Goal: Task Accomplishment & Management: Manage account settings

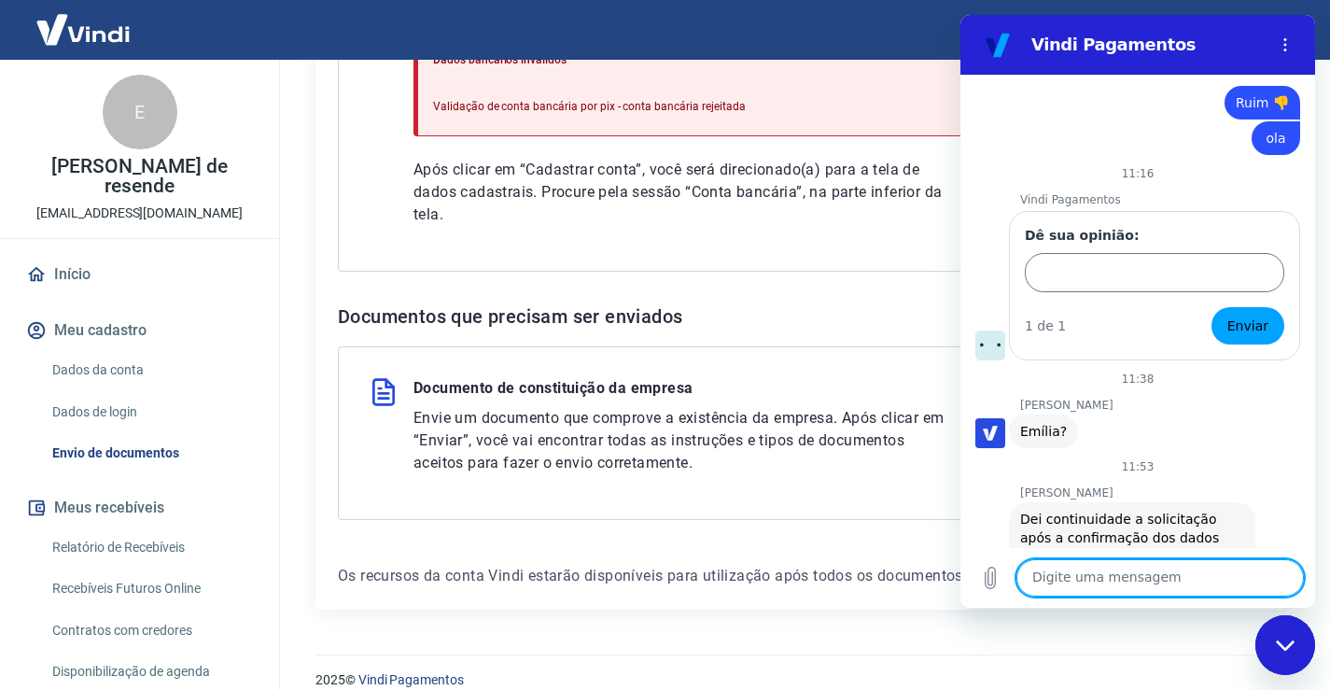
scroll to position [5085, 0]
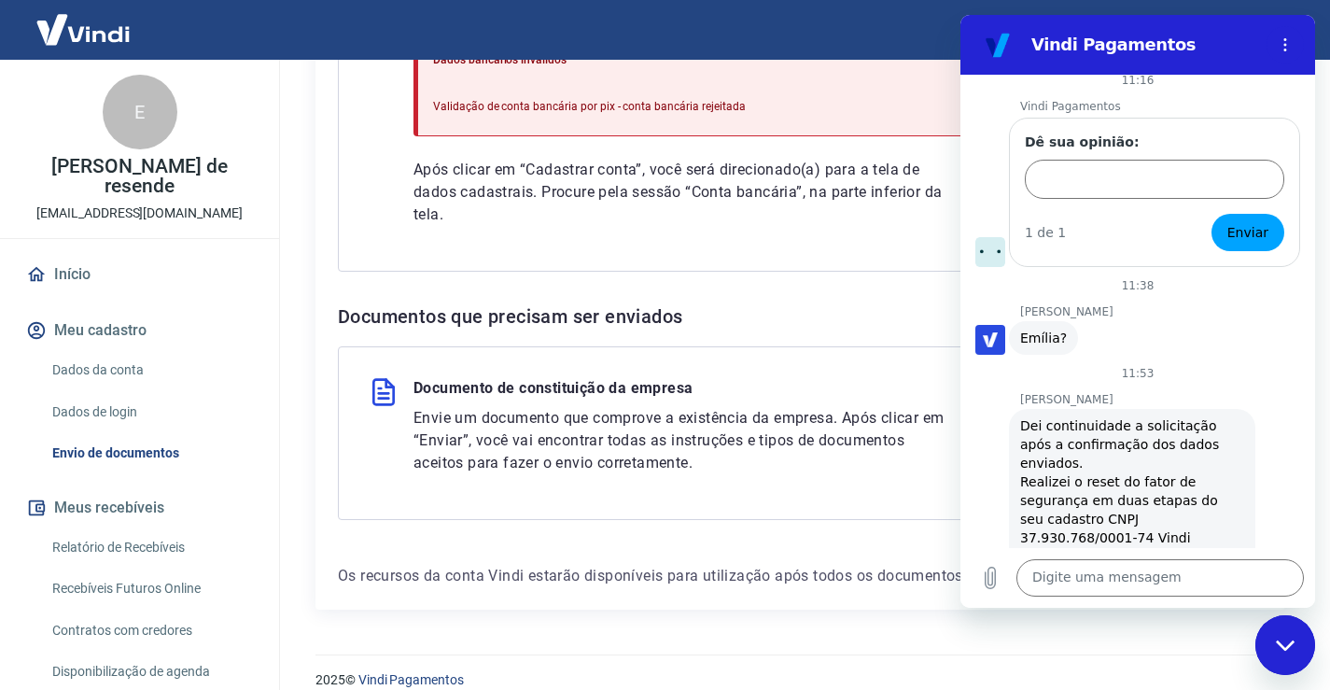
click at [1062, 661] on link "https://signin.yapay.com.br/login/intermediador" at bounding box center [1137, 668] width 160 height 15
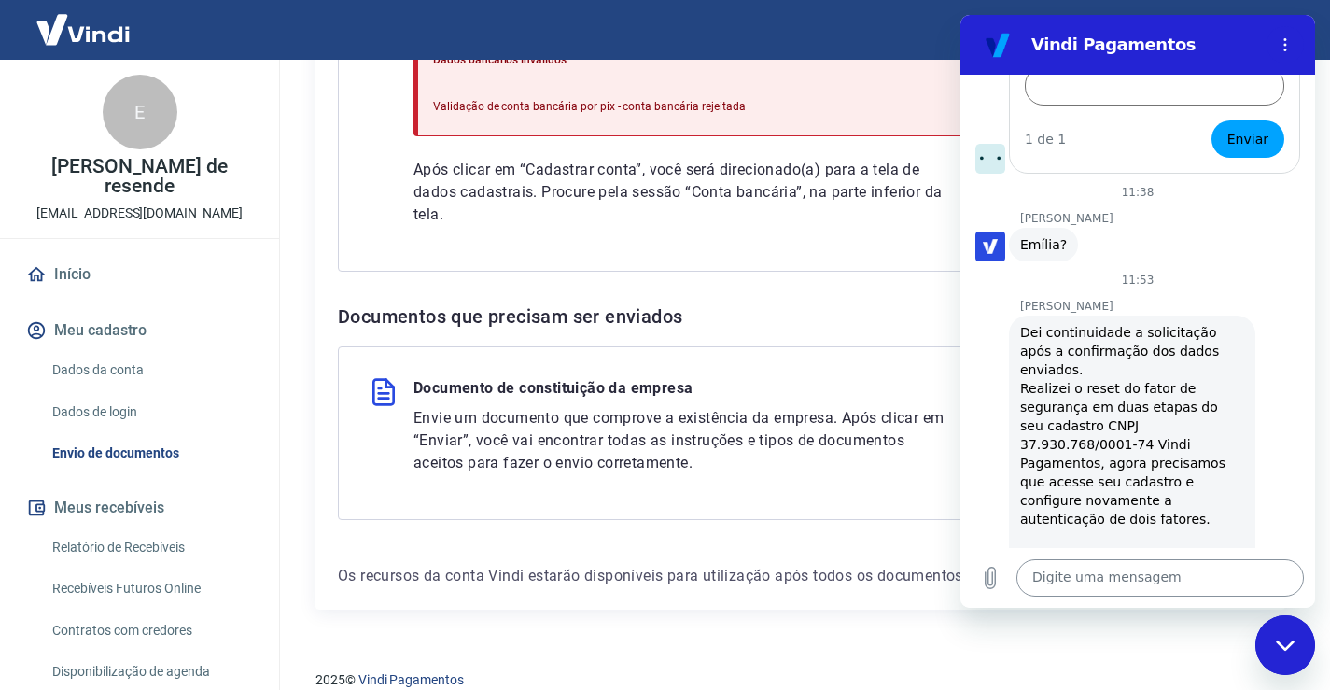
click at [1104, 578] on textarea at bounding box center [1159, 577] width 287 height 37
type textarea "ola"
type textarea "fui almoçar , vc ficou ausente"
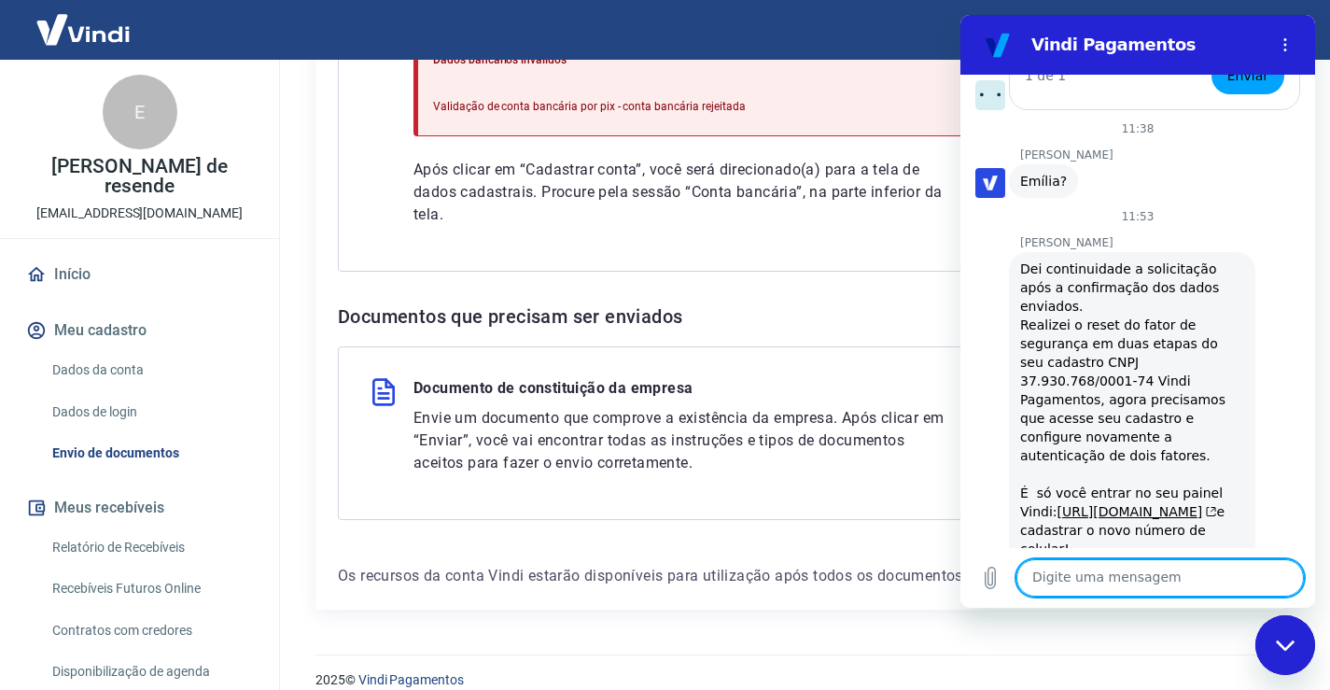
scroll to position [5149, 0]
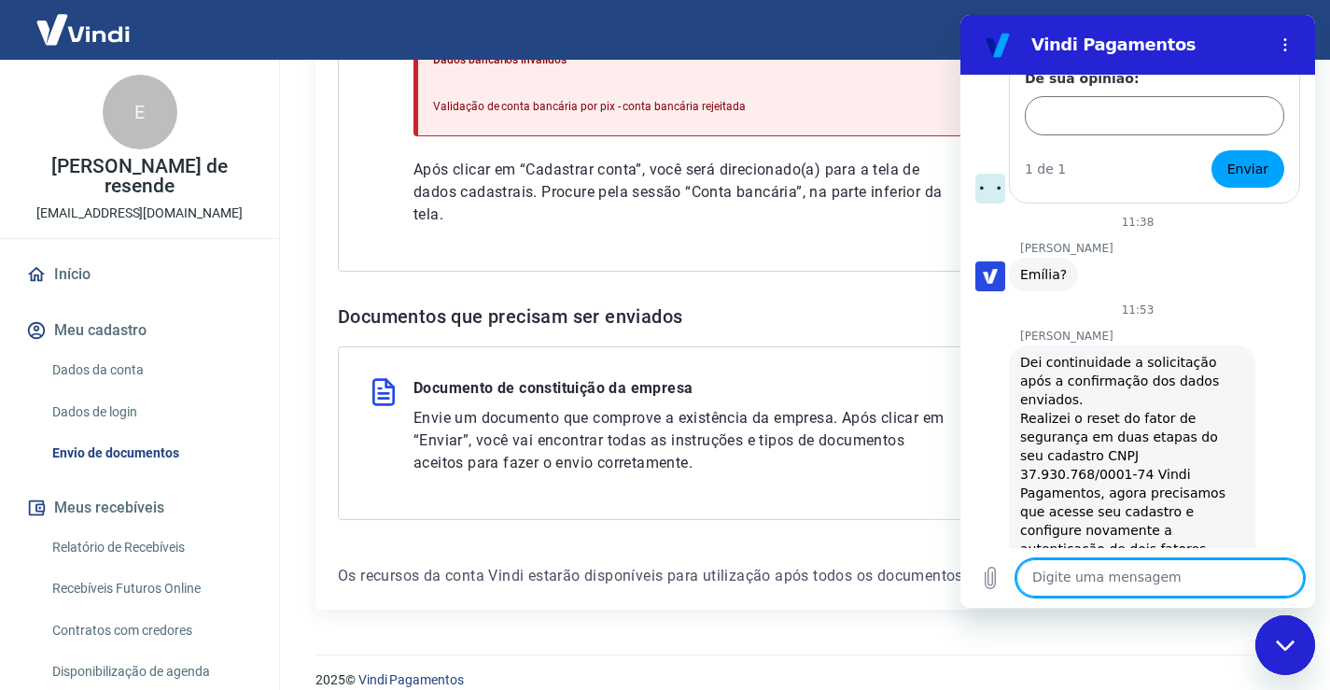
click at [1137, 564] on textarea at bounding box center [1159, 577] width 287 height 37
click at [1018, 345] on div "Marcia Rosa de Almeida diz: Dei continuidade a solicitação após a confirmação d…" at bounding box center [1132, 502] width 246 height 314
drag, startPoint x: 1023, startPoint y: 269, endPoint x: 1040, endPoint y: 272, distance: 18.1
click at [1042, 353] on div "Dei continuidade a solicitação após a confirmação dos dados enviados. Realizei …" at bounding box center [1132, 502] width 224 height 299
copy div "que"
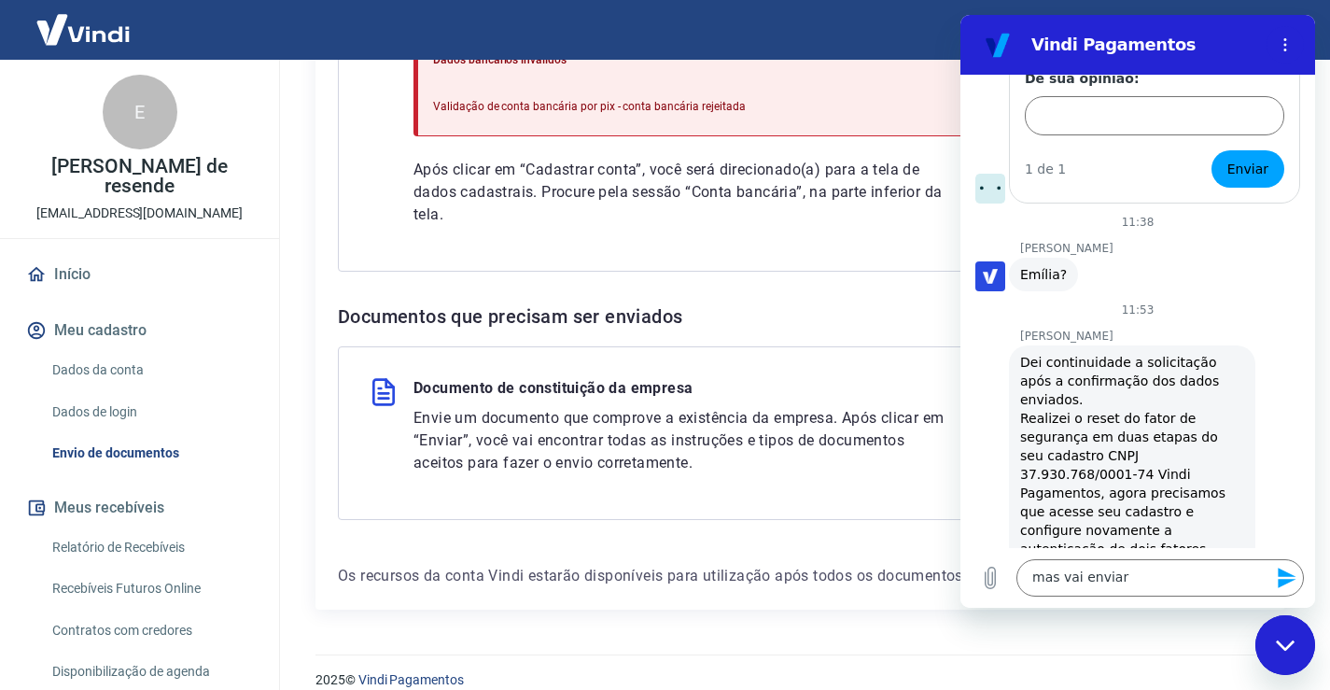
click at [1059, 353] on div "Dei continuidade a solicitação após a confirmação dos dados enviados. Realizei …" at bounding box center [1132, 502] width 224 height 299
click at [1161, 577] on textarea "mas vai enviar" at bounding box center [1159, 577] width 287 height 37
paste textarea "que"
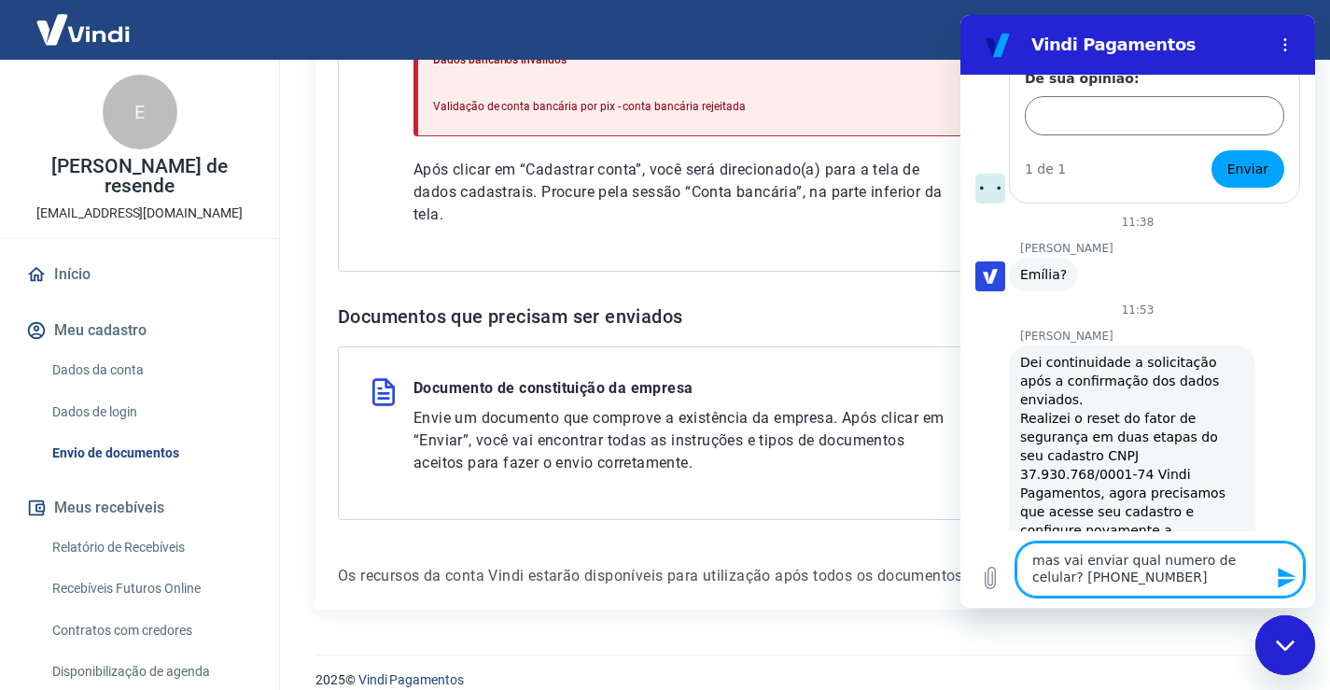
type textarea "mas vai enviar qual numero de celular? 33 99820 0793?"
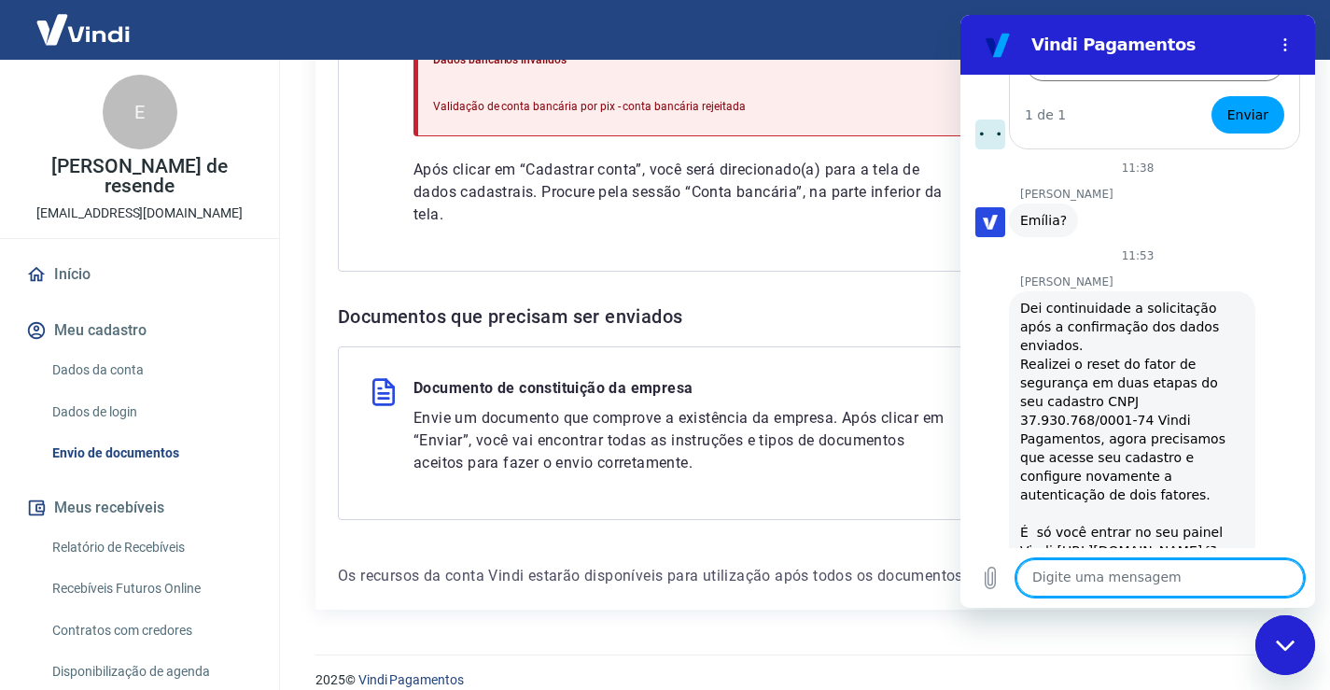
scroll to position [5390, 0]
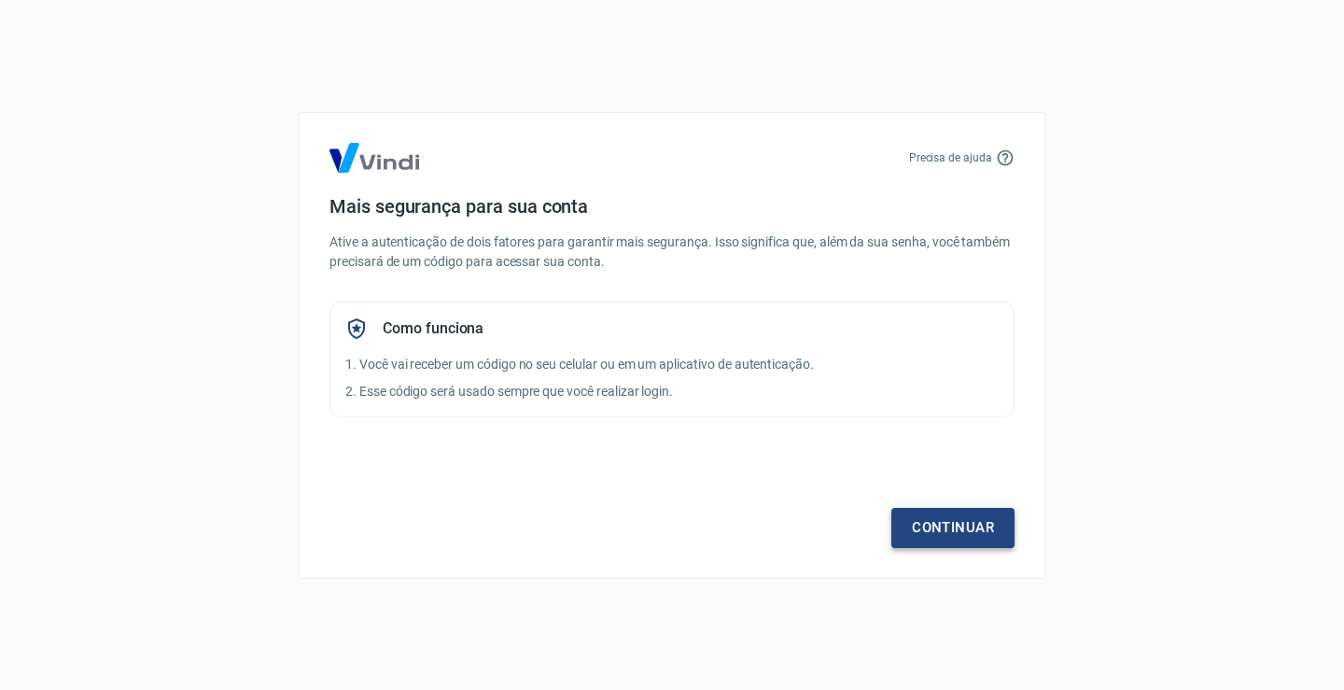
click at [949, 524] on link "Continuar" at bounding box center [952, 527] width 123 height 39
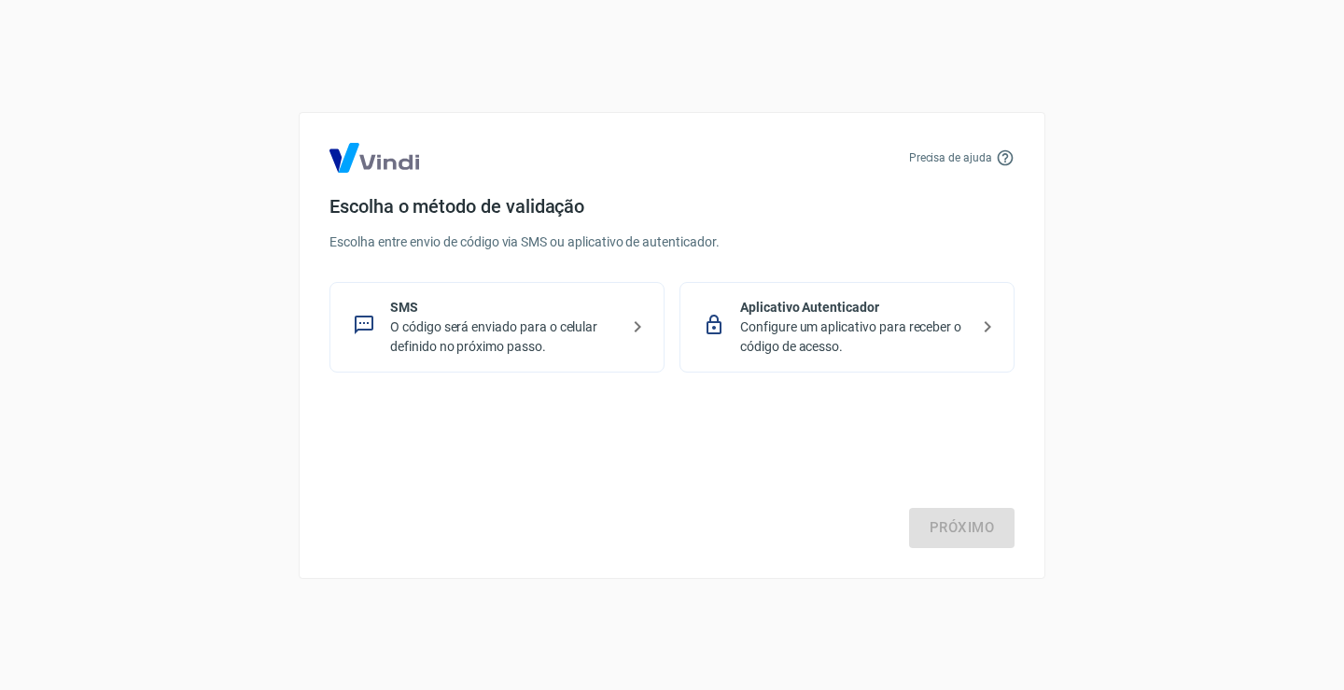
click at [485, 325] on p "O código será enviado para o celular definido no próximo passo." at bounding box center [504, 336] width 229 height 39
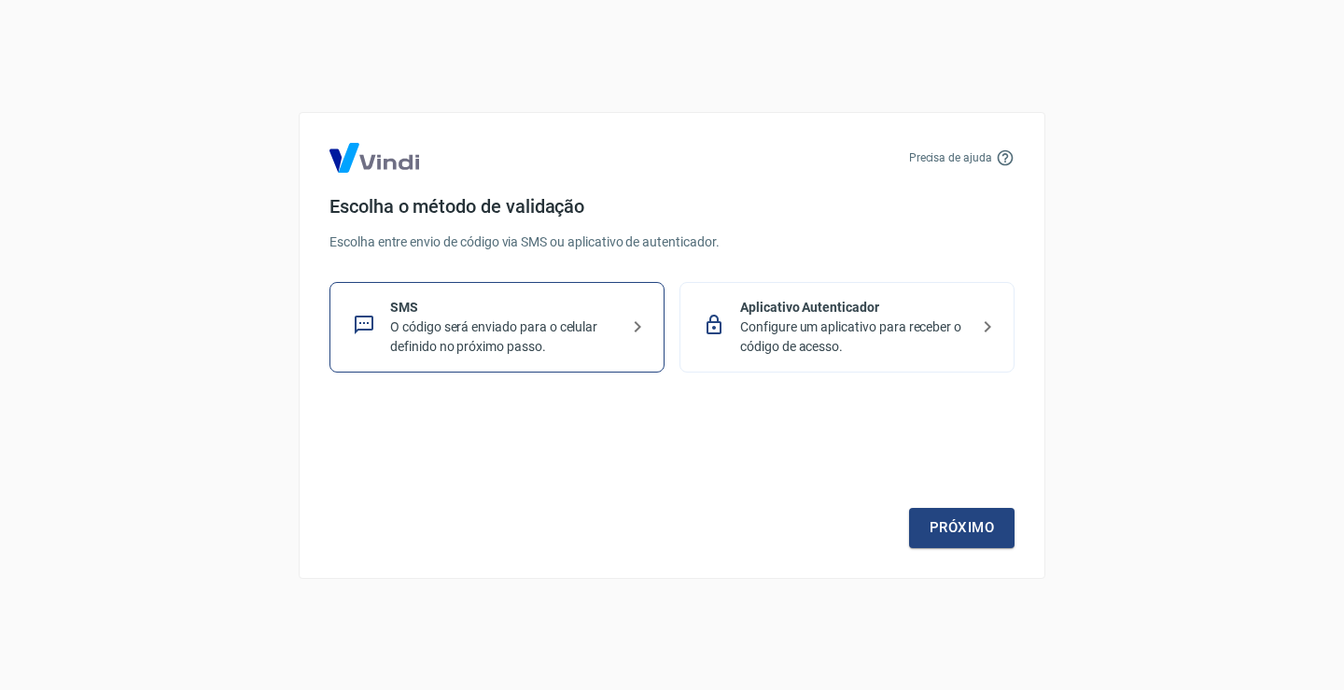
click at [490, 330] on p "O código será enviado para o celular definido no próximo passo." at bounding box center [504, 336] width 229 height 39
click at [955, 534] on link "Próximo" at bounding box center [961, 527] width 105 height 39
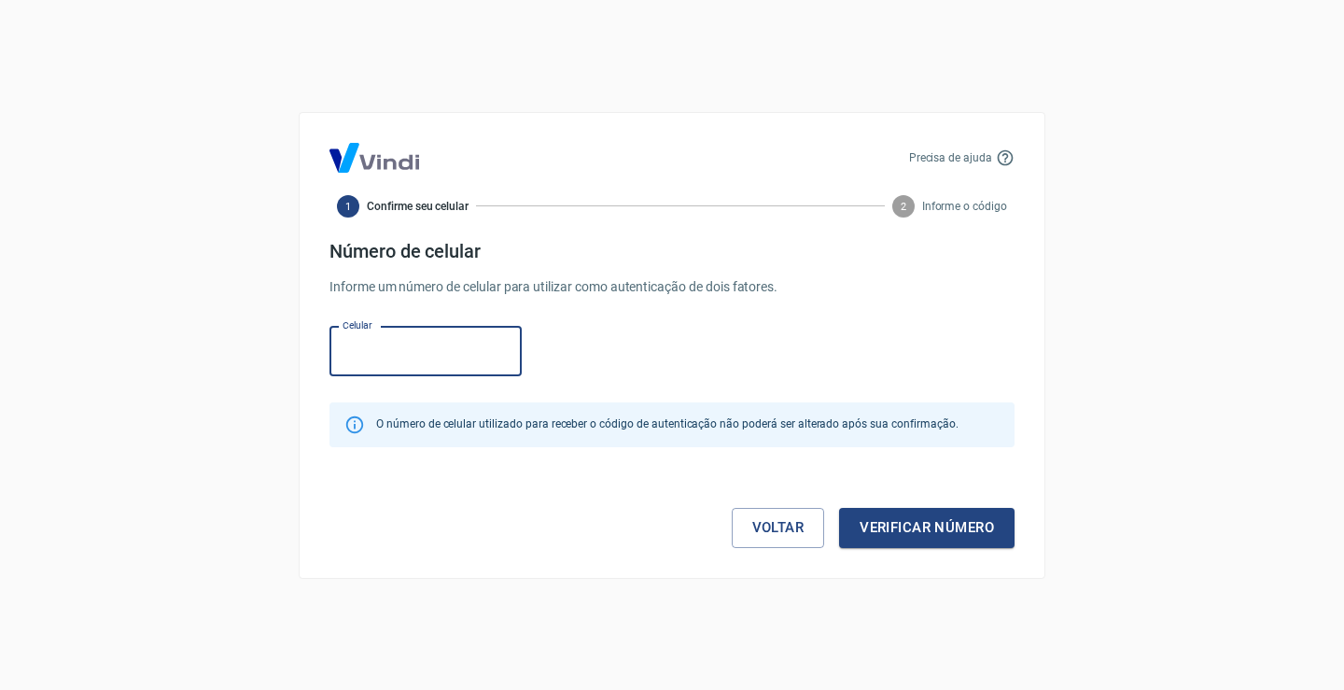
drag, startPoint x: 443, startPoint y: 351, endPoint x: 651, endPoint y: 187, distance: 265.1
click at [442, 351] on input "Celular" at bounding box center [425, 351] width 192 height 49
type input "[PHONE_NUMBER]"
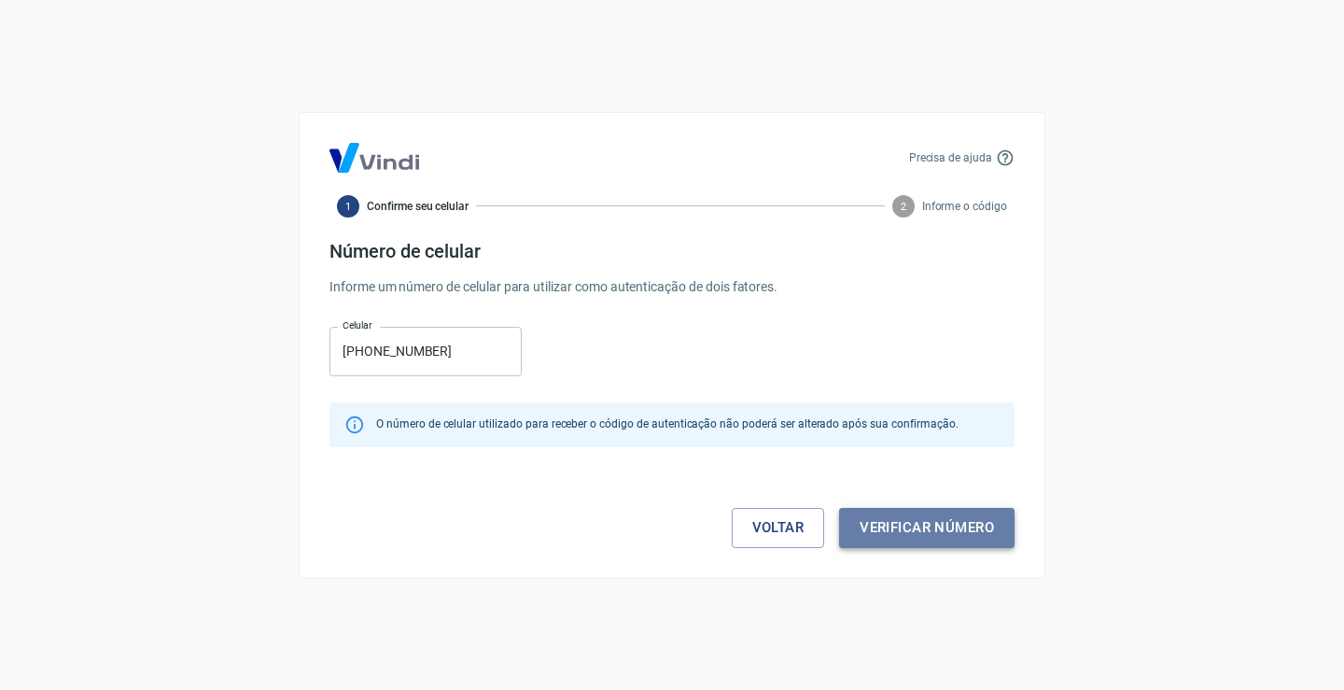
click at [921, 536] on button "Verificar número" at bounding box center [926, 527] width 175 height 39
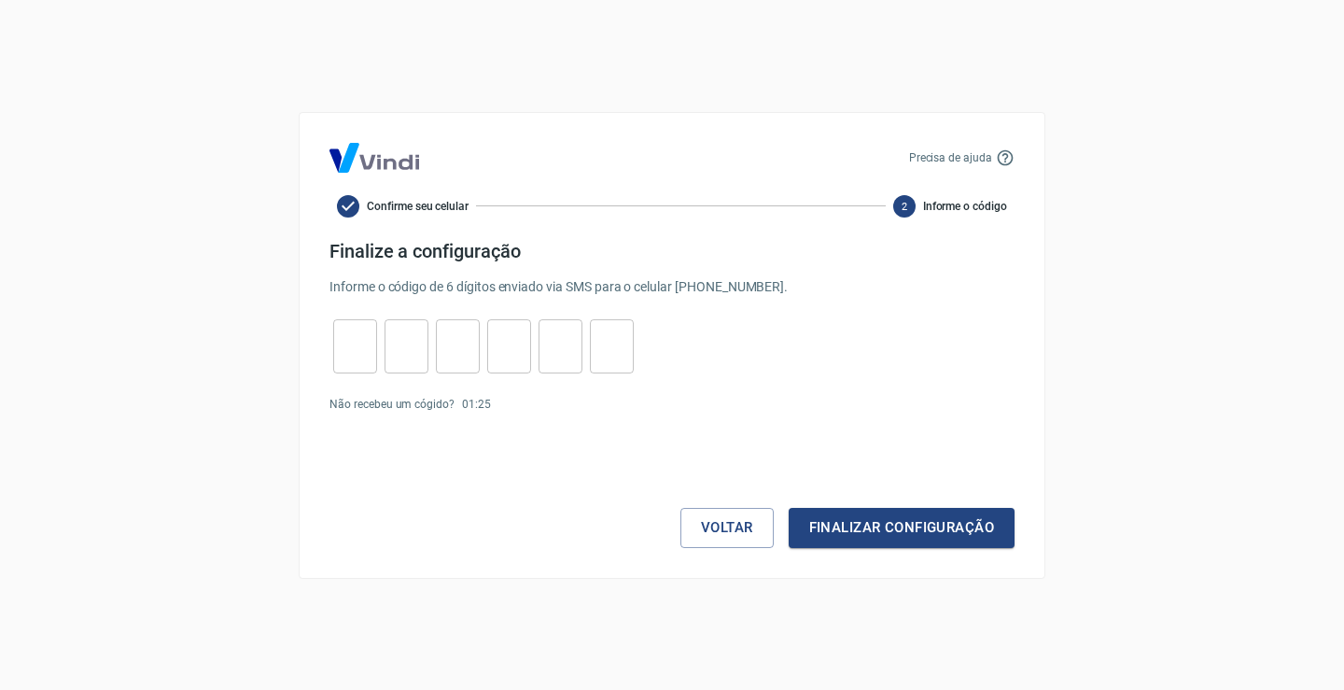
click at [359, 354] on input "tel" at bounding box center [355, 346] width 44 height 40
type input "7"
type input "8"
type input "3"
type input "9"
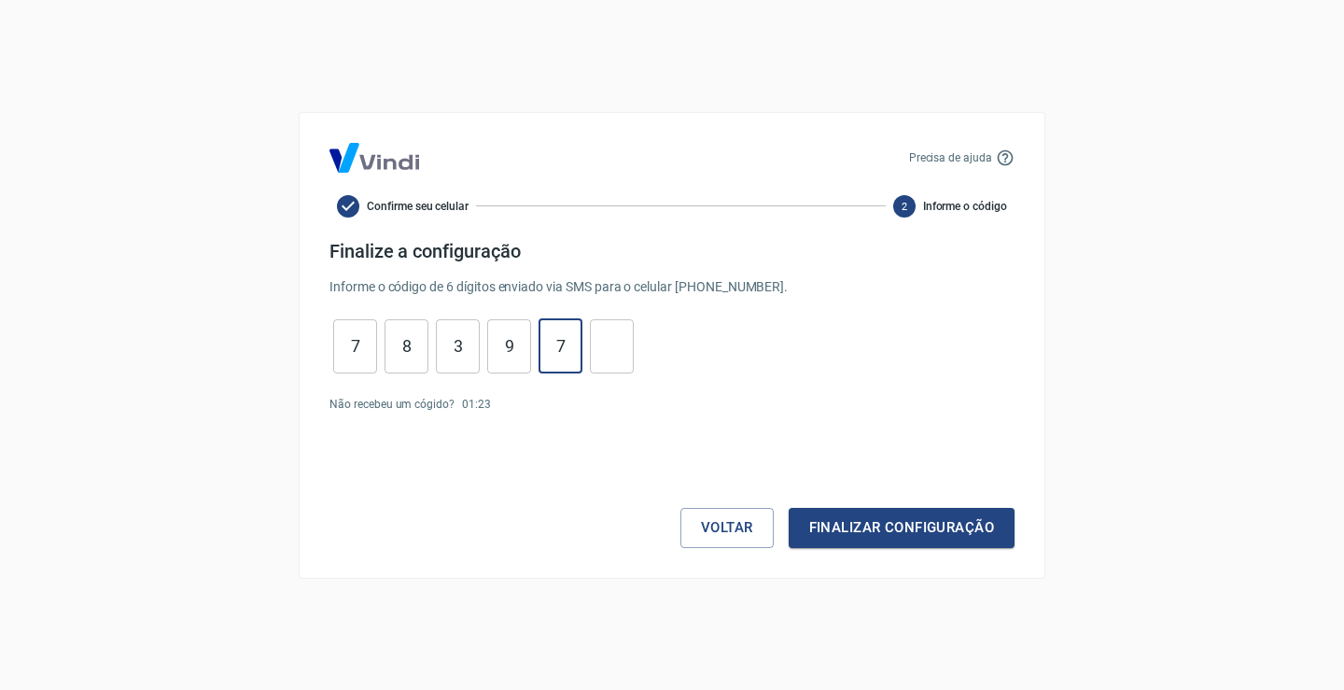
type input "7"
type input "8"
click at [901, 530] on button "Finalizar configuração" at bounding box center [901, 527] width 226 height 39
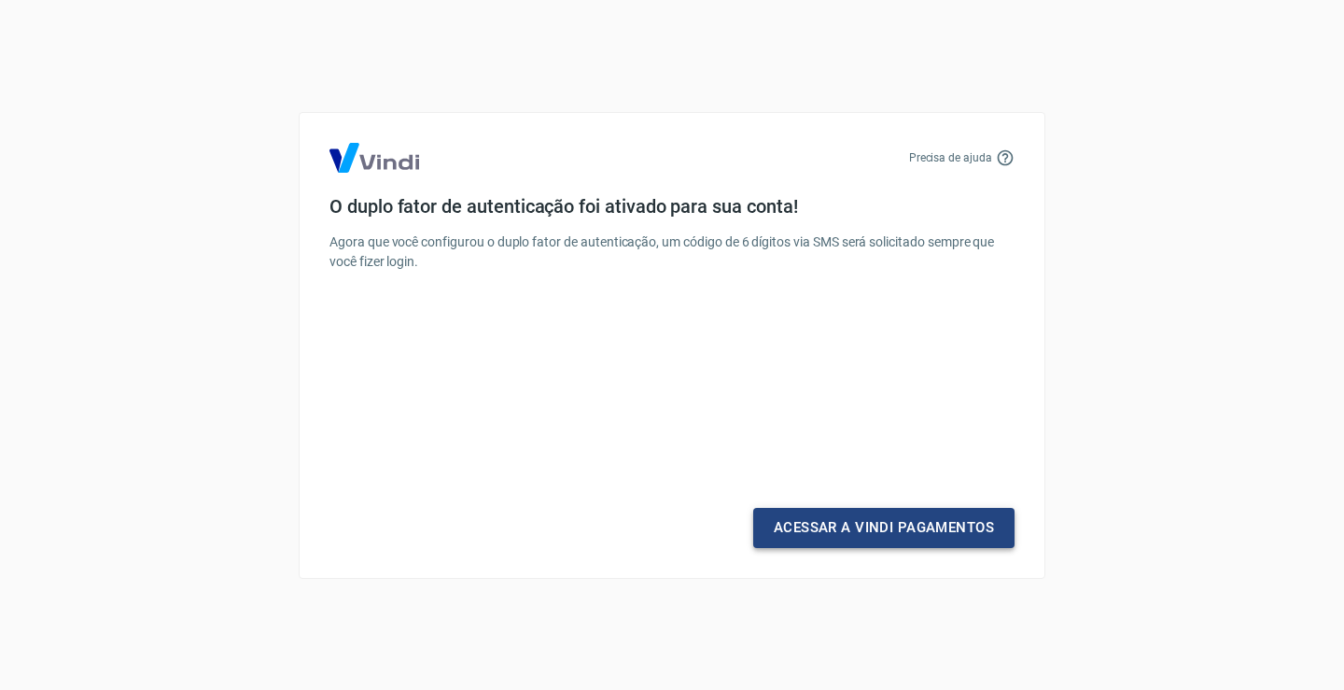
click at [869, 528] on link "Acessar a Vindi Pagamentos" at bounding box center [883, 527] width 261 height 39
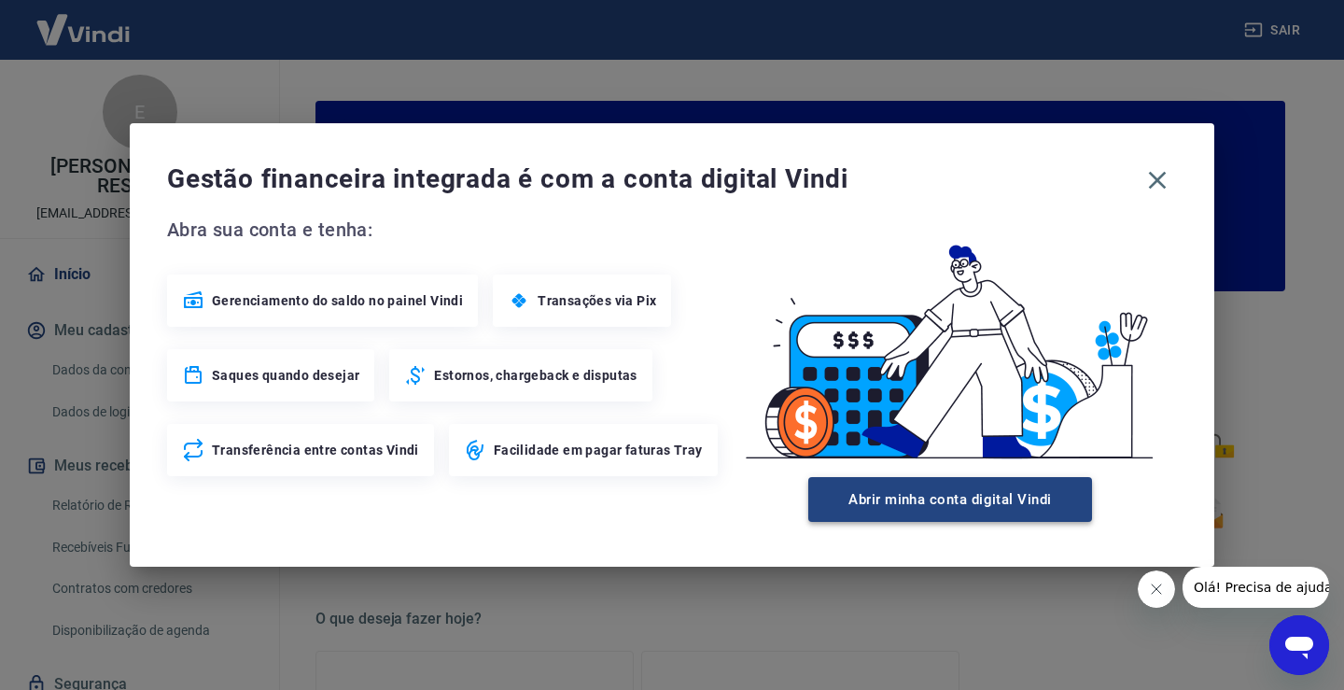
click at [955, 505] on button "Abrir minha conta digital Vindi" at bounding box center [950, 499] width 284 height 45
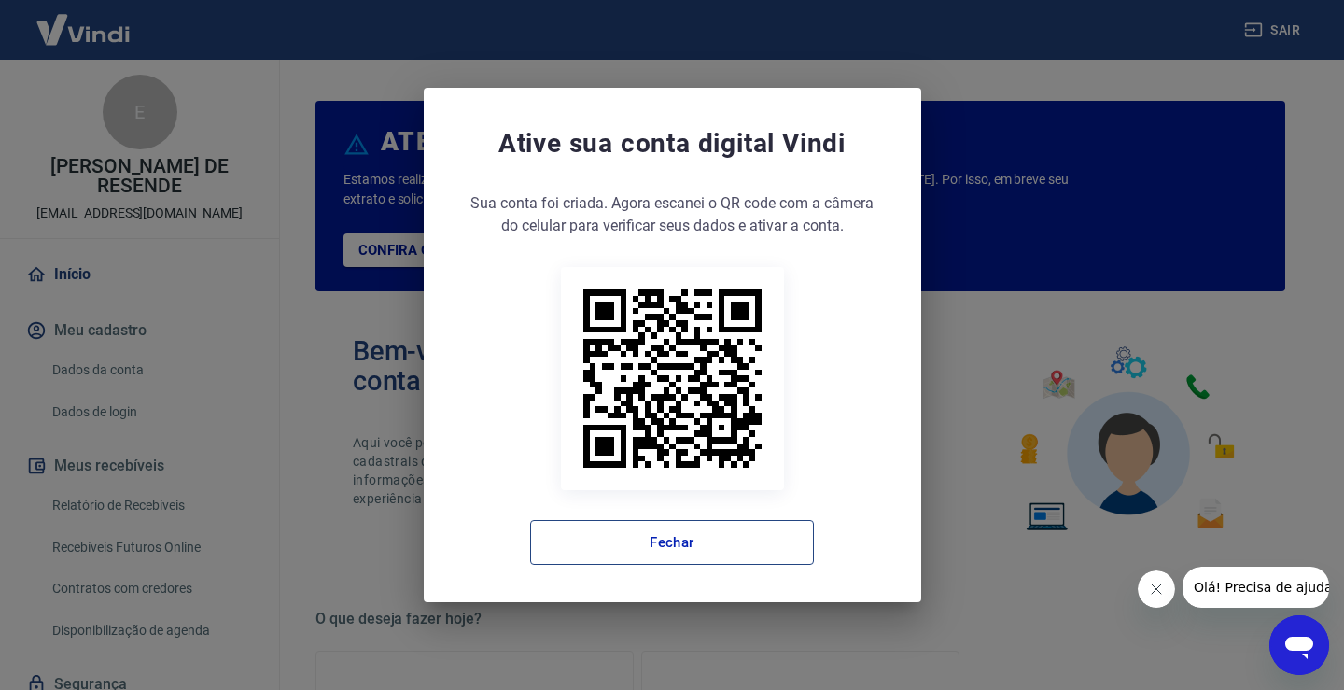
click at [728, 547] on button "Fechar" at bounding box center [672, 542] width 284 height 45
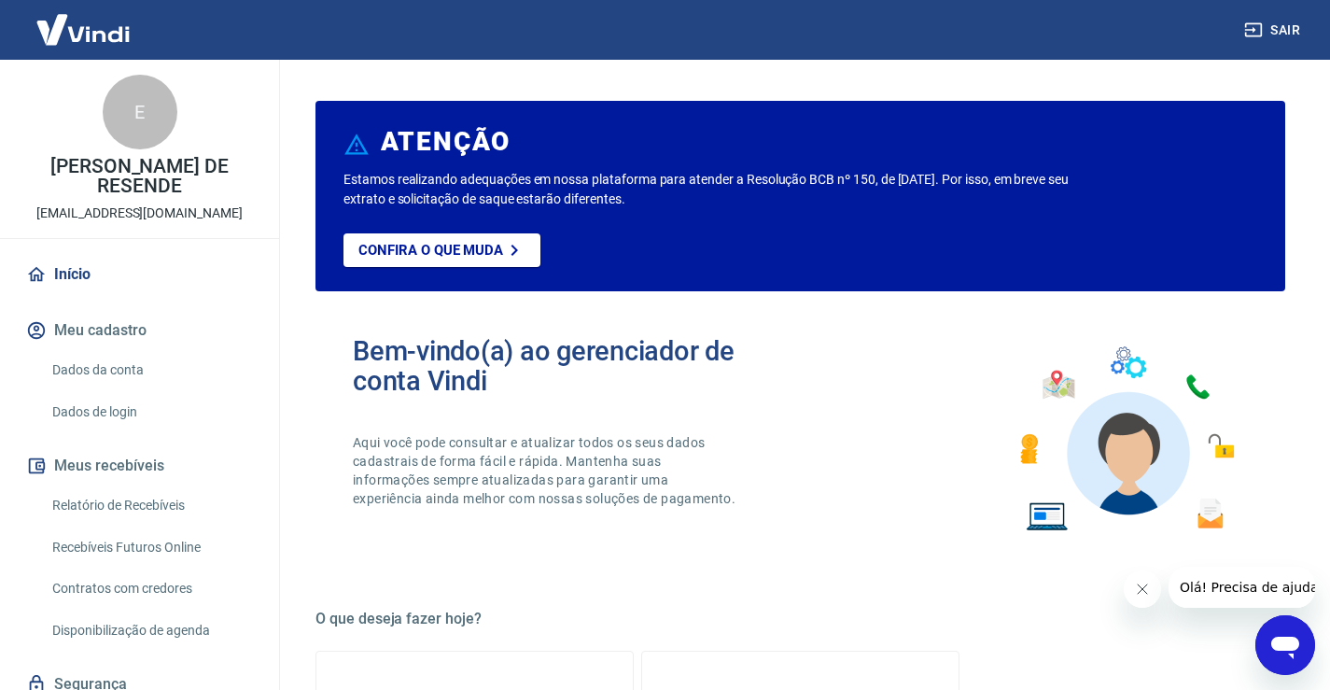
scroll to position [71, 0]
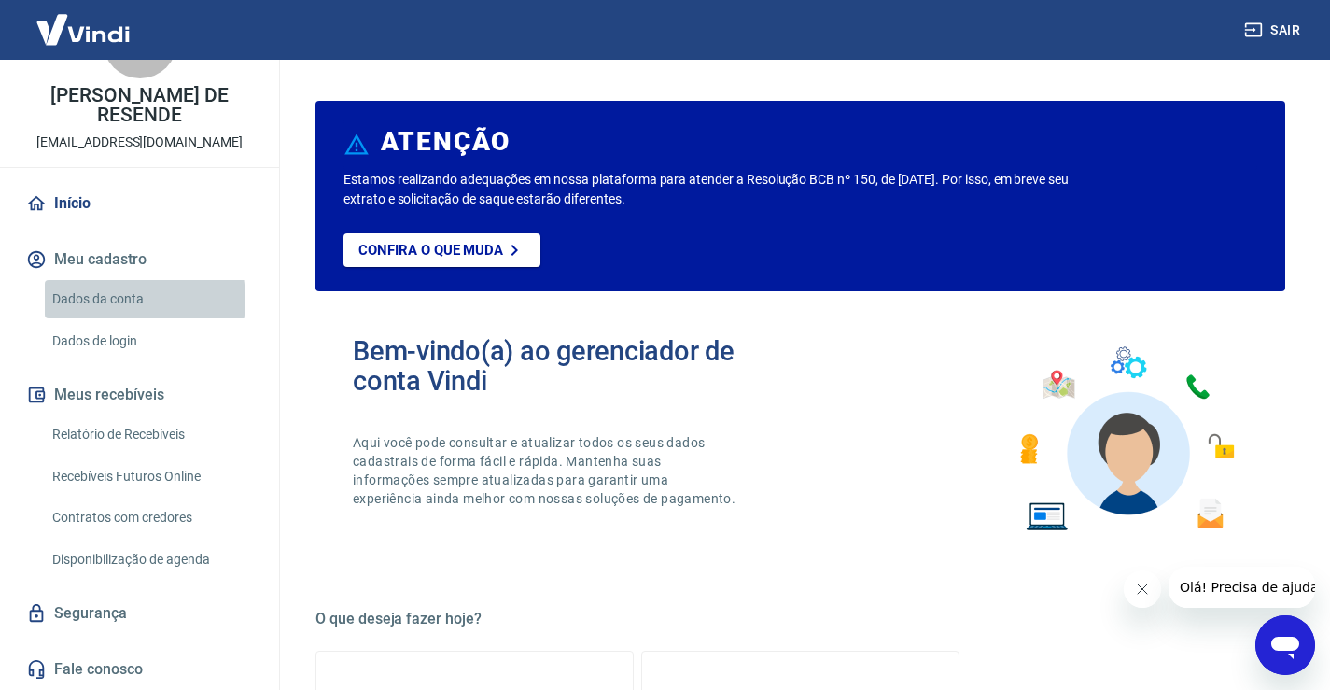
click at [113, 300] on link "Dados da conta" at bounding box center [151, 299] width 212 height 38
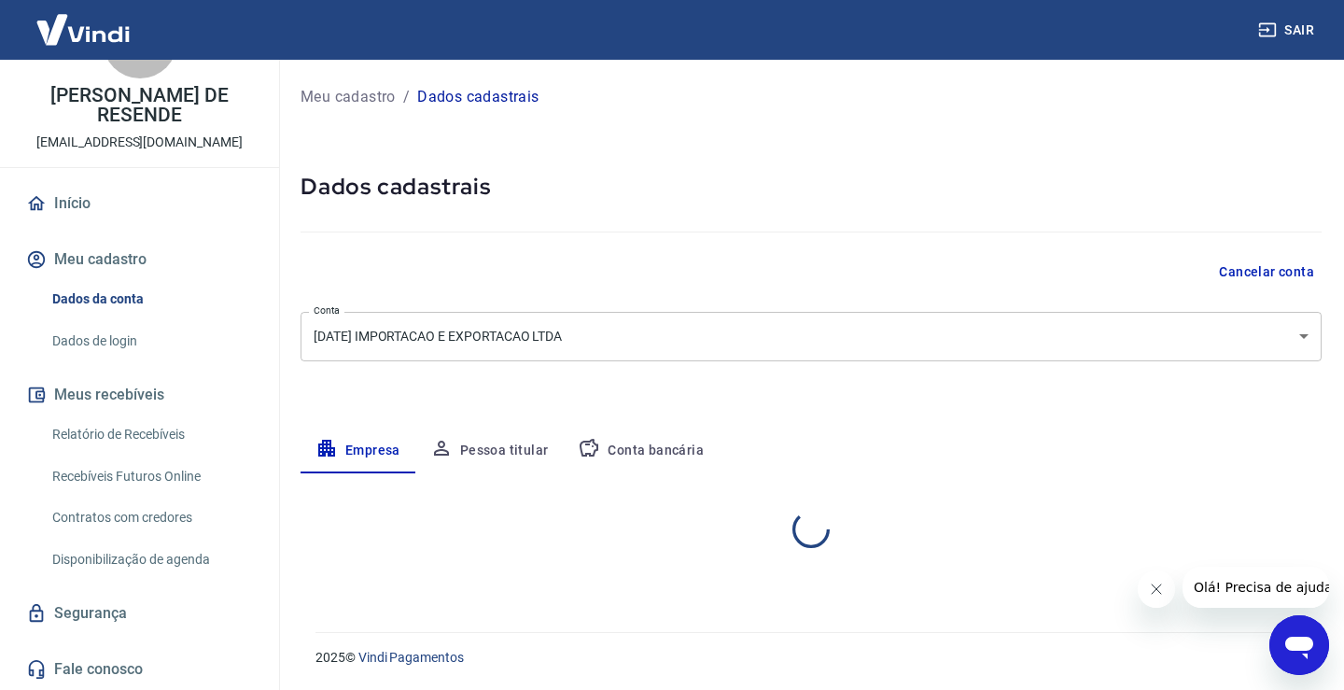
select select "MG"
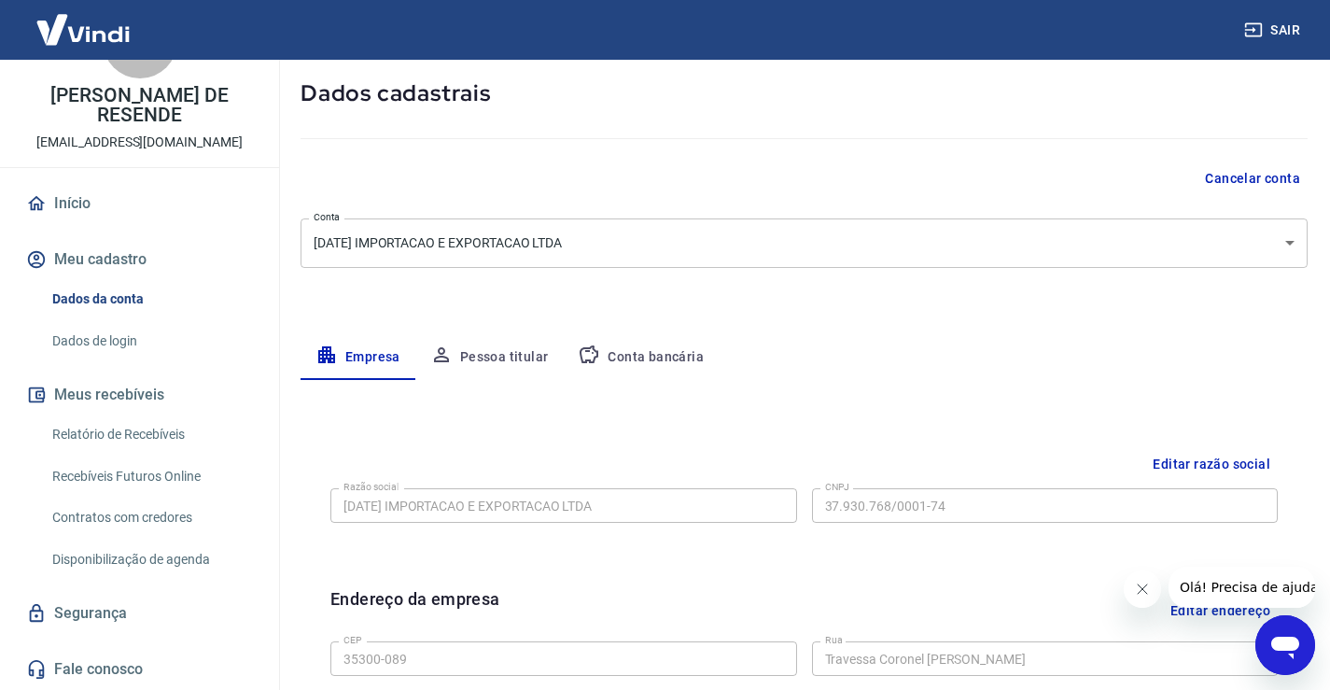
scroll to position [187, 0]
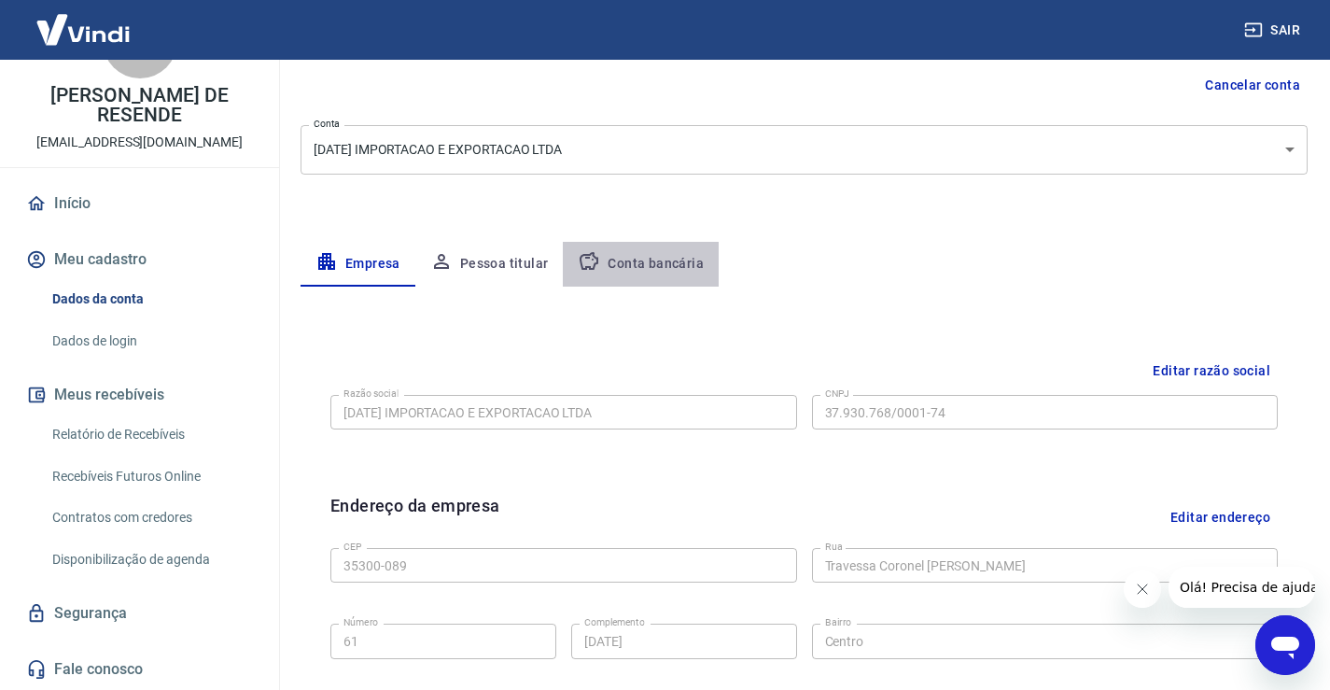
click at [662, 264] on button "Conta bancária" at bounding box center [641, 264] width 156 height 45
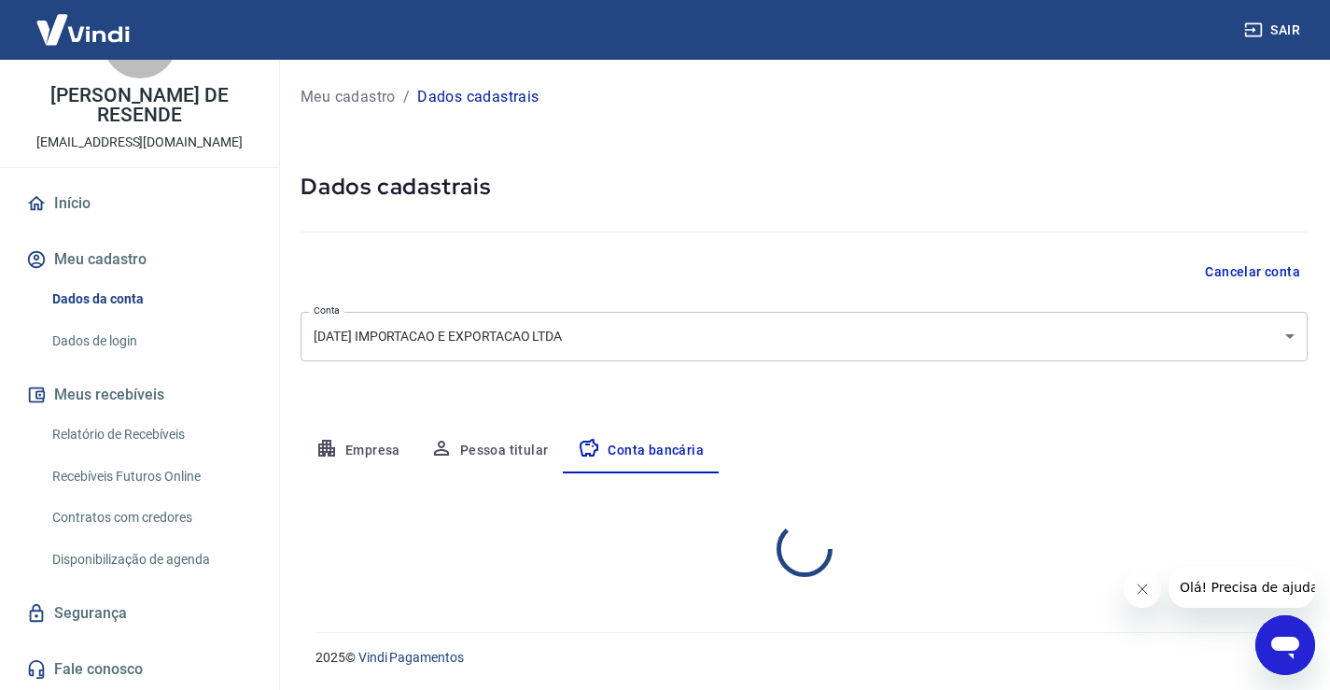
scroll to position [0, 0]
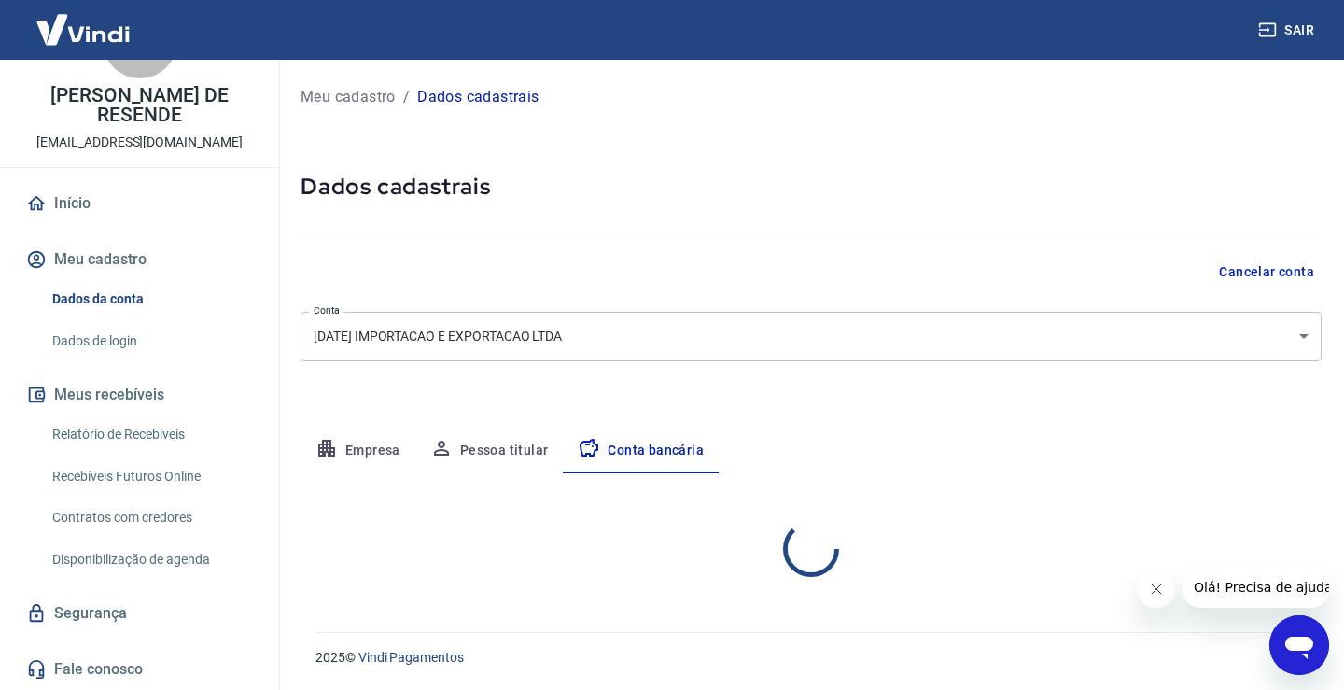
select select "1"
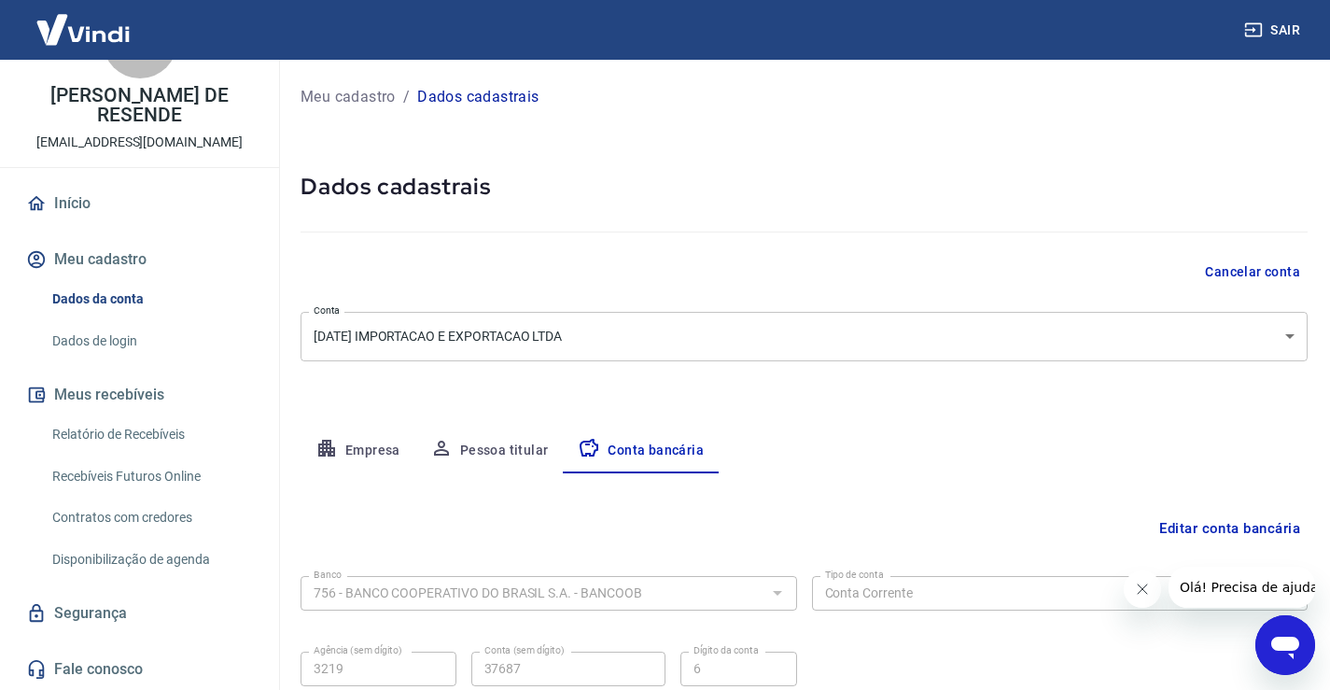
scroll to position [160, 0]
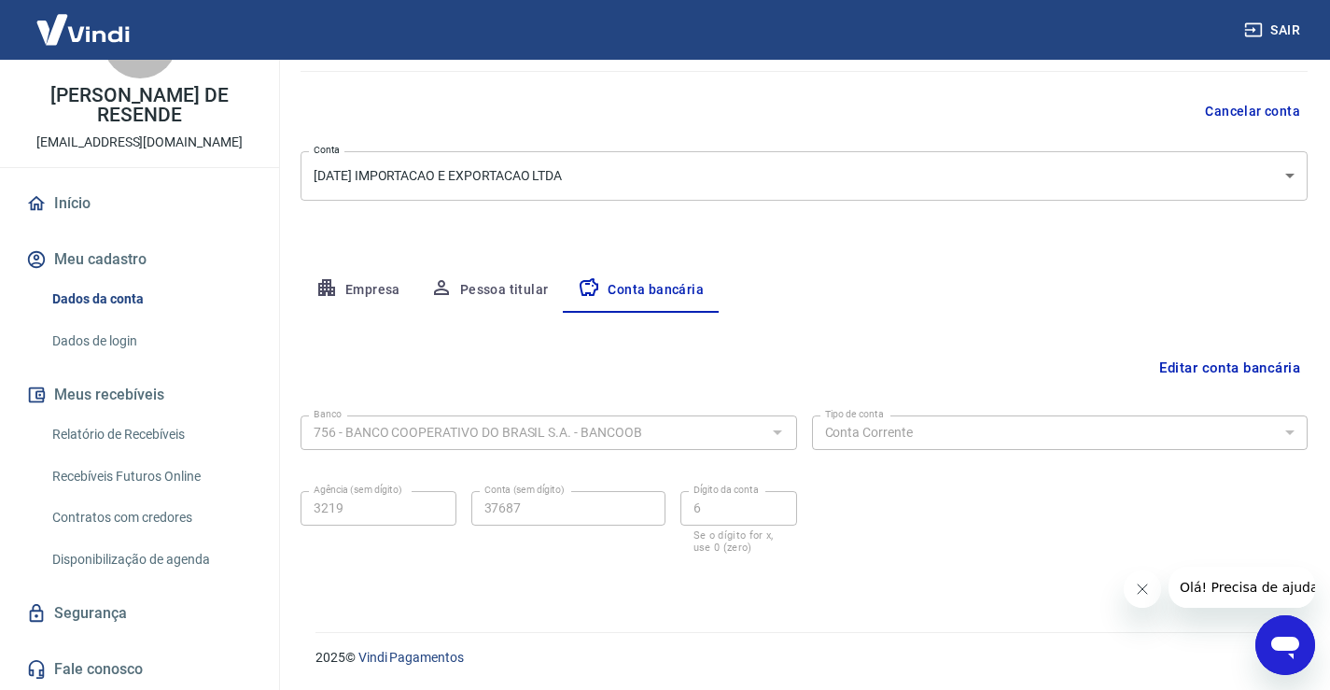
click at [464, 282] on button "Pessoa titular" at bounding box center [489, 290] width 148 height 45
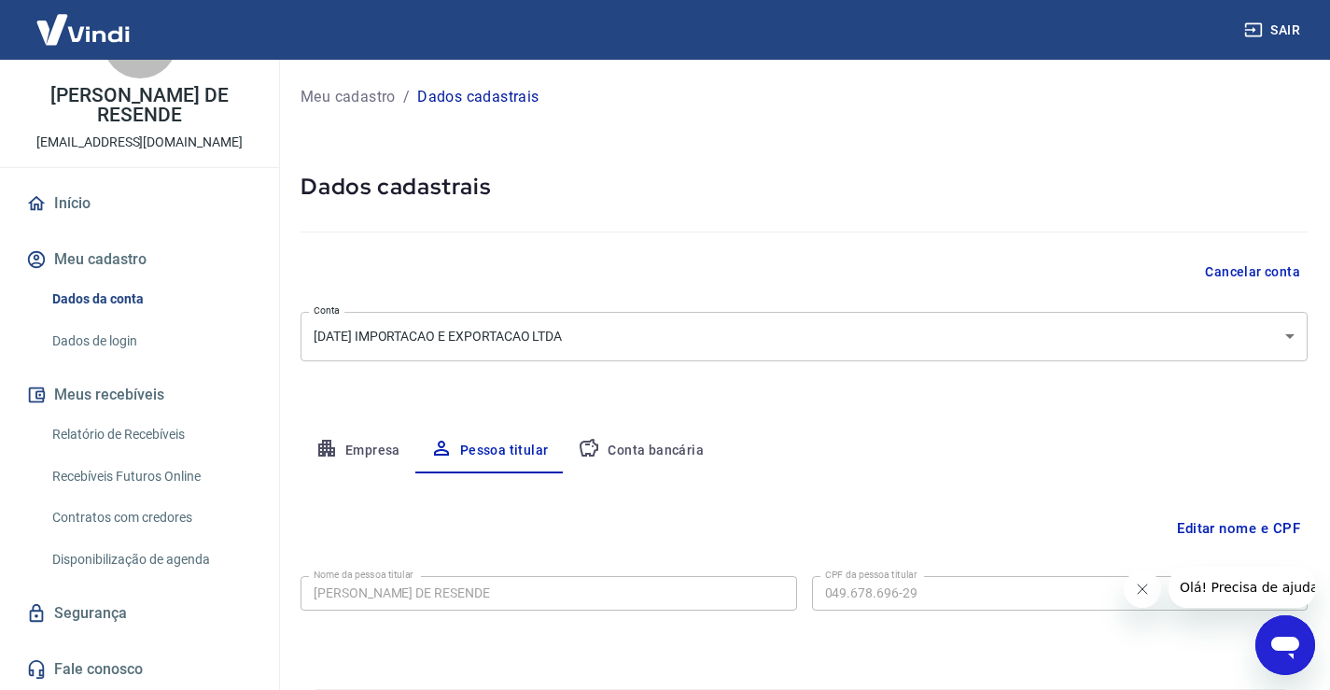
scroll to position [57, 0]
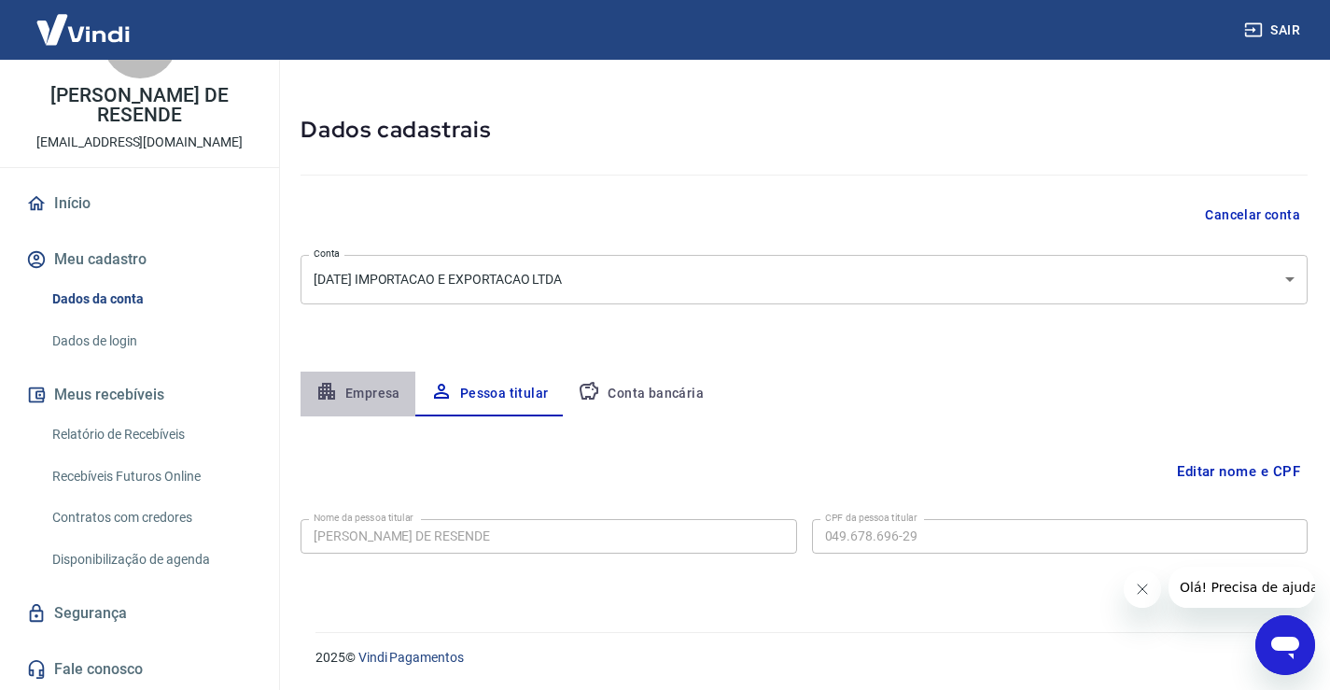
click at [361, 394] on button "Empresa" at bounding box center [357, 393] width 115 height 45
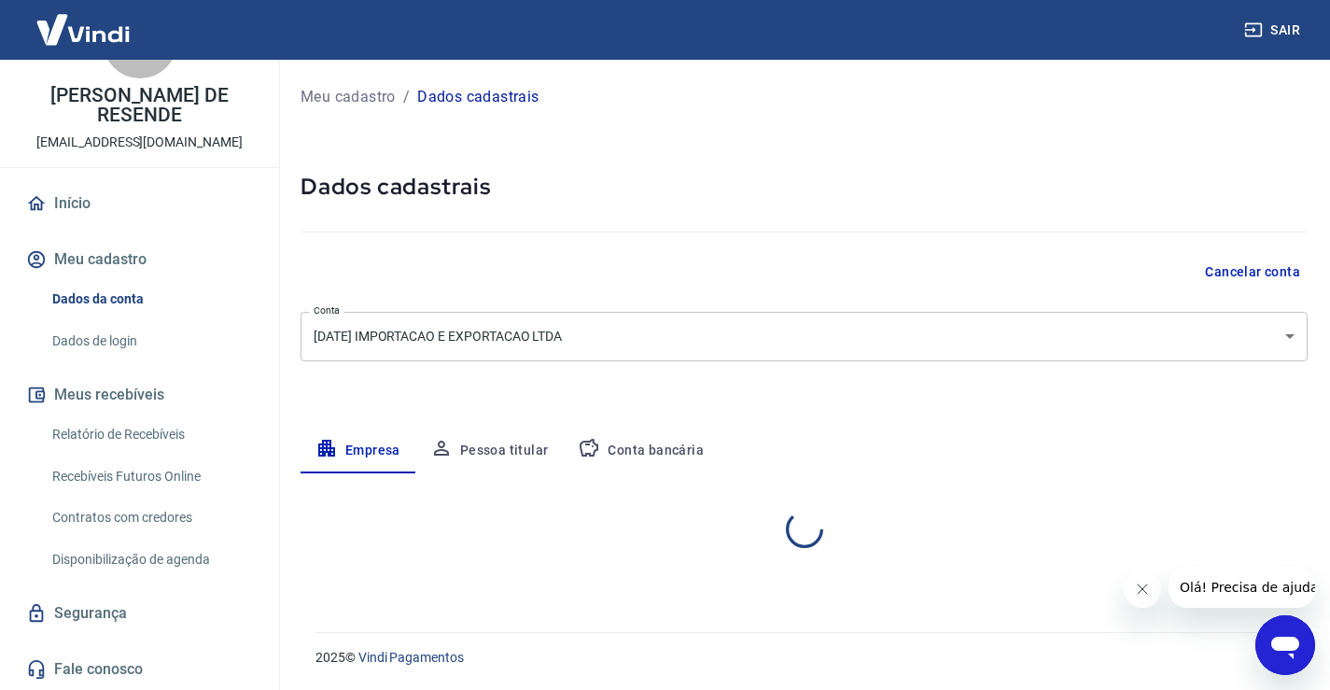
scroll to position [0, 0]
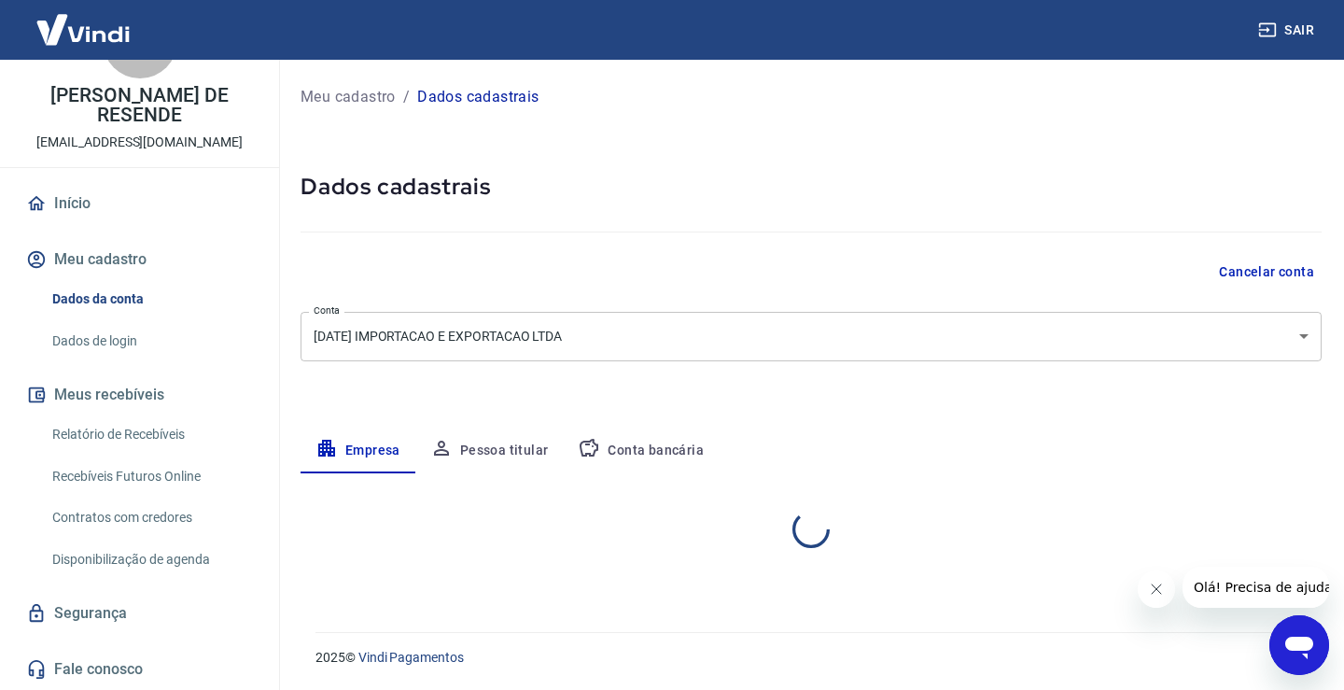
select select "MG"
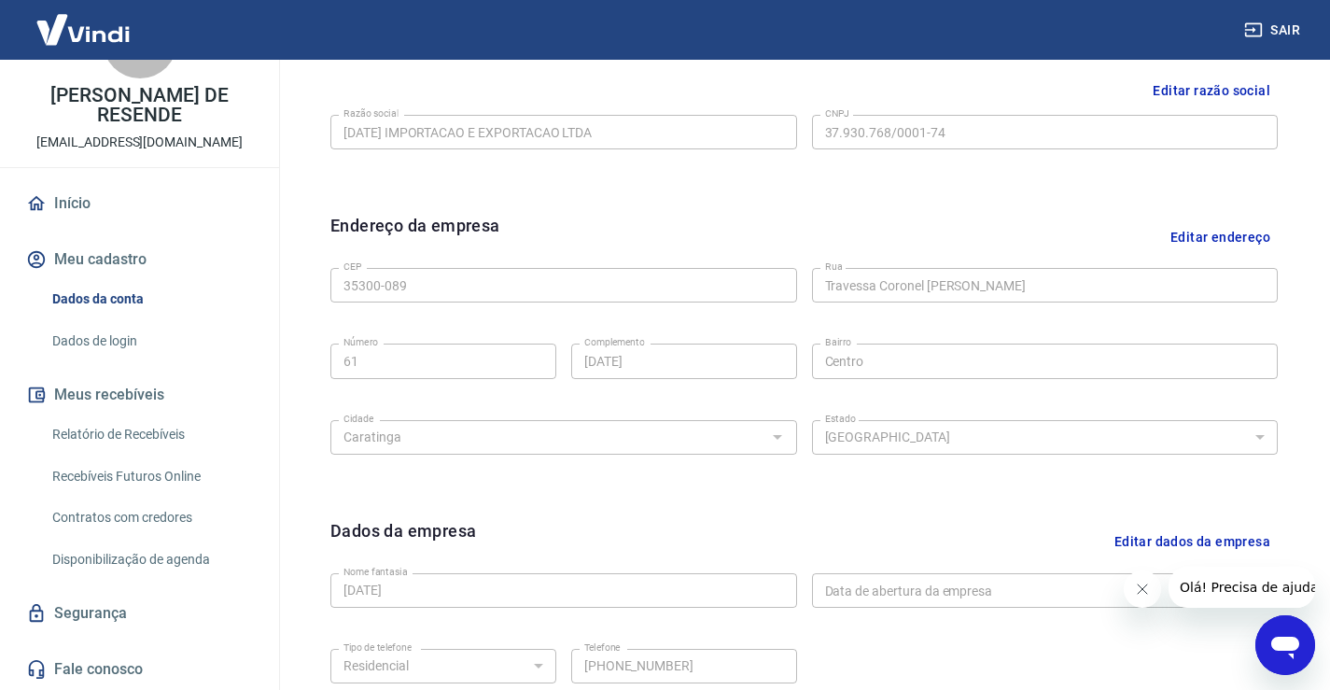
scroll to position [656, 0]
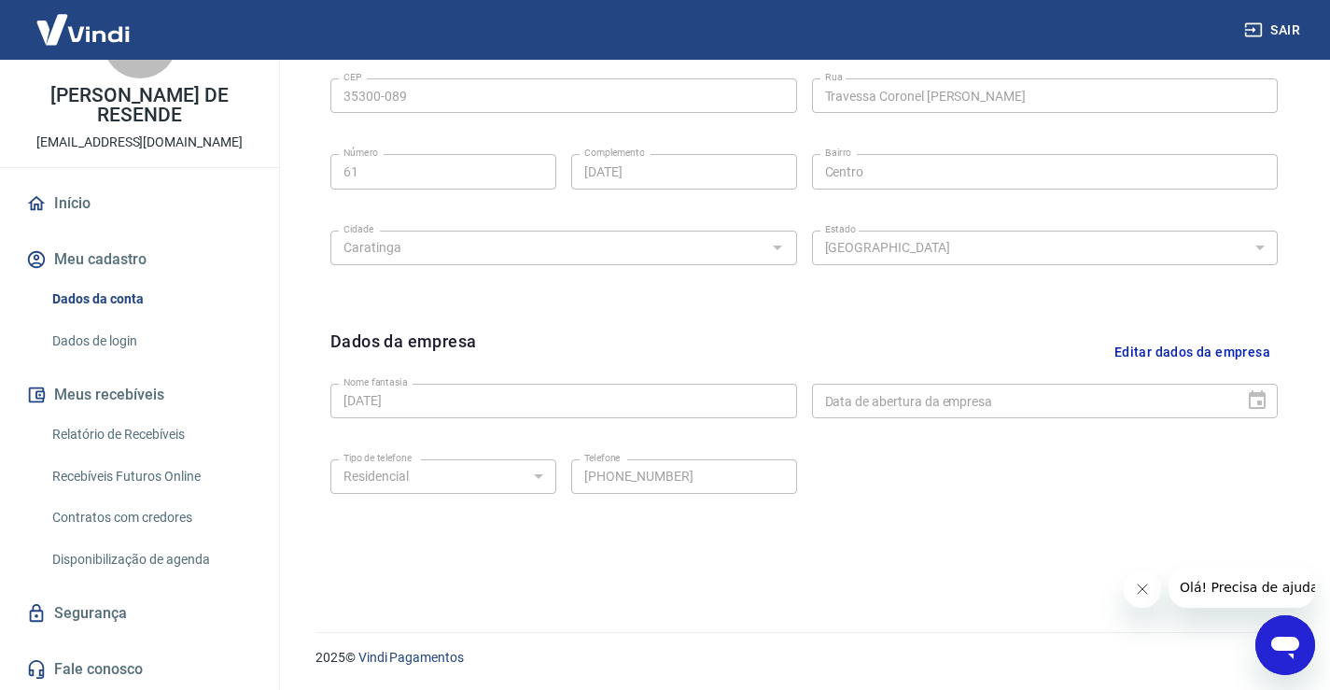
click at [139, 436] on link "Relatório de Recebíveis" at bounding box center [151, 434] width 212 height 38
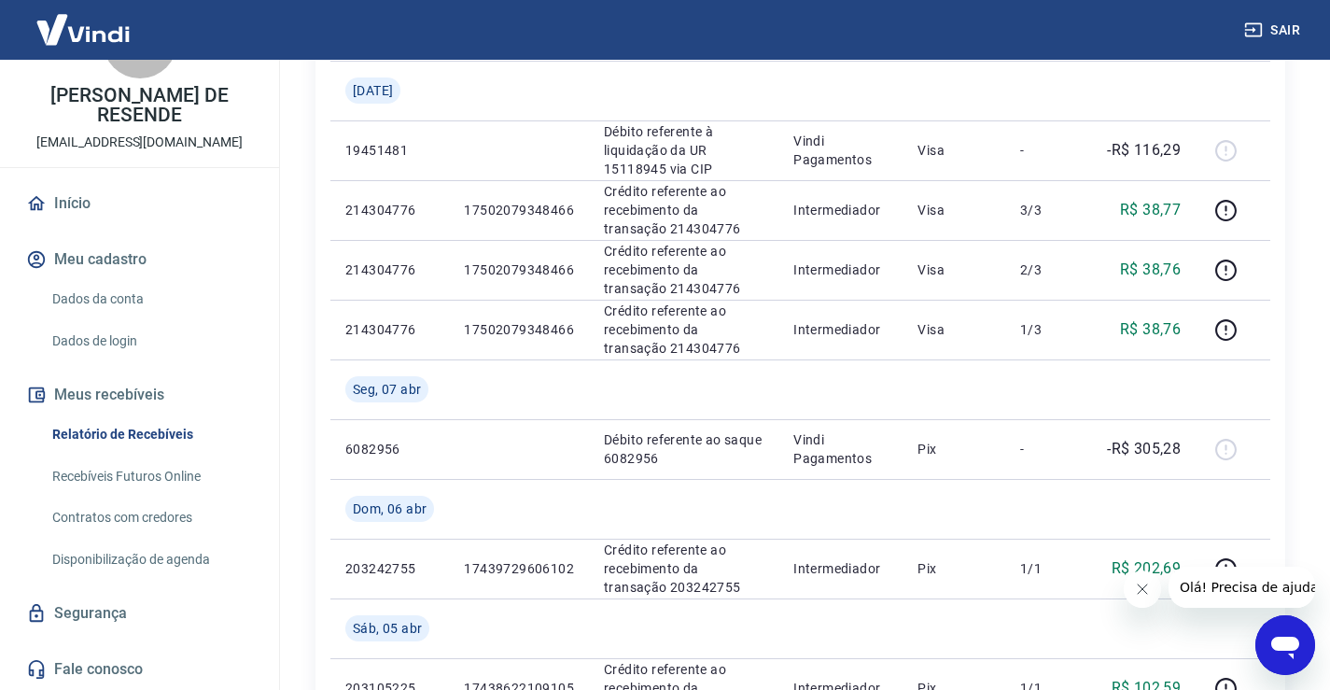
scroll to position [840, 0]
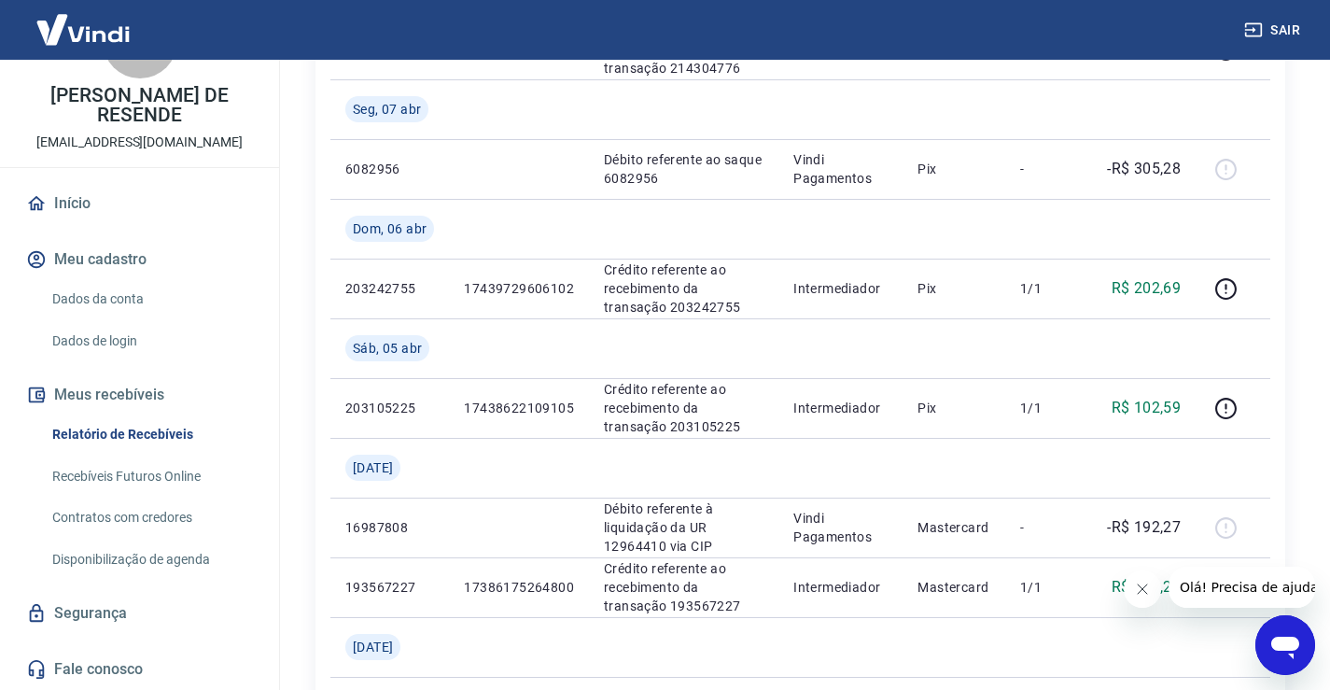
click at [1137, 588] on icon "Fechar mensagem da empresa" at bounding box center [1142, 588] width 15 height 15
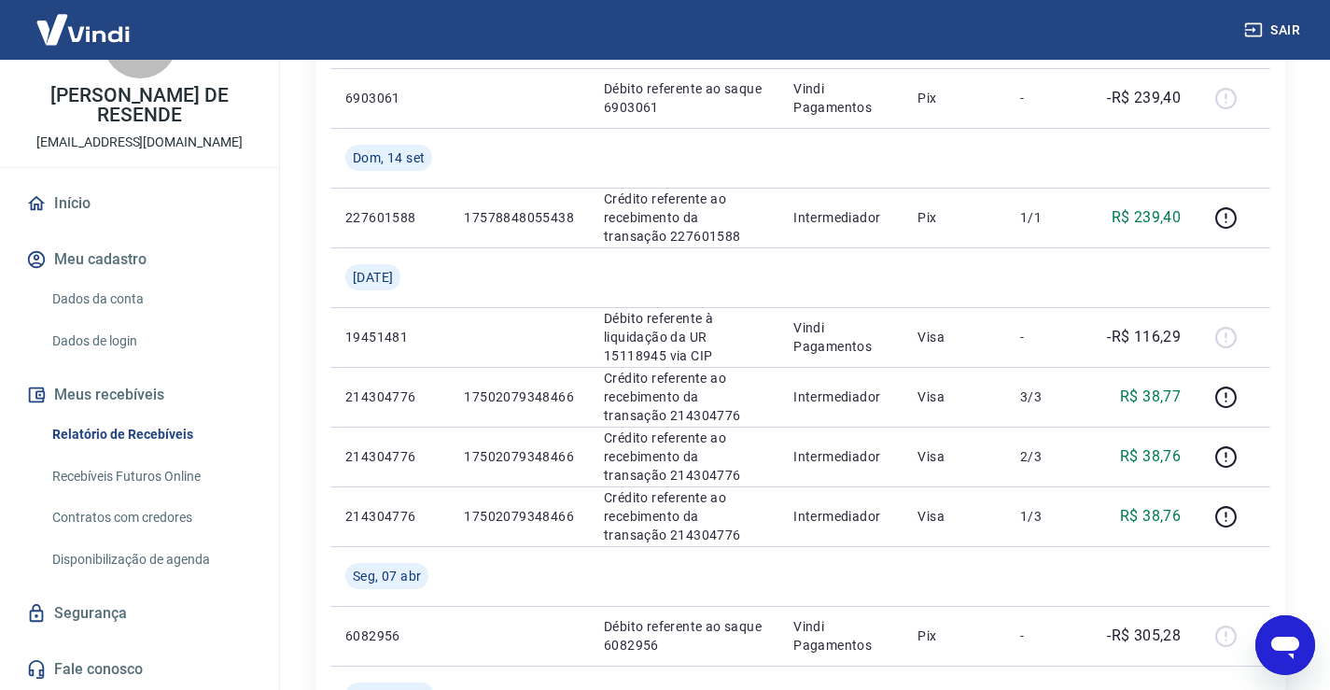
scroll to position [0, 0]
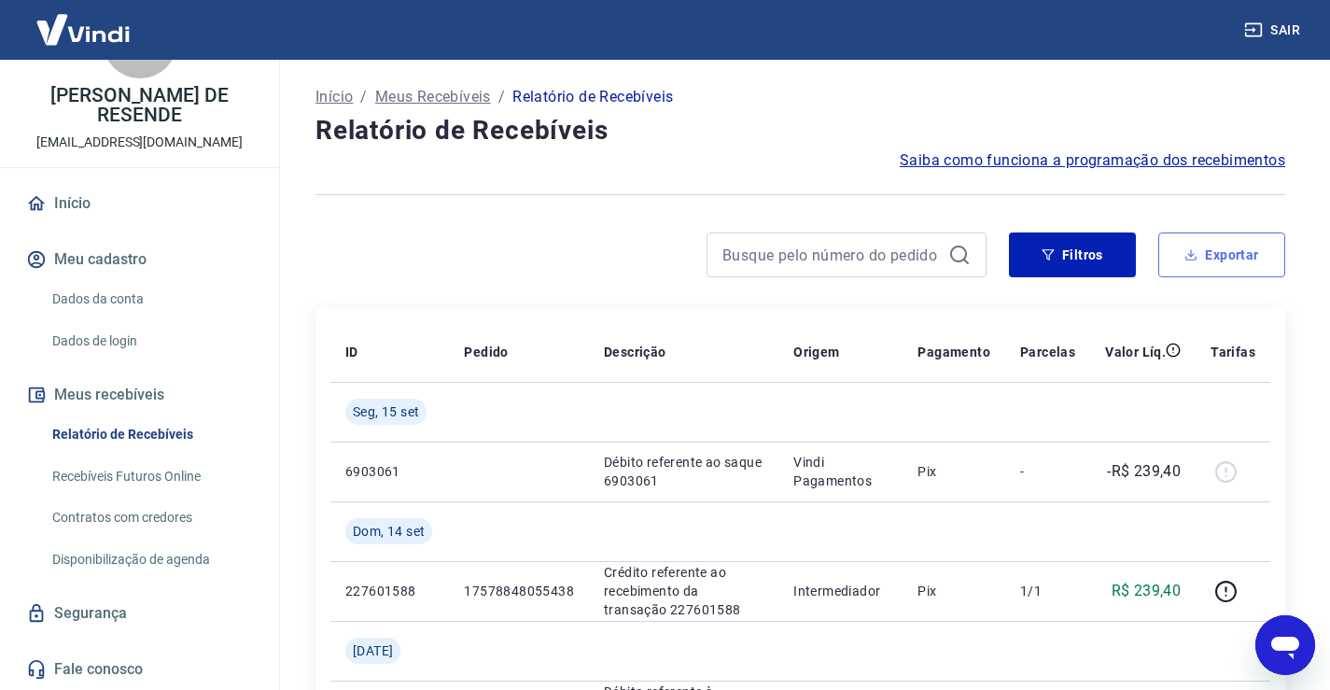
click at [1198, 262] on button "Exportar" at bounding box center [1221, 254] width 127 height 45
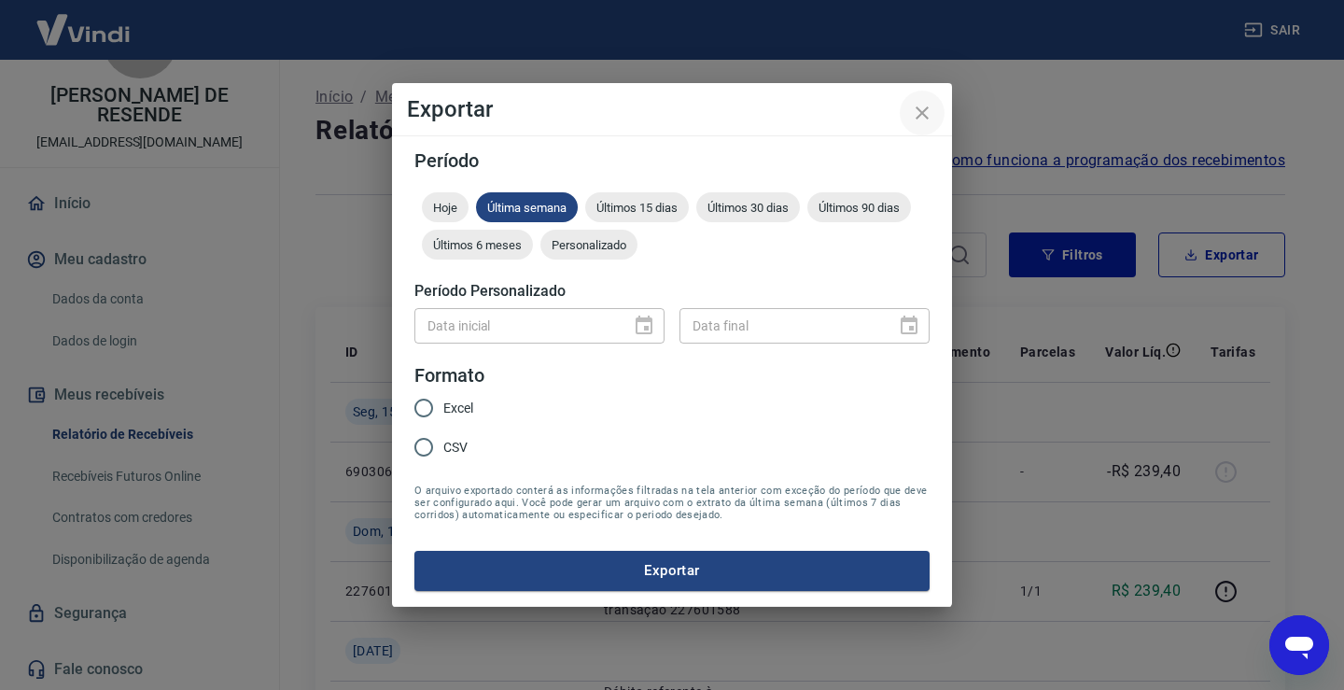
click at [926, 113] on icon "close" at bounding box center [922, 113] width 22 height 22
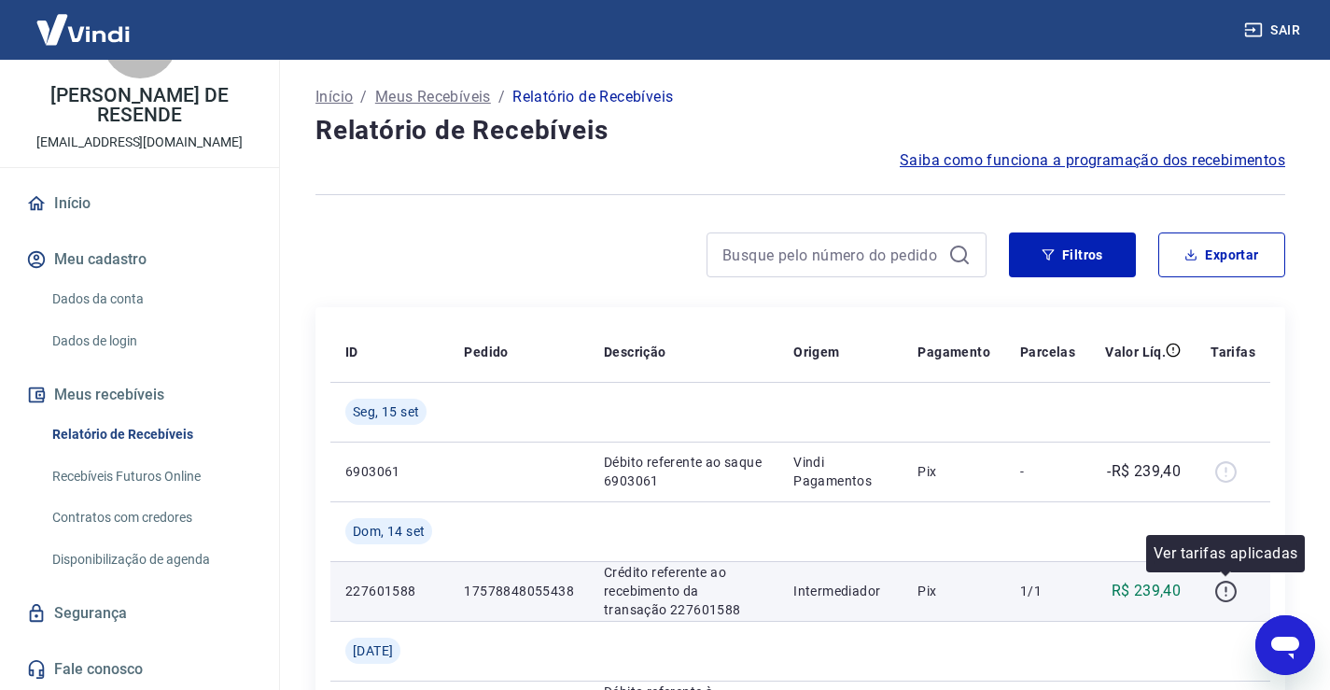
click at [1230, 585] on icon "button" at bounding box center [1225, 590] width 23 height 23
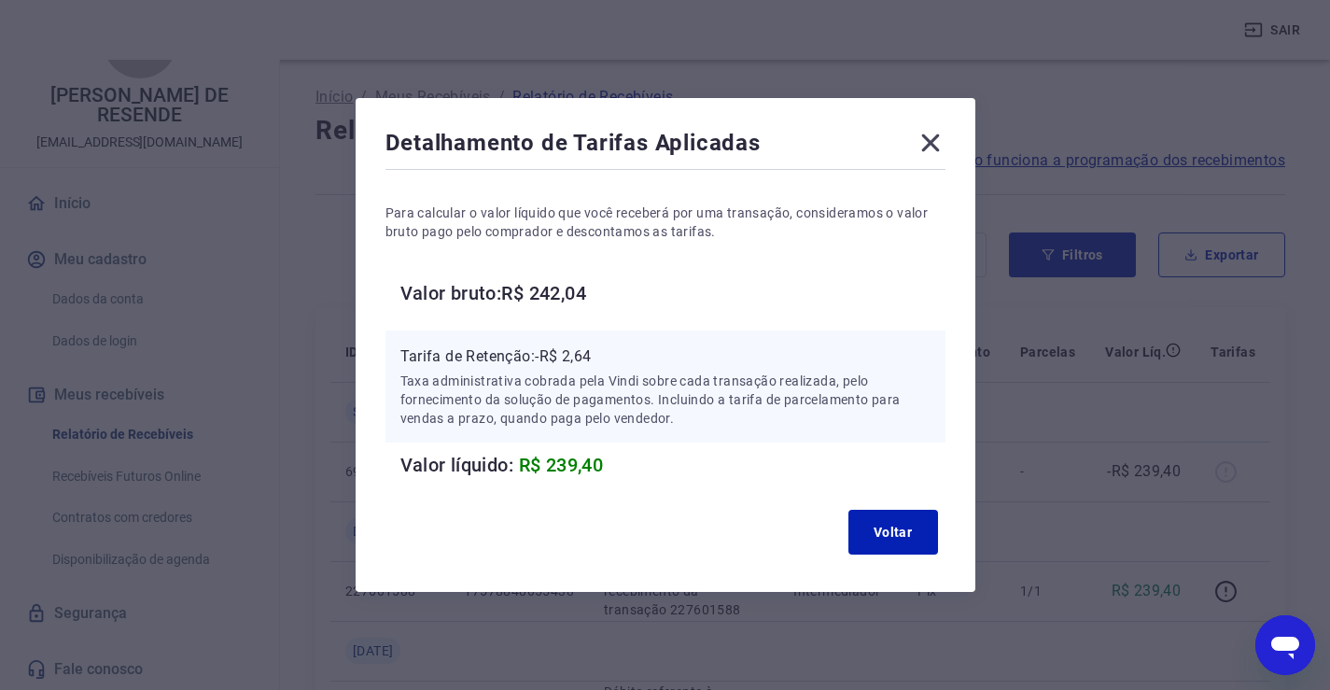
drag, startPoint x: 942, startPoint y: 147, endPoint x: 933, endPoint y: 162, distance: 17.6
click at [941, 149] on icon at bounding box center [930, 143] width 30 height 30
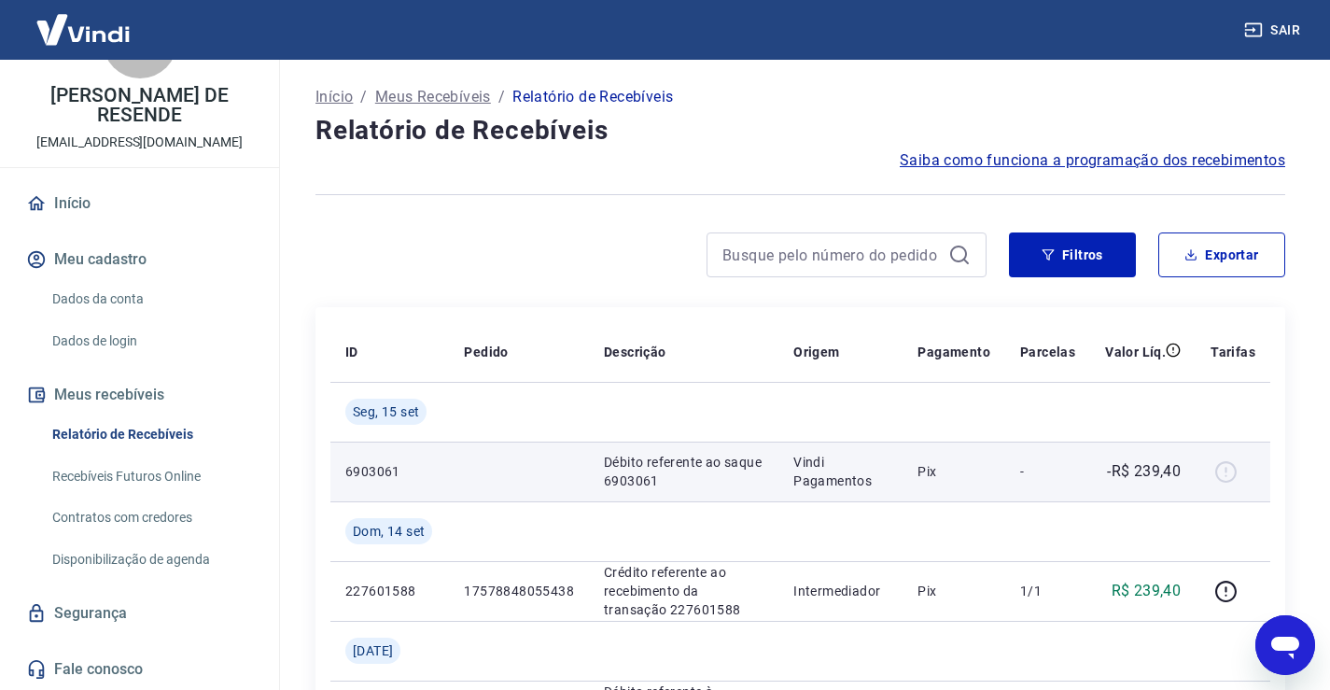
scroll to position [93, 0]
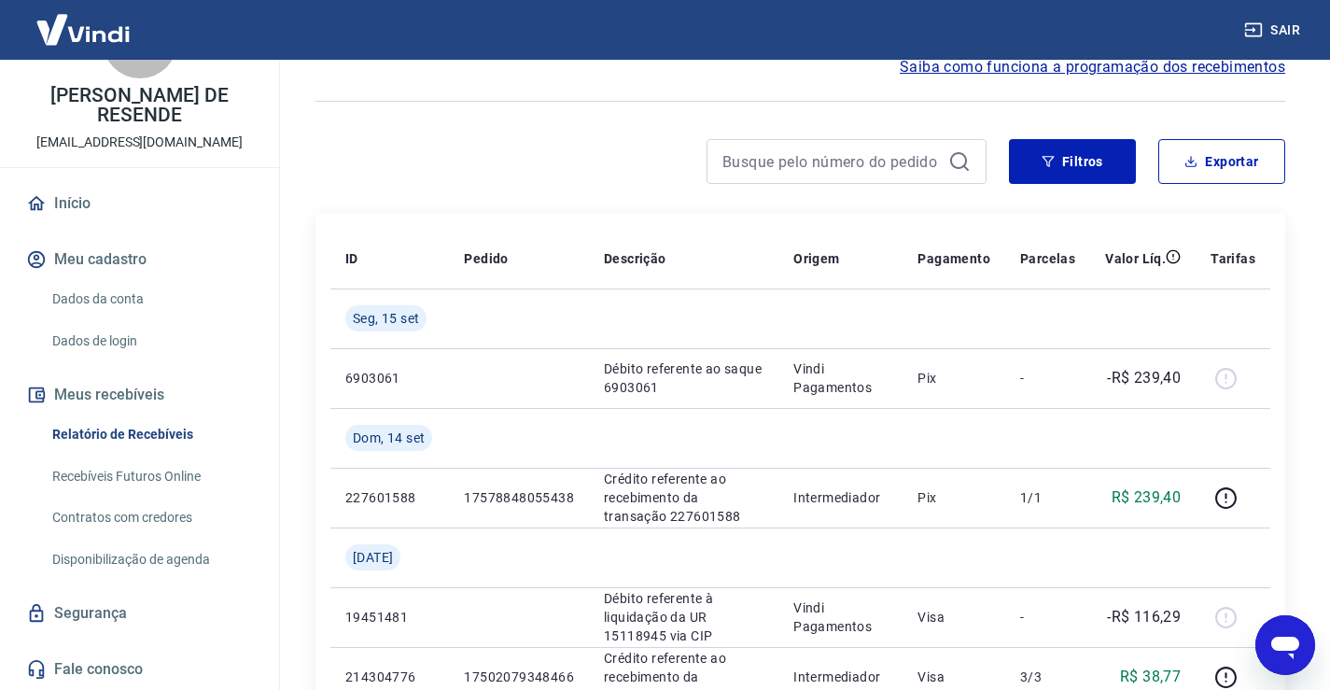
click at [1289, 643] on icon "Abrir janela de mensagens" at bounding box center [1285, 647] width 28 height 22
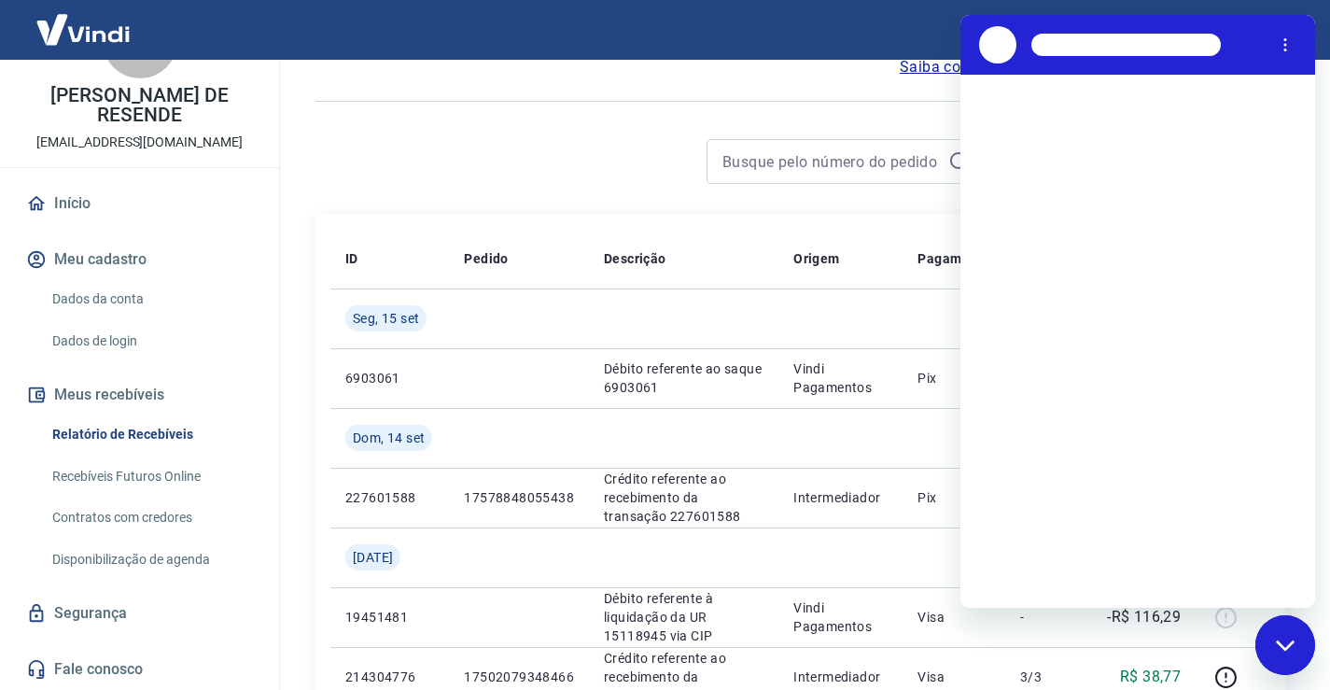
scroll to position [0, 0]
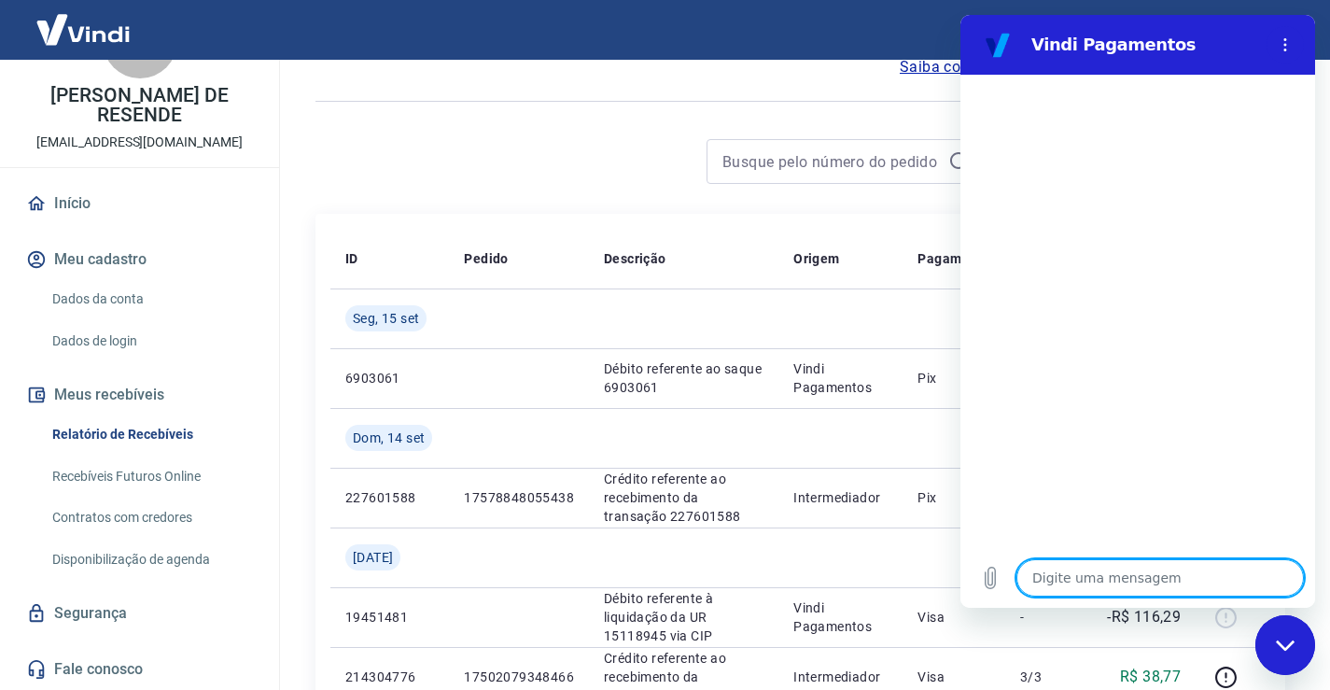
click at [1160, 582] on textarea at bounding box center [1159, 577] width 287 height 37
type textarea "o"
type textarea "x"
type textarea "ol"
type textarea "x"
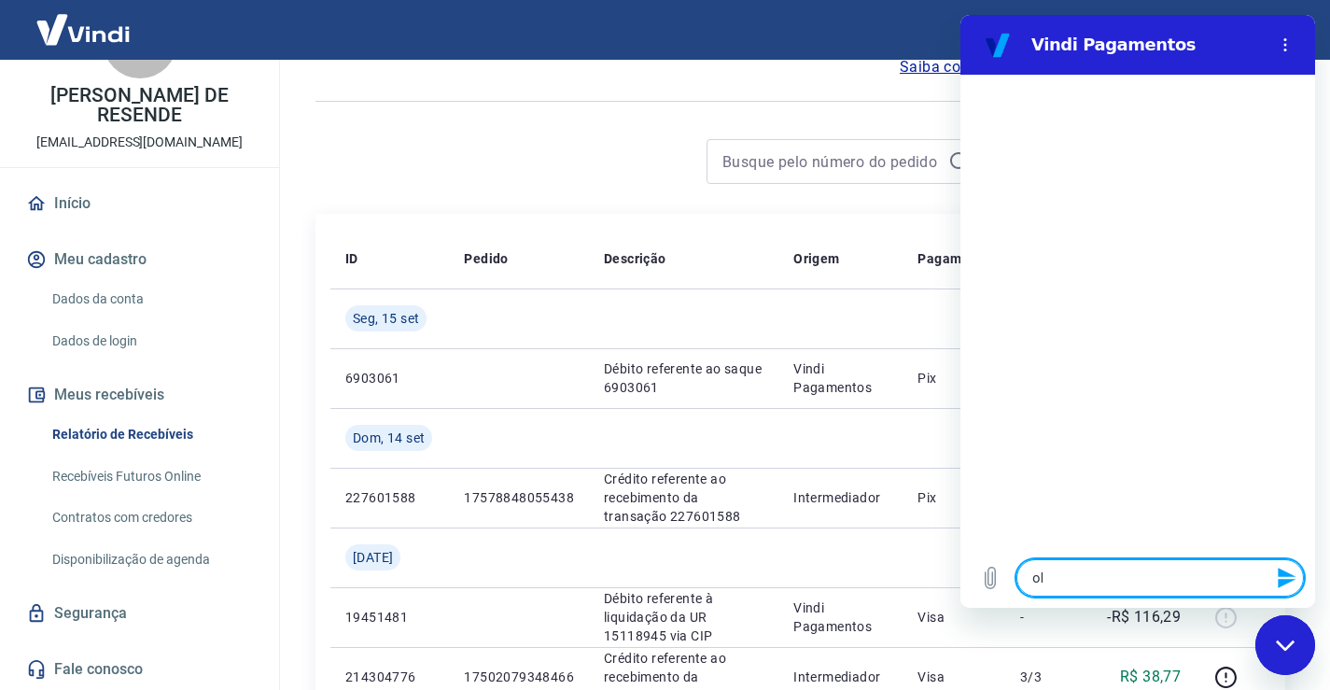
type textarea "ola"
type textarea "x"
type textarea "ola"
type textarea "x"
type textarea "[PERSON_NAME]"
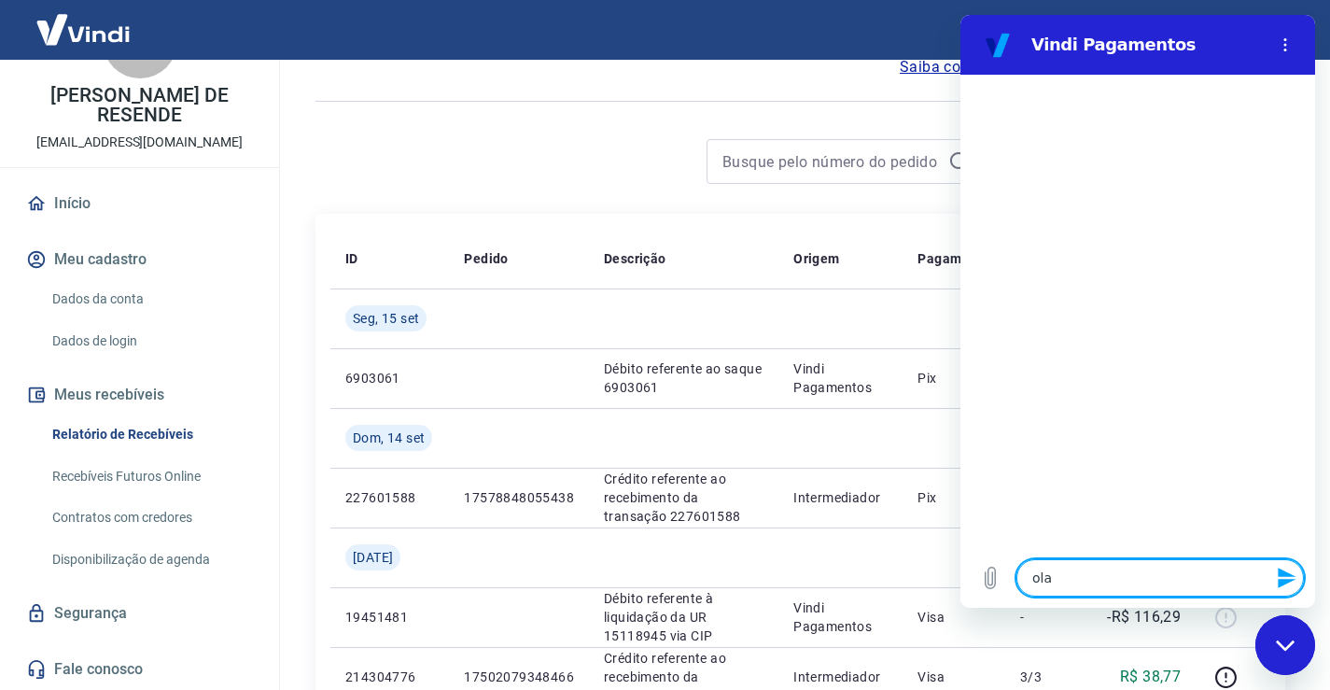
type textarea "x"
type textarea "[PERSON_NAME]"
type textarea "x"
type textarea "[PERSON_NAME]"
type textarea "x"
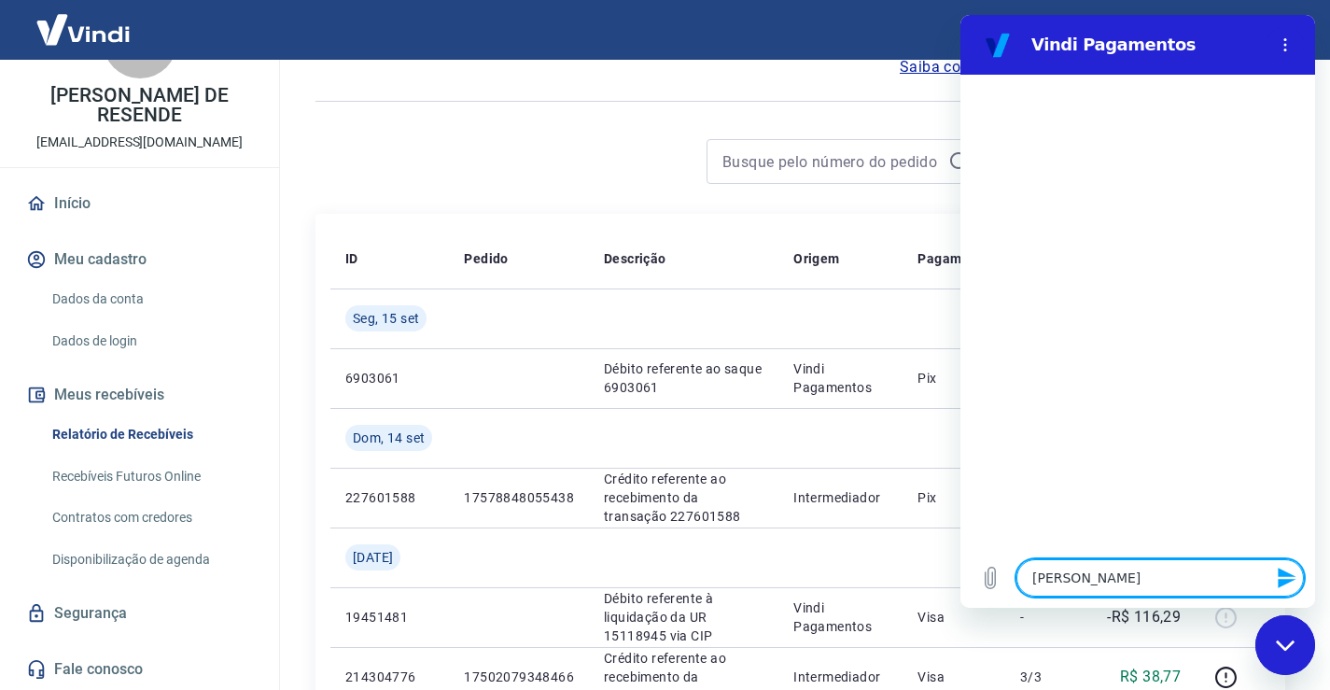
type textarea "[PERSON_NAME]"
type textarea "x"
type textarea "ola boa a"
type textarea "x"
type textarea "[PERSON_NAME]"
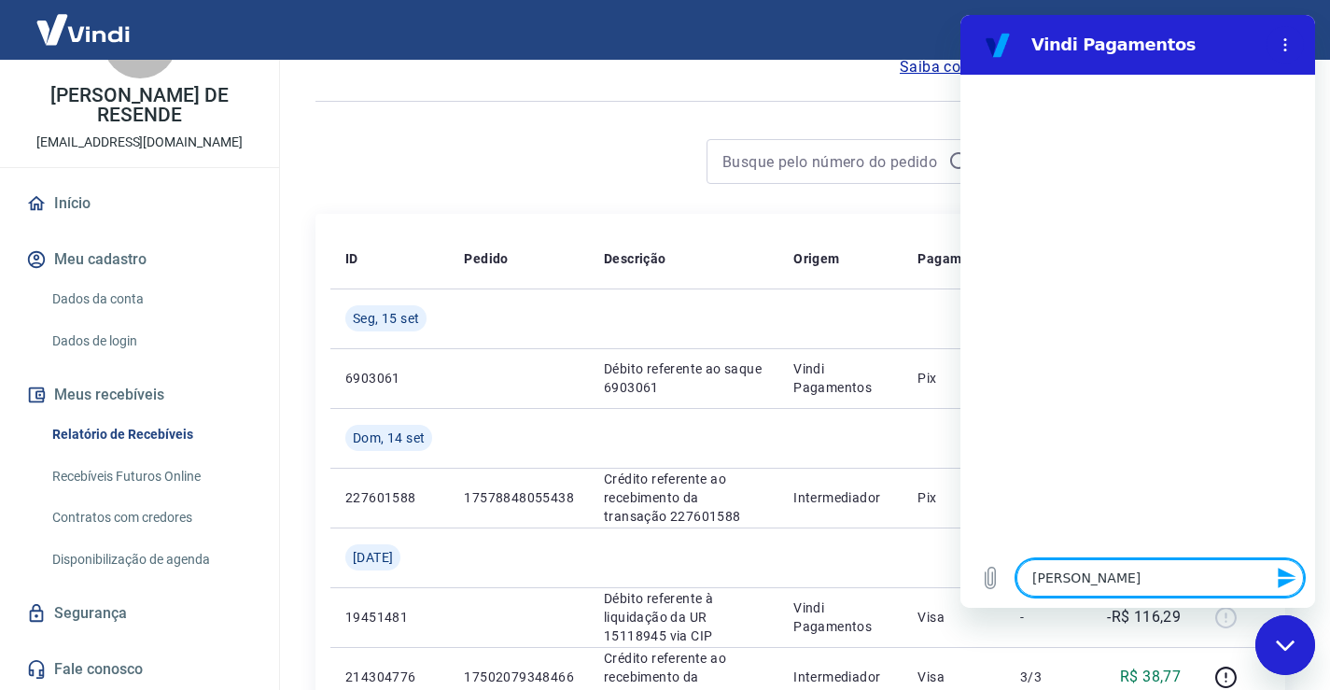
type textarea "x"
type textarea "ola boa t"
type textarea "x"
type textarea "ola boa ta"
type textarea "x"
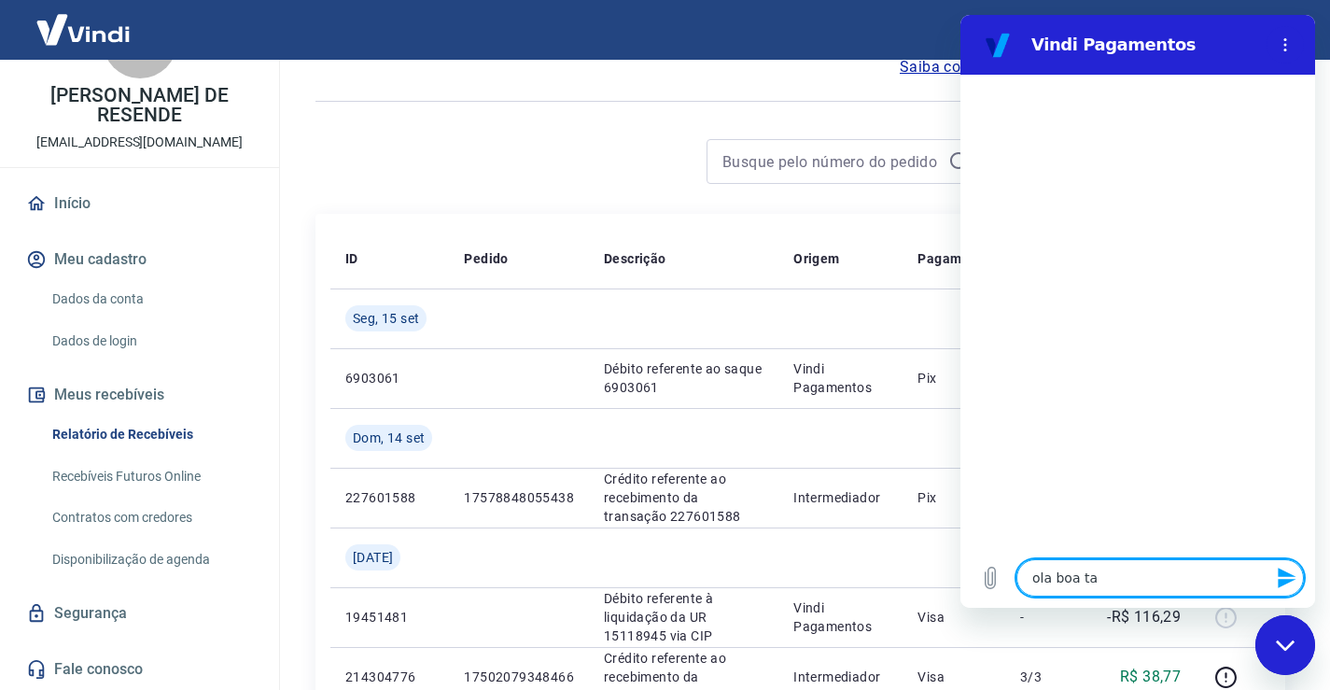
type textarea "ola boa tar"
type textarea "x"
type textarea "ola boa tard"
type textarea "x"
type textarea "[PERSON_NAME] tarde"
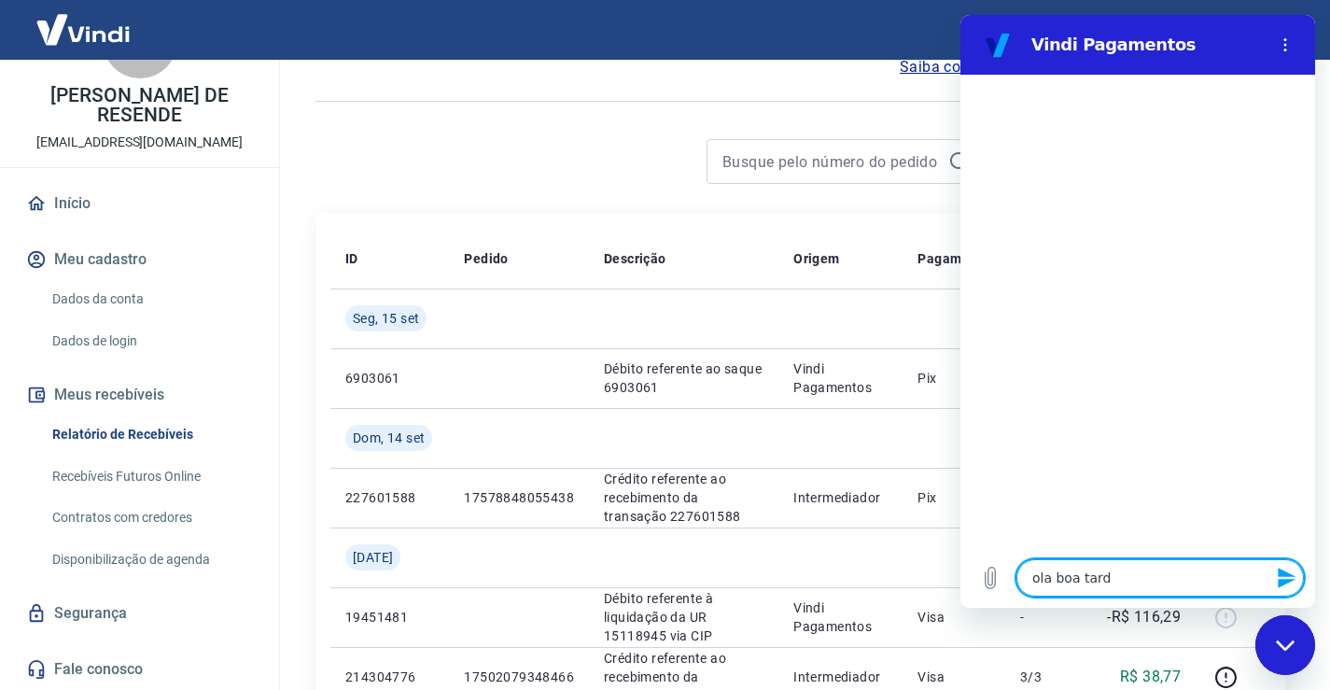
type textarea "x"
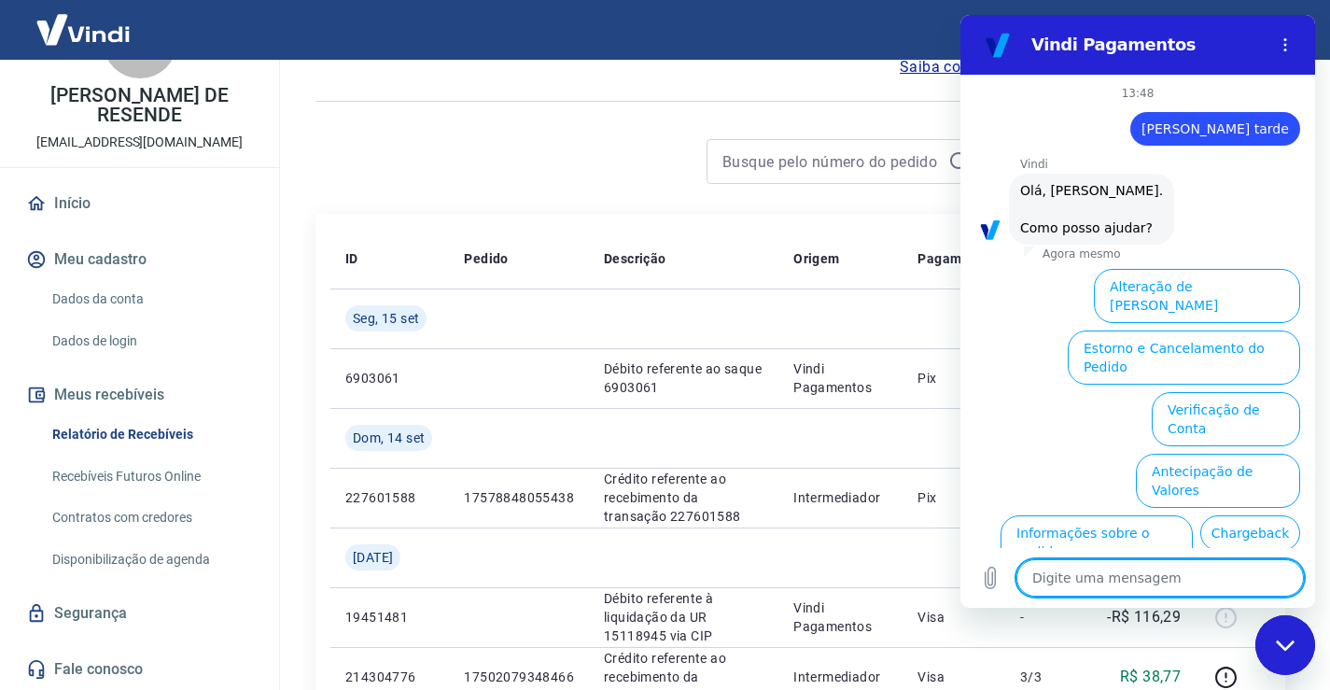
scroll to position [105, 0]
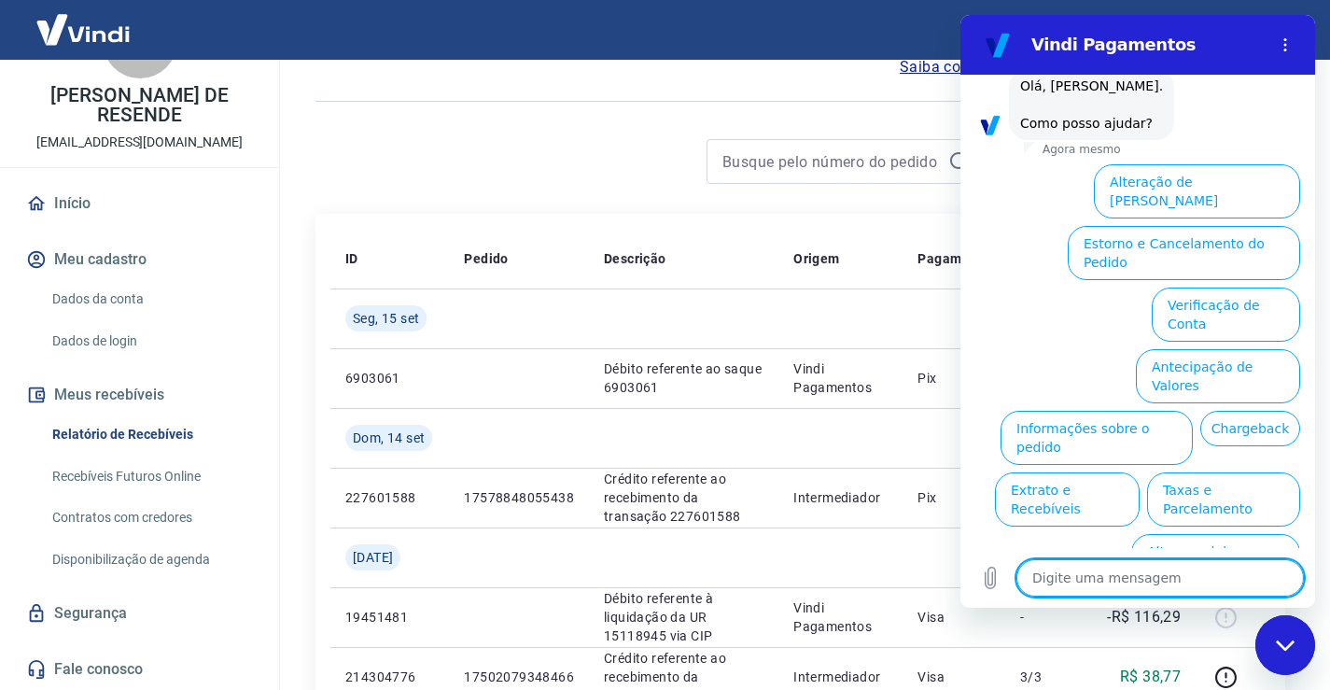
click at [1139, 472] on button "Extrato e Recebíveis" at bounding box center [1067, 499] width 145 height 54
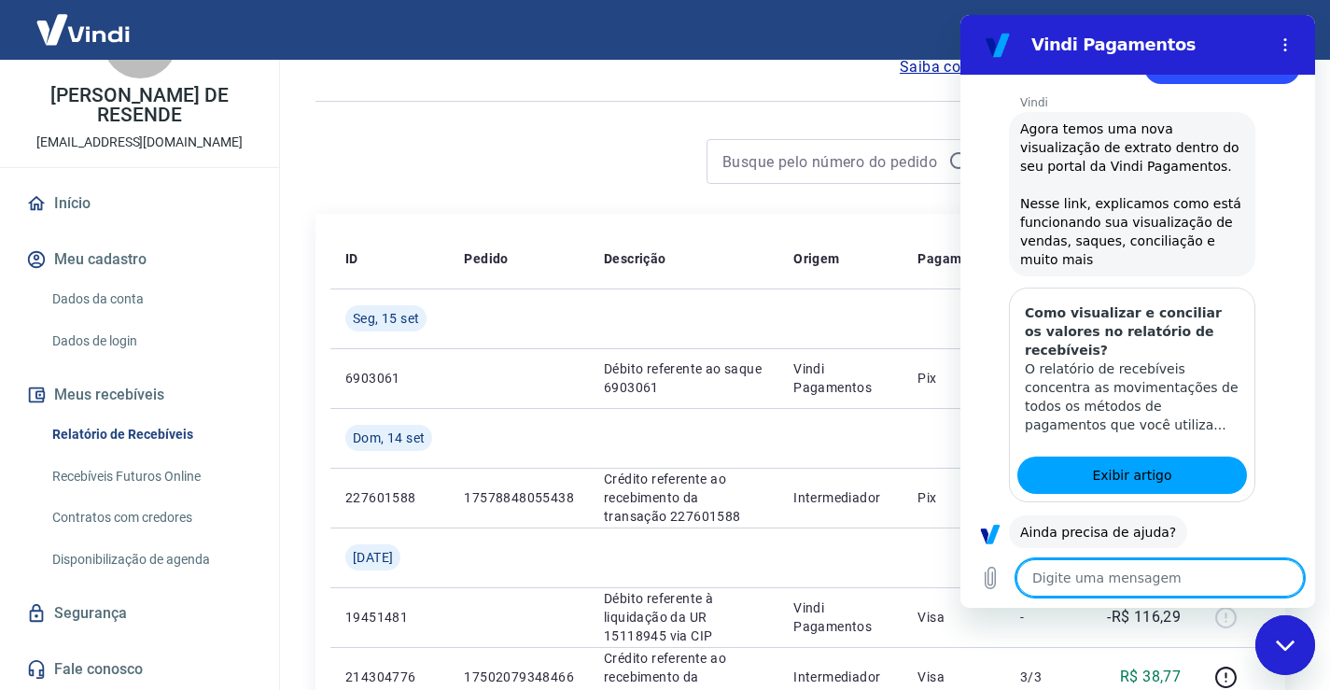
scroll to position [252, 0]
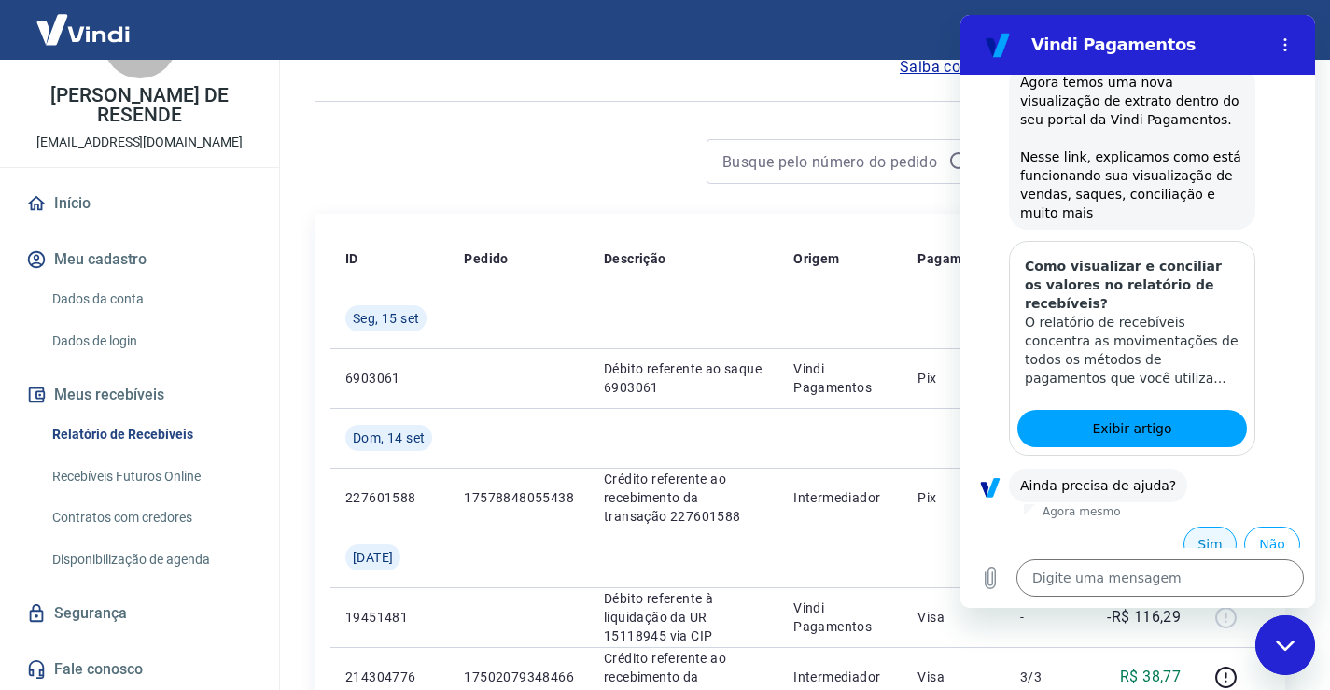
click at [1187, 526] on button "Sim" at bounding box center [1209, 543] width 53 height 35
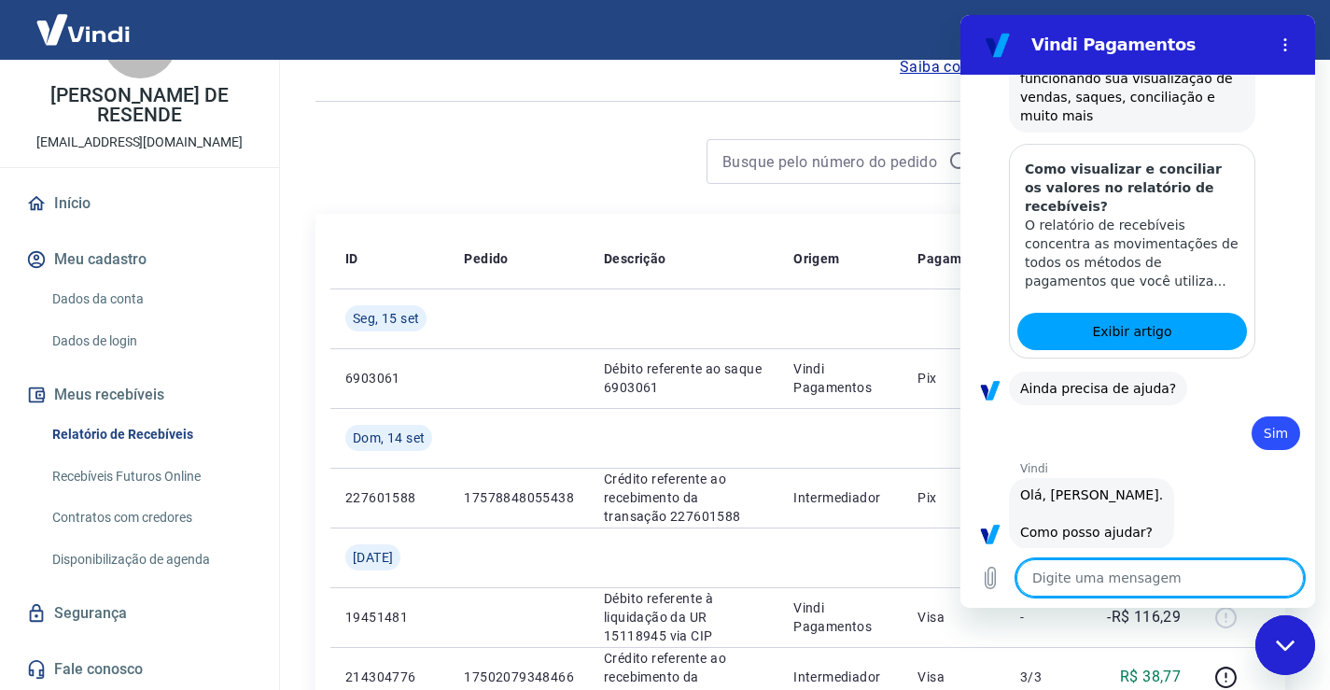
scroll to position [739, 0]
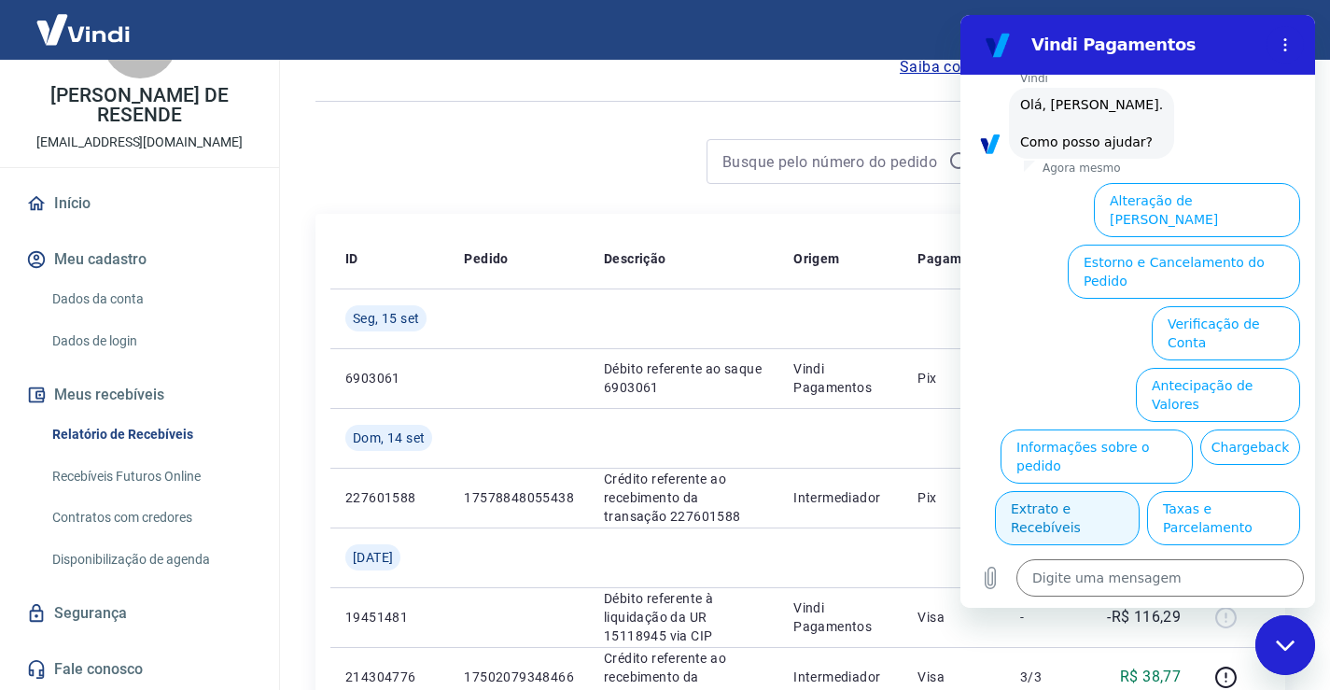
click at [1139, 491] on button "Extrato e Recebíveis" at bounding box center [1067, 518] width 145 height 54
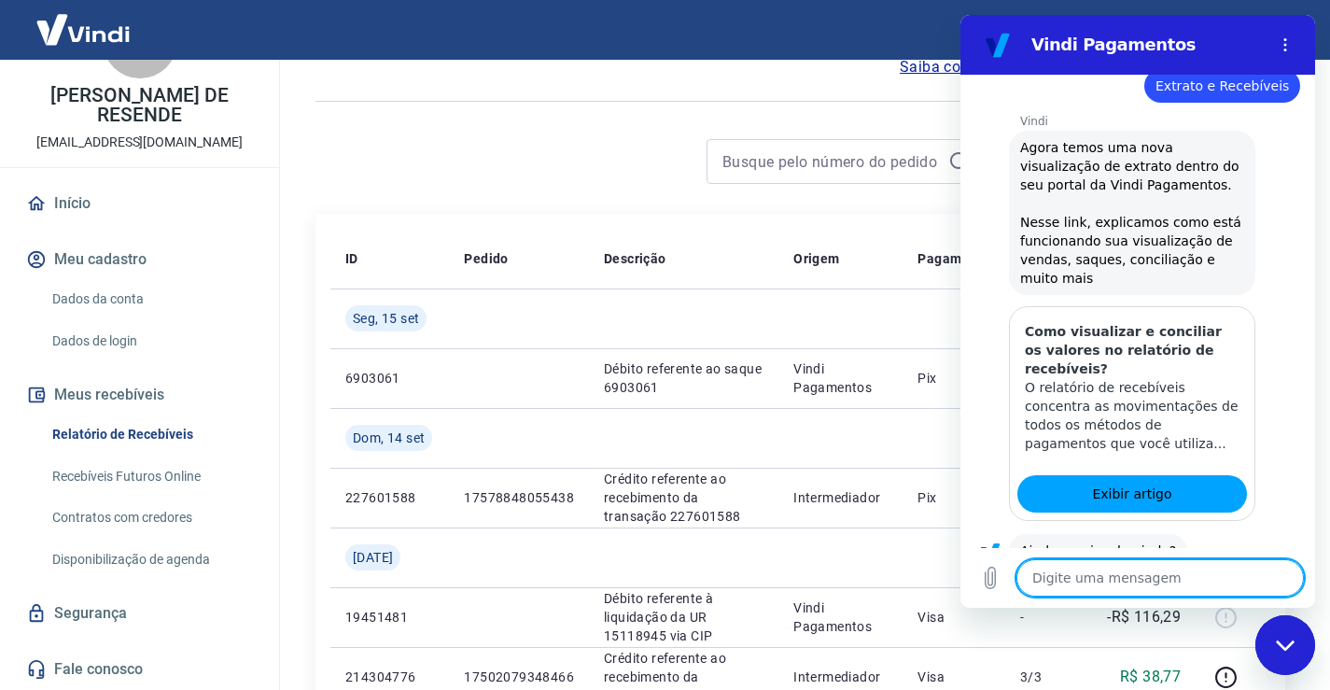
scroll to position [886, 0]
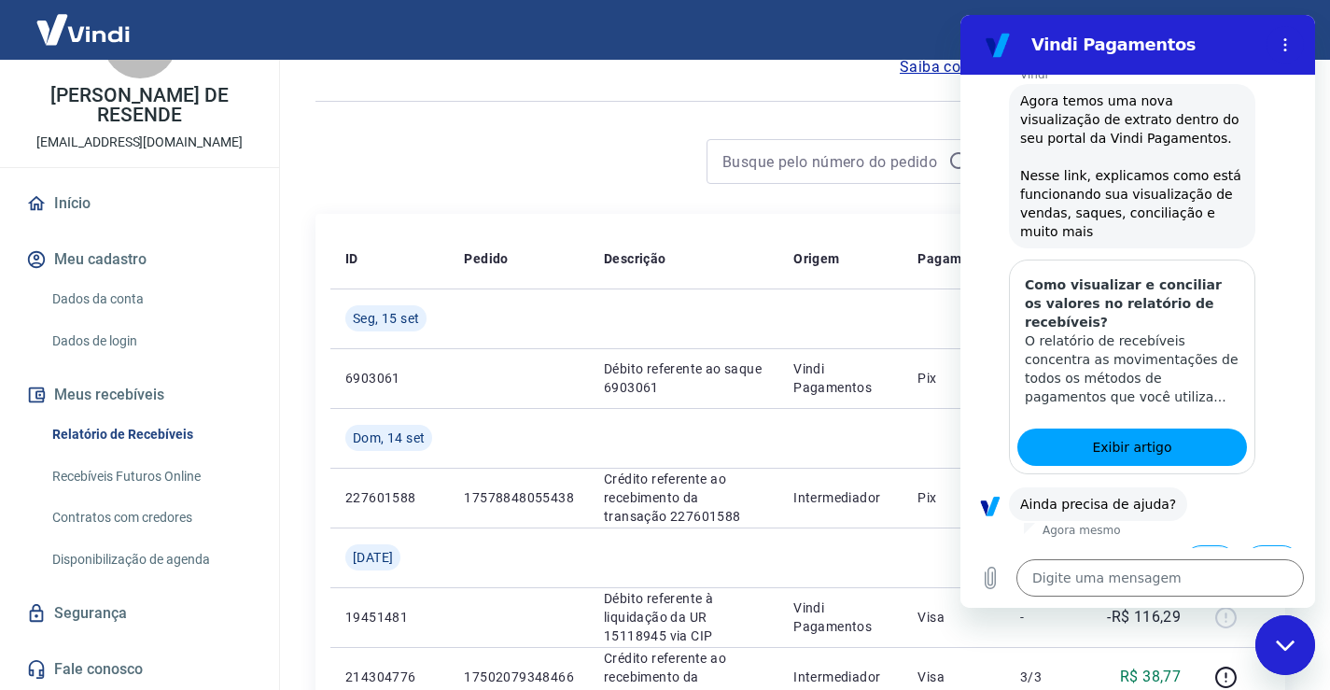
click at [1192, 545] on button "Sim" at bounding box center [1209, 562] width 53 height 35
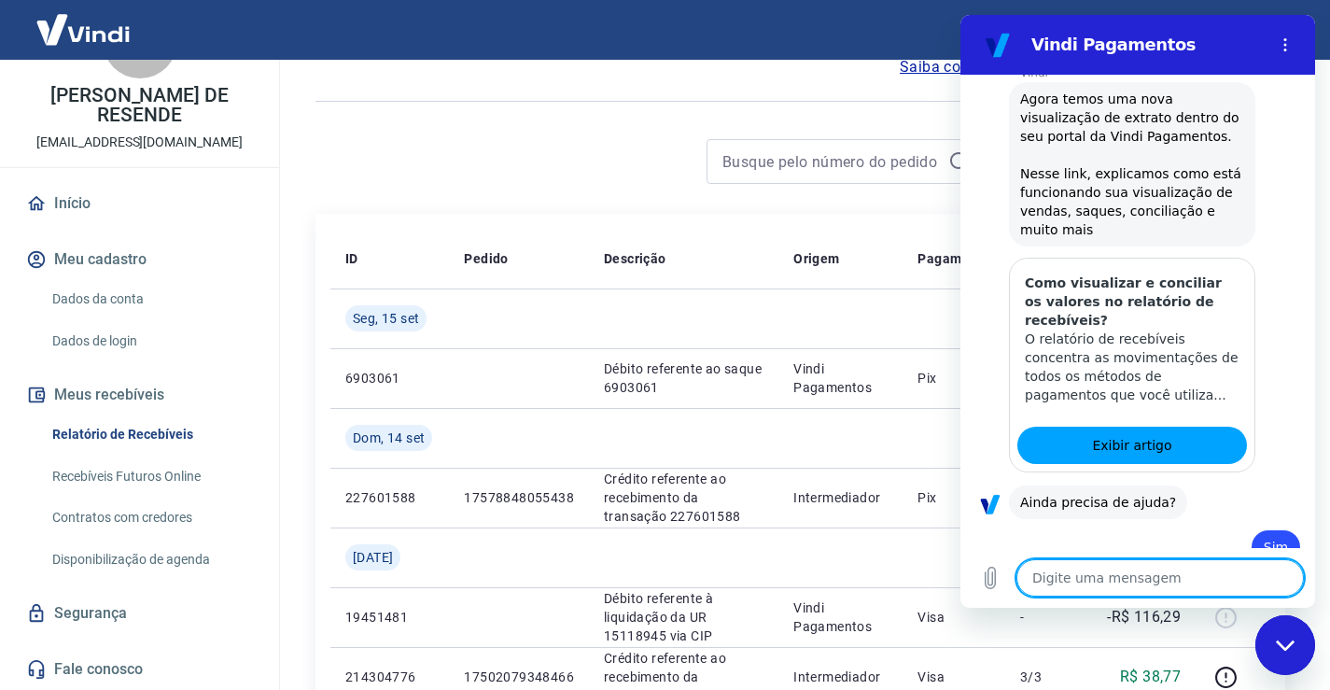
type textarea "x"
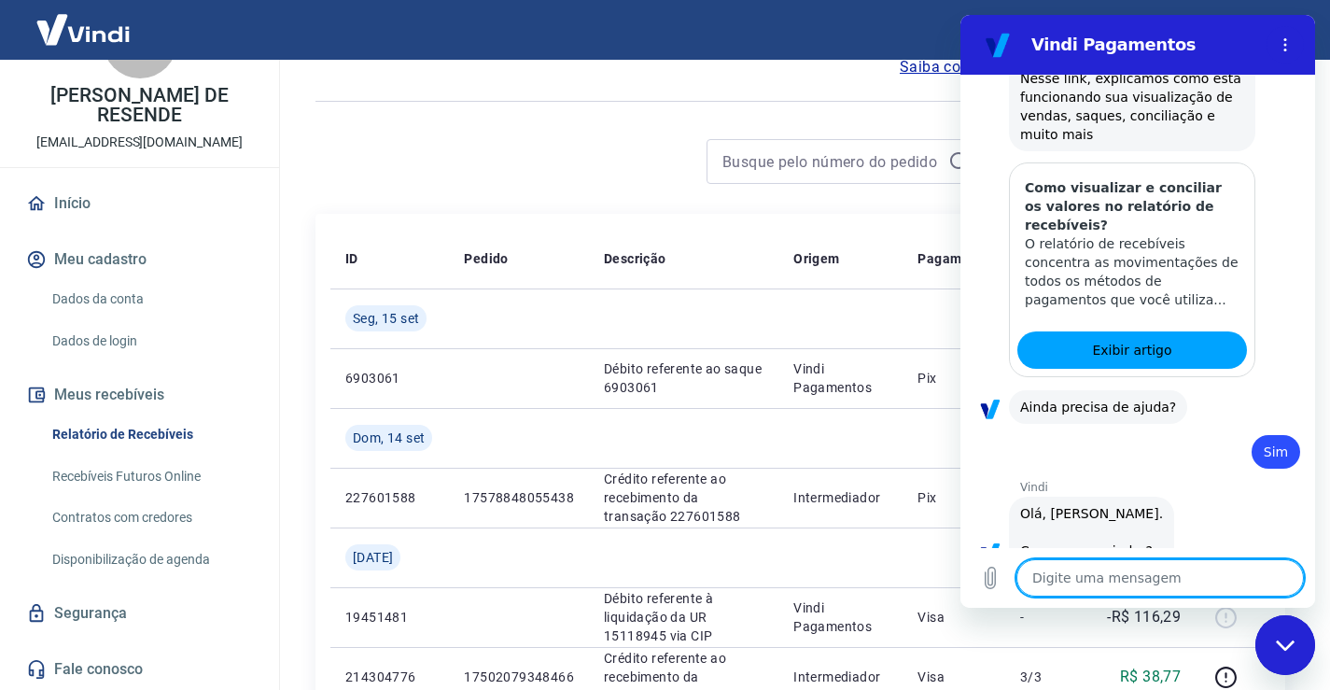
scroll to position [1374, 0]
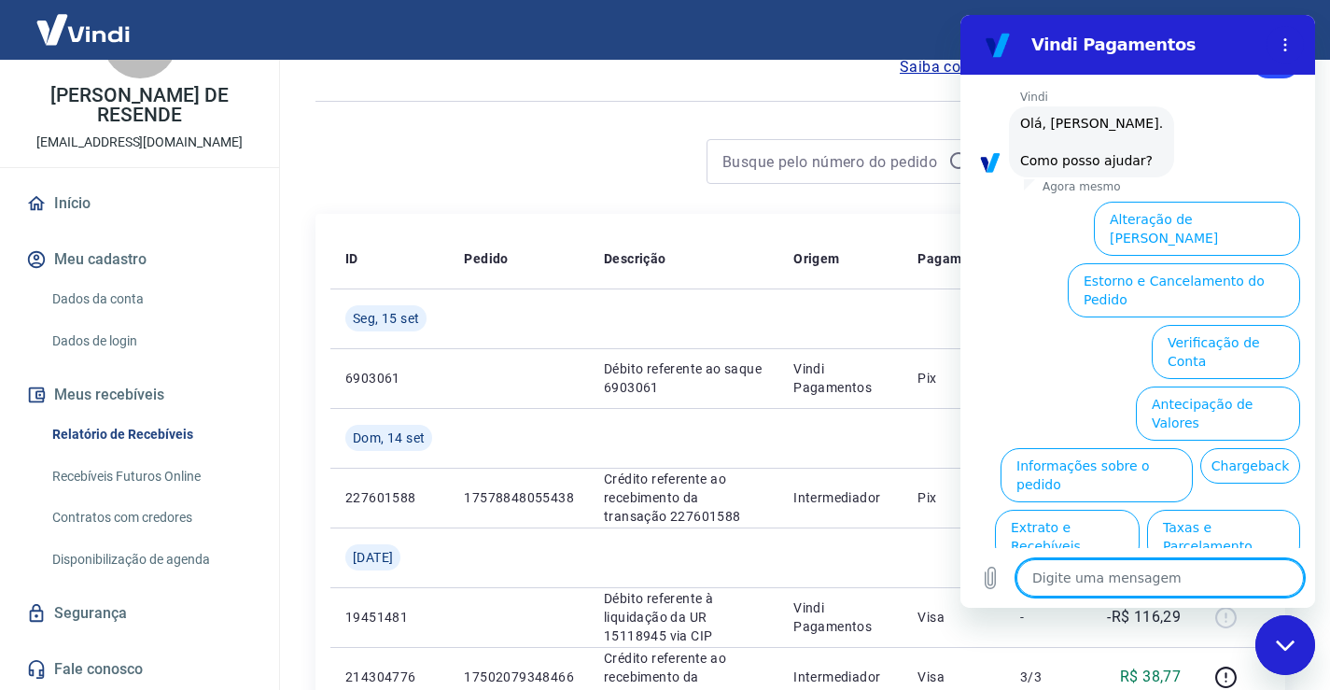
click at [1140, 571] on textarea at bounding box center [1159, 577] width 287 height 37
type textarea "g"
type textarea "x"
type textarea "f"
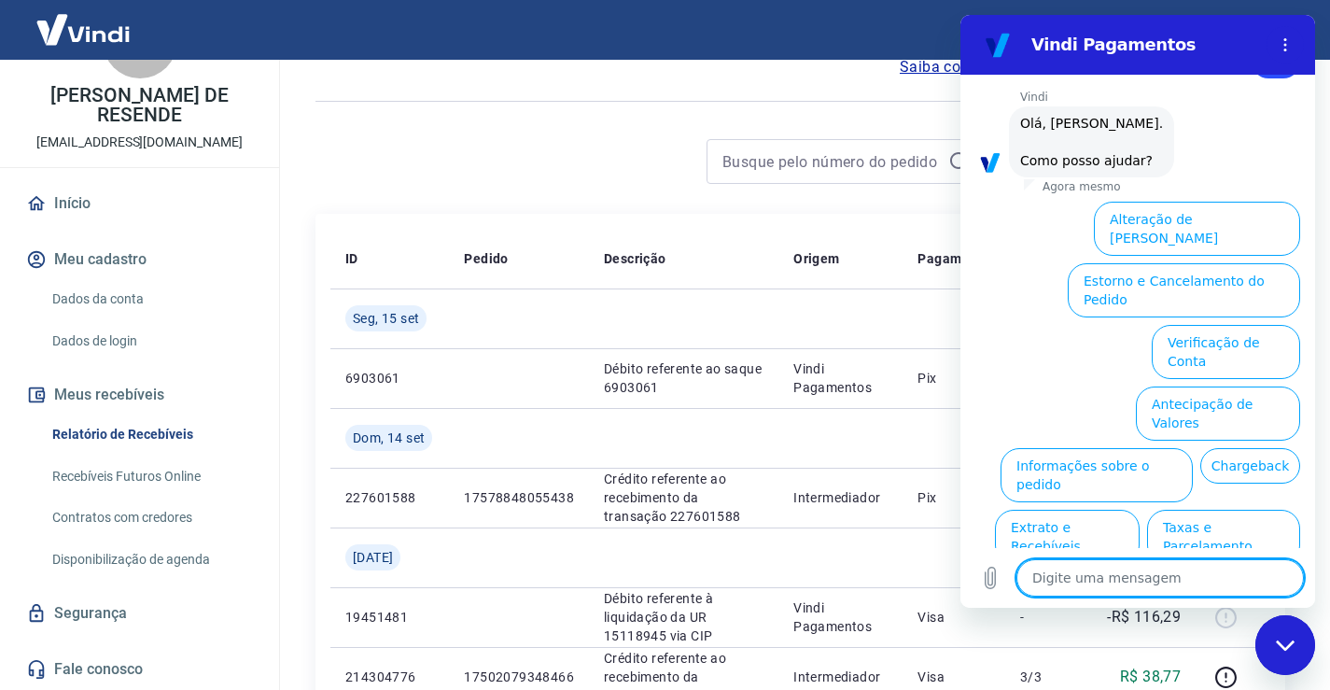
type textarea "x"
type textarea "fa"
type textarea "x"
type textarea "fal"
type textarea "x"
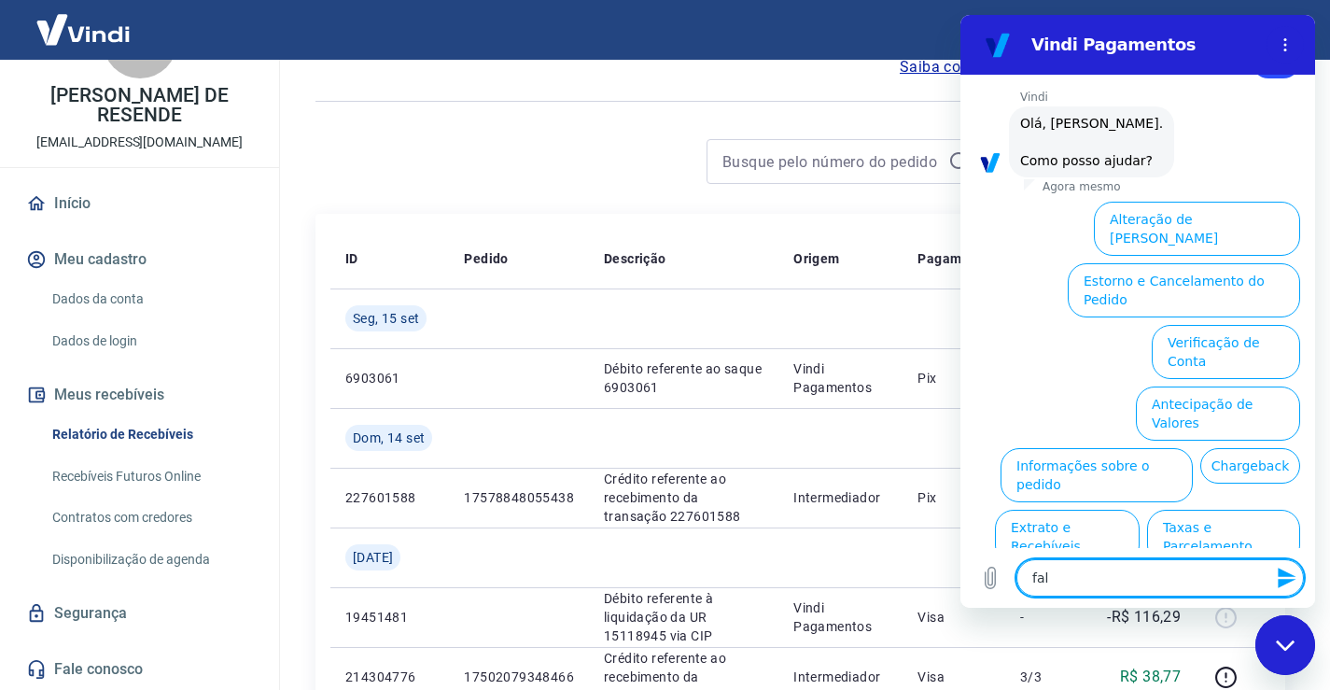
type textarea "fala"
type textarea "x"
type textarea "falat"
type textarea "x"
type textarea "fala"
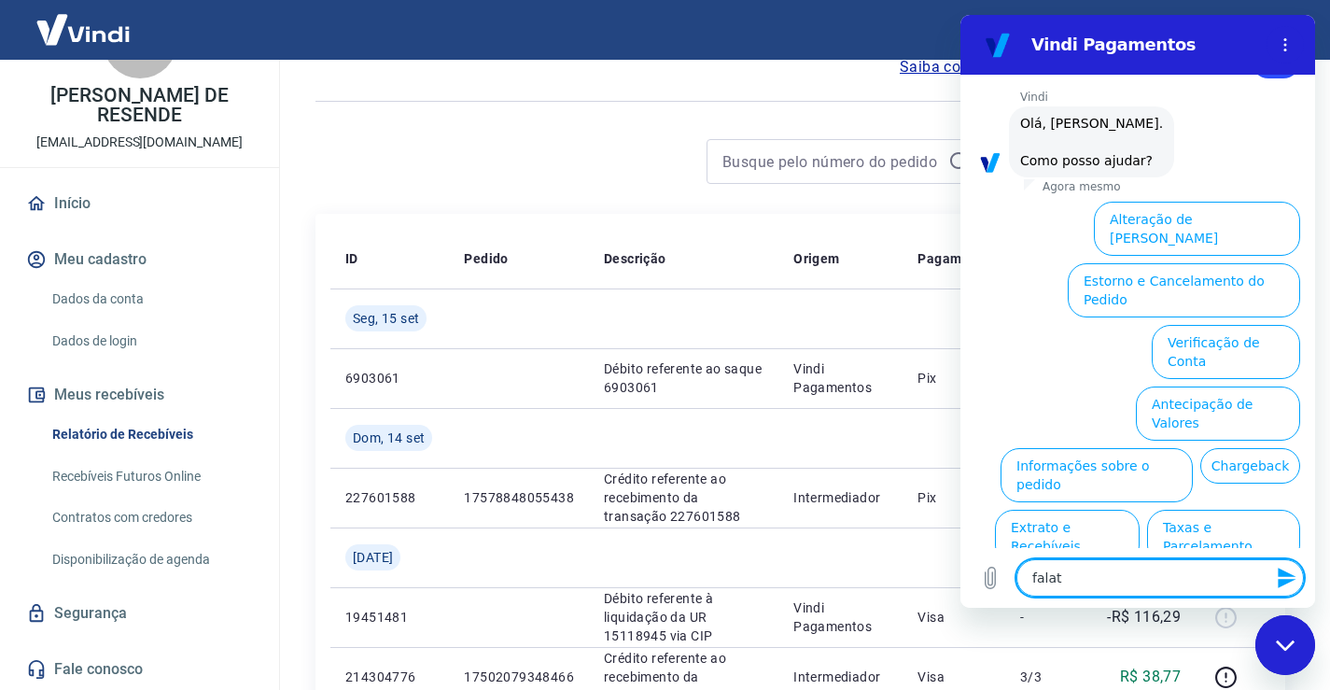
type textarea "x"
type textarea "falar"
type textarea "x"
type textarea "falara"
type textarea "x"
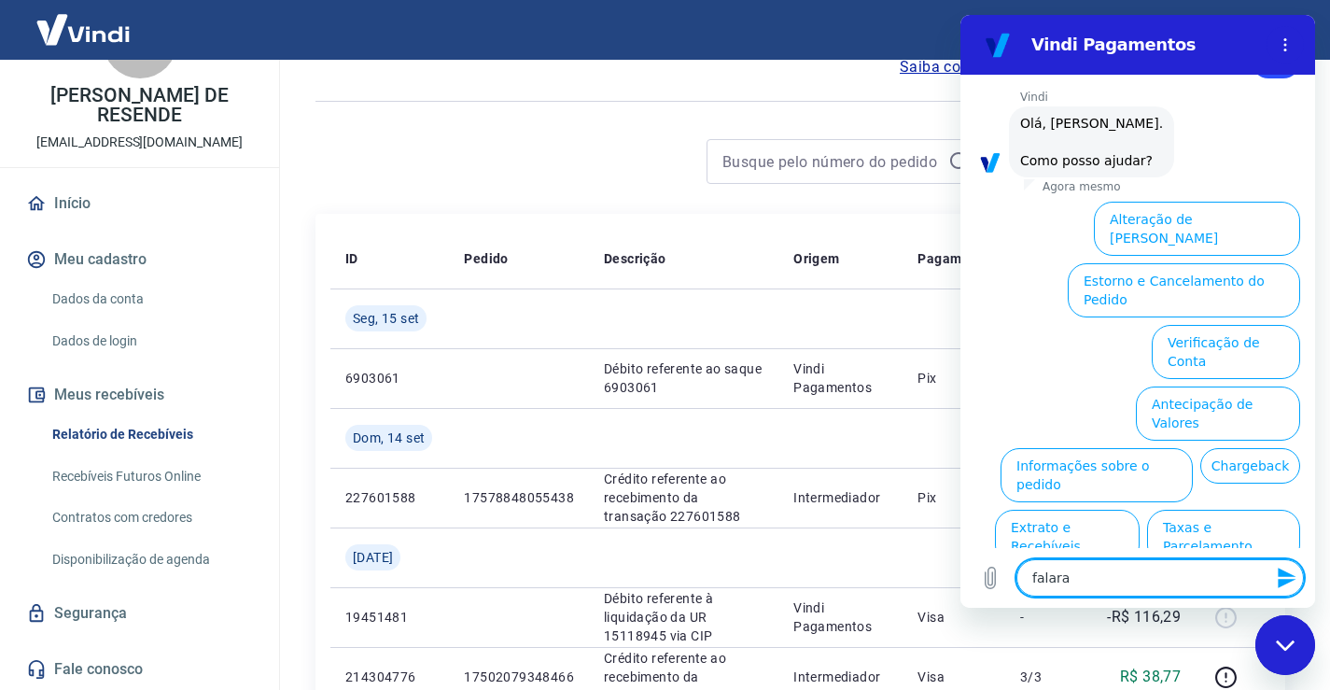
type textarea "falara"
type textarea "x"
type textarea "falara"
type textarea "x"
type textarea "falar"
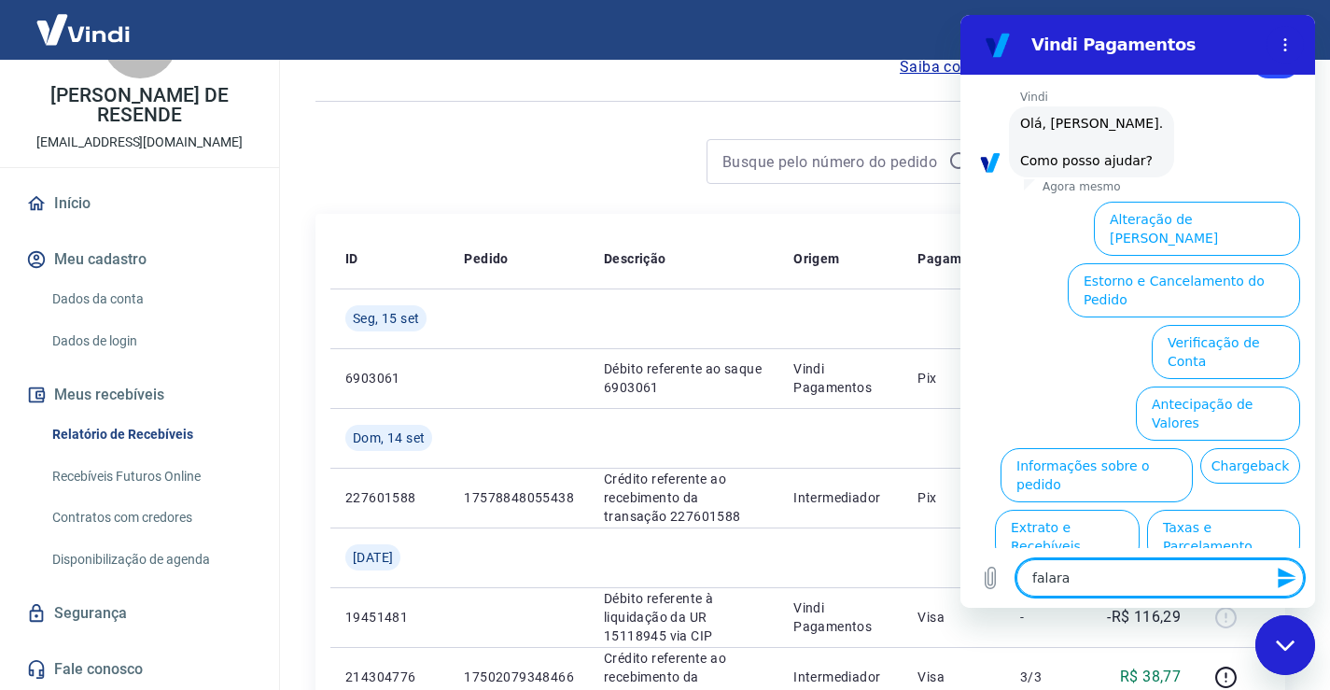
type textarea "x"
type textarea "falar"
type textarea "x"
type textarea "falar c"
type textarea "x"
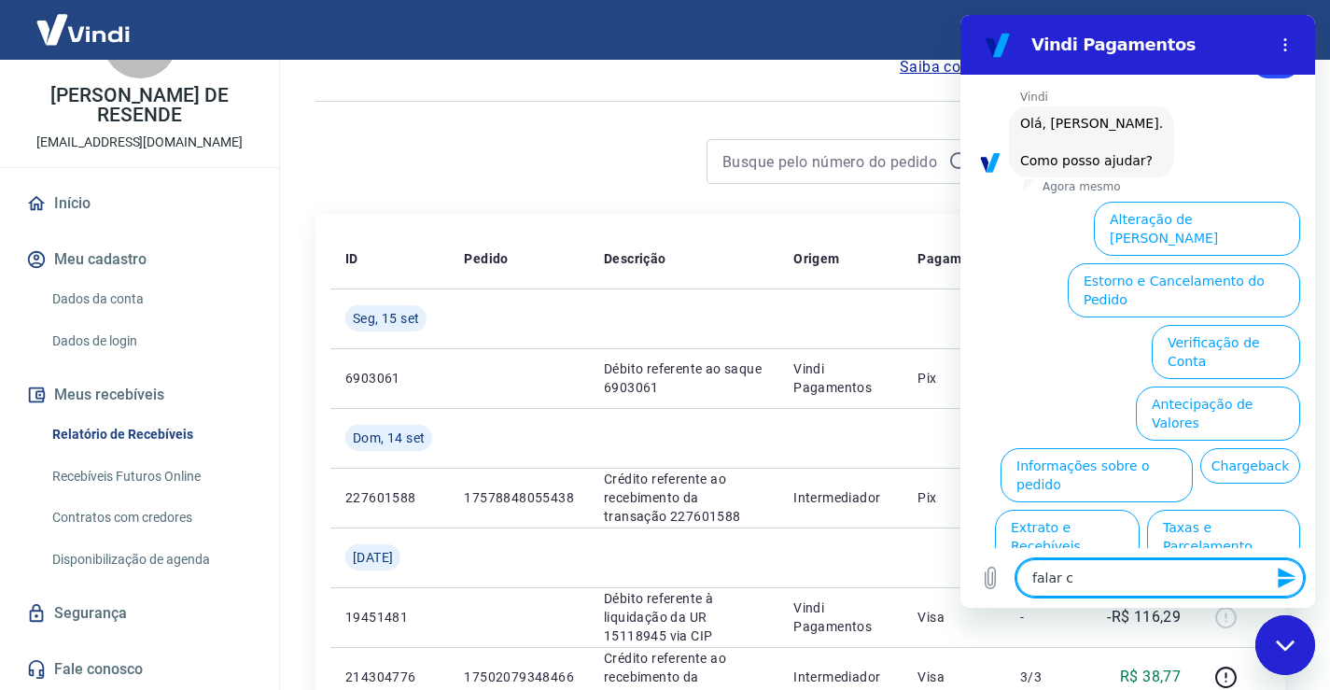
type textarea "falar co"
type textarea "x"
type textarea "falar com"
type textarea "x"
type textarea "falar com"
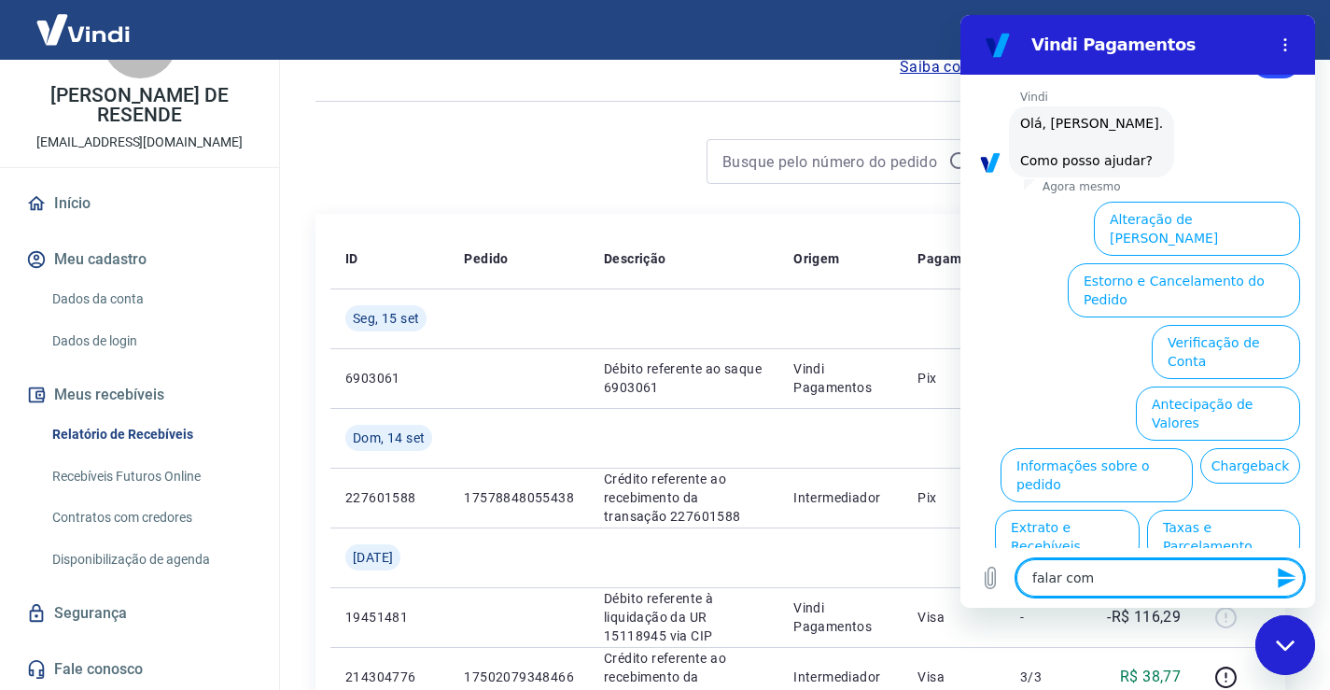
type textarea "x"
type textarea "falar com a"
type textarea "x"
type textarea "falar com at"
type textarea "x"
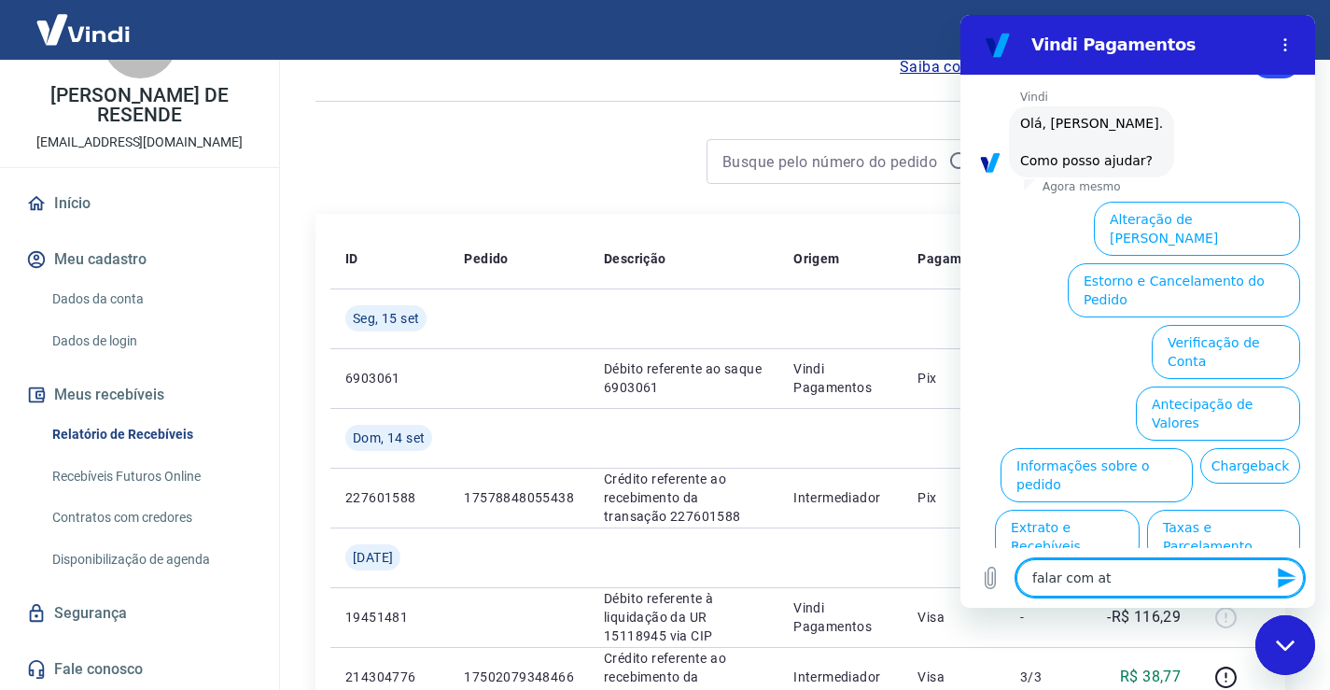
type textarea "falar com ate"
type textarea "x"
type textarea "falar com [GEOGRAPHIC_DATA]"
type textarea "x"
type textarea "falar com atend"
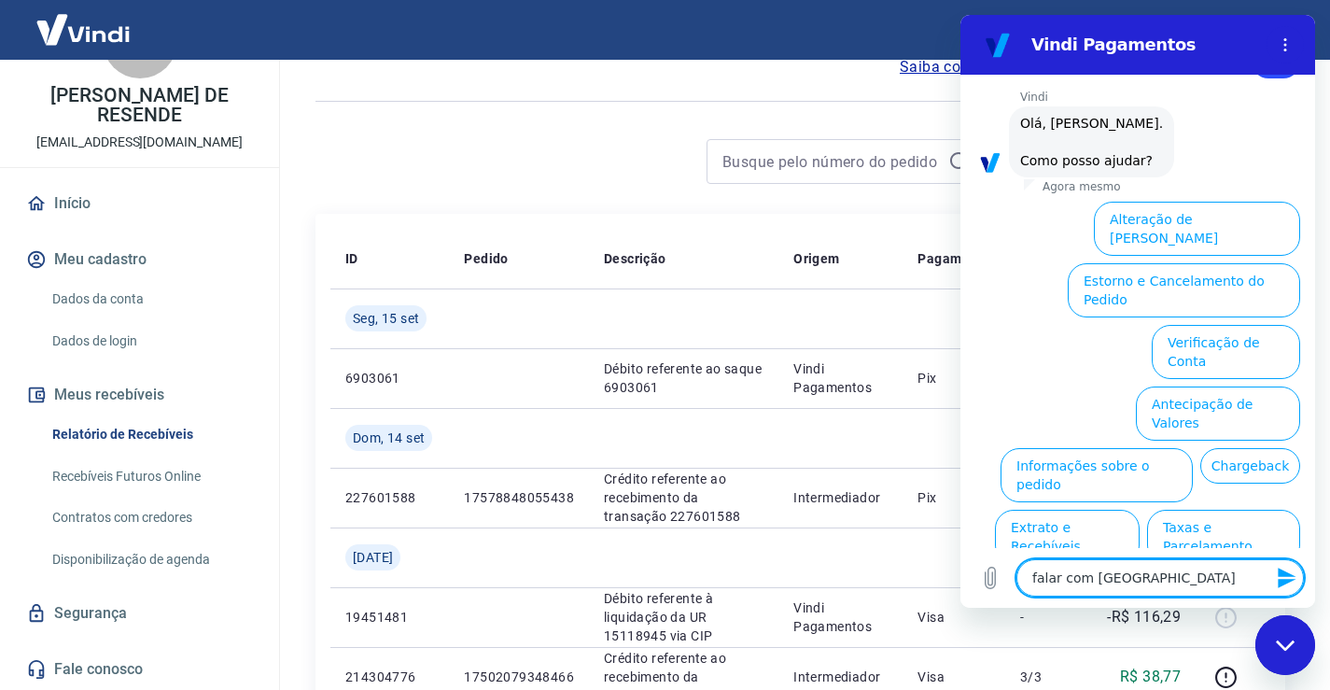
type textarea "x"
type textarea "falar com atende"
type textarea "x"
type textarea "falar com atenden"
type textarea "x"
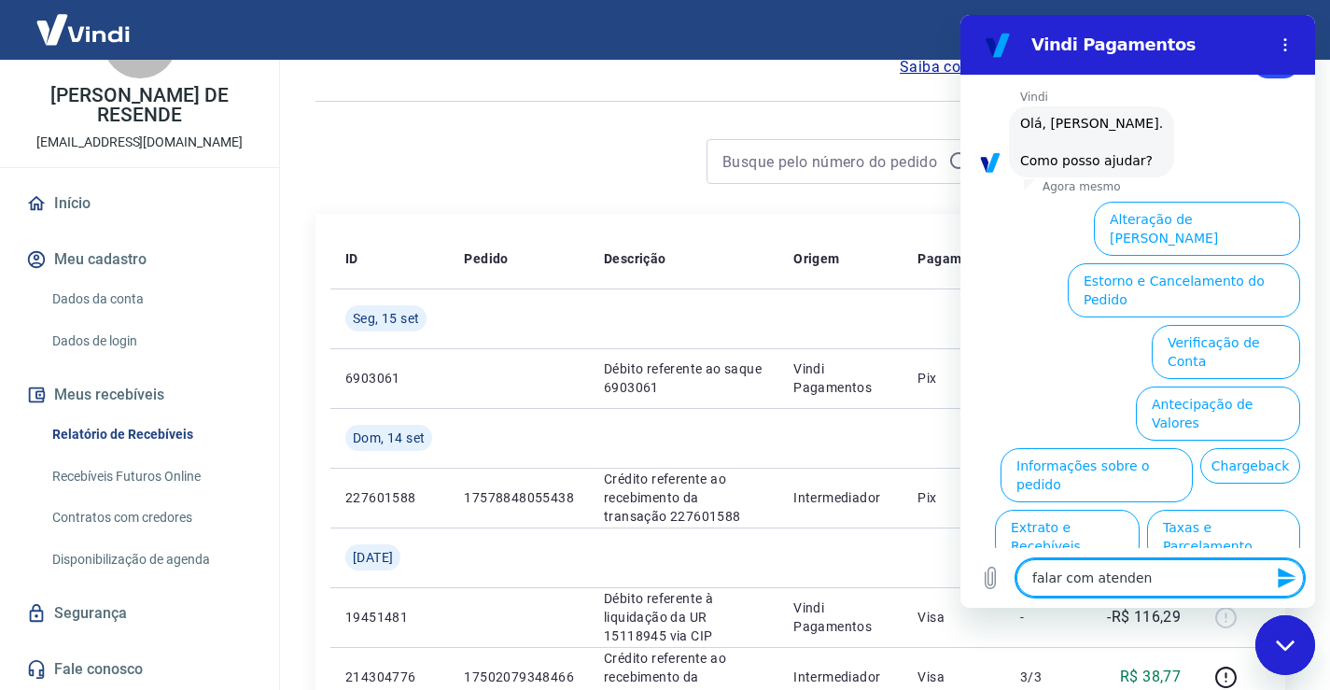
type textarea "falar com atendent"
type textarea "x"
type textarea "falar com atendente"
type textarea "x"
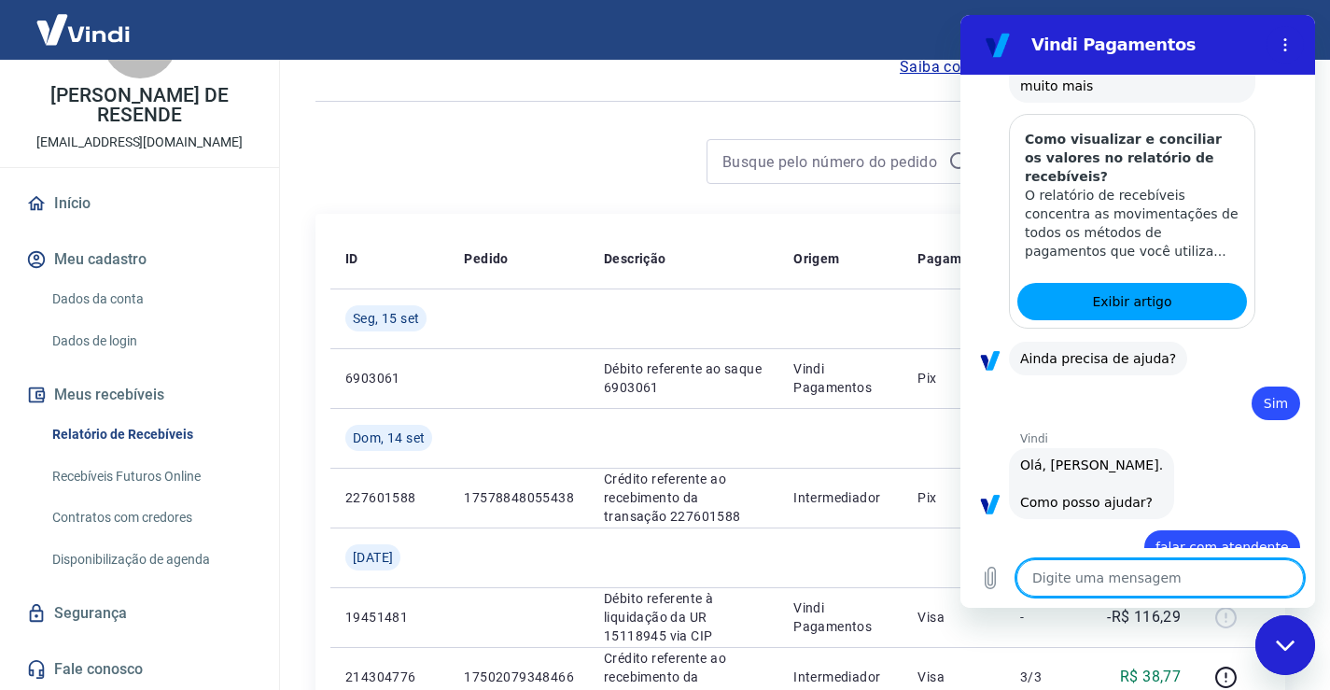
type textarea "x"
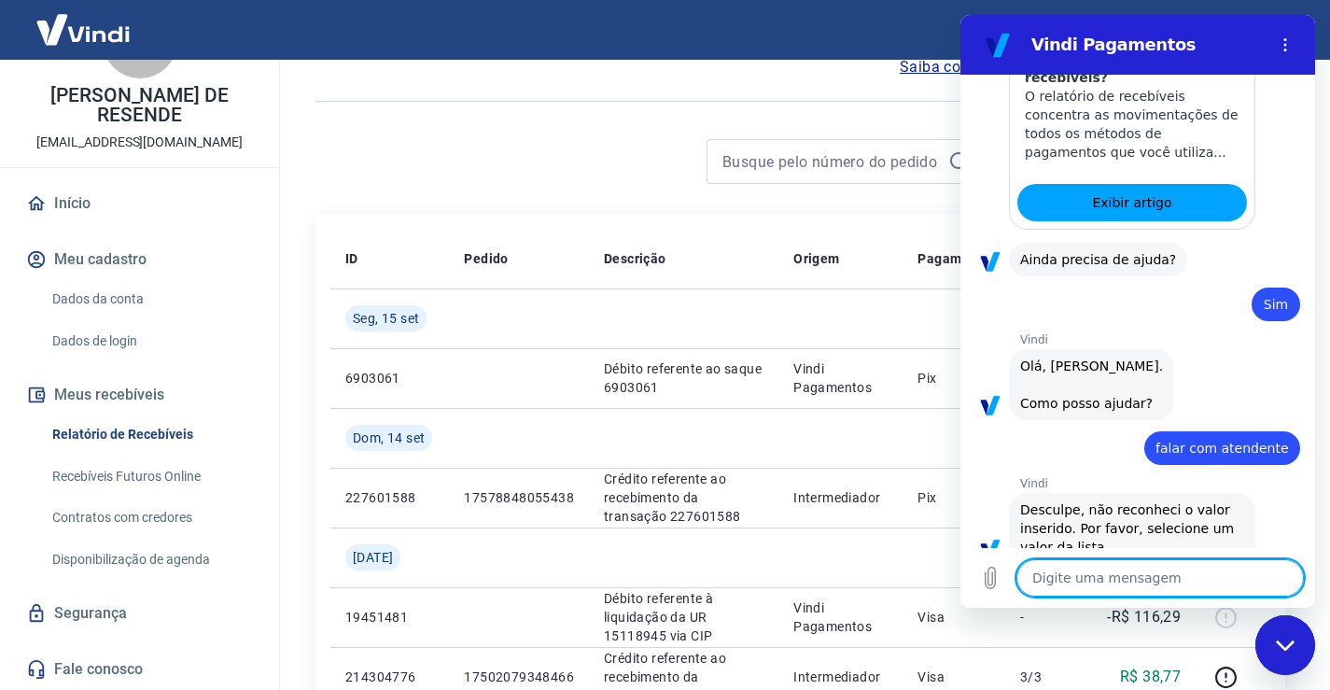
scroll to position [851, 0]
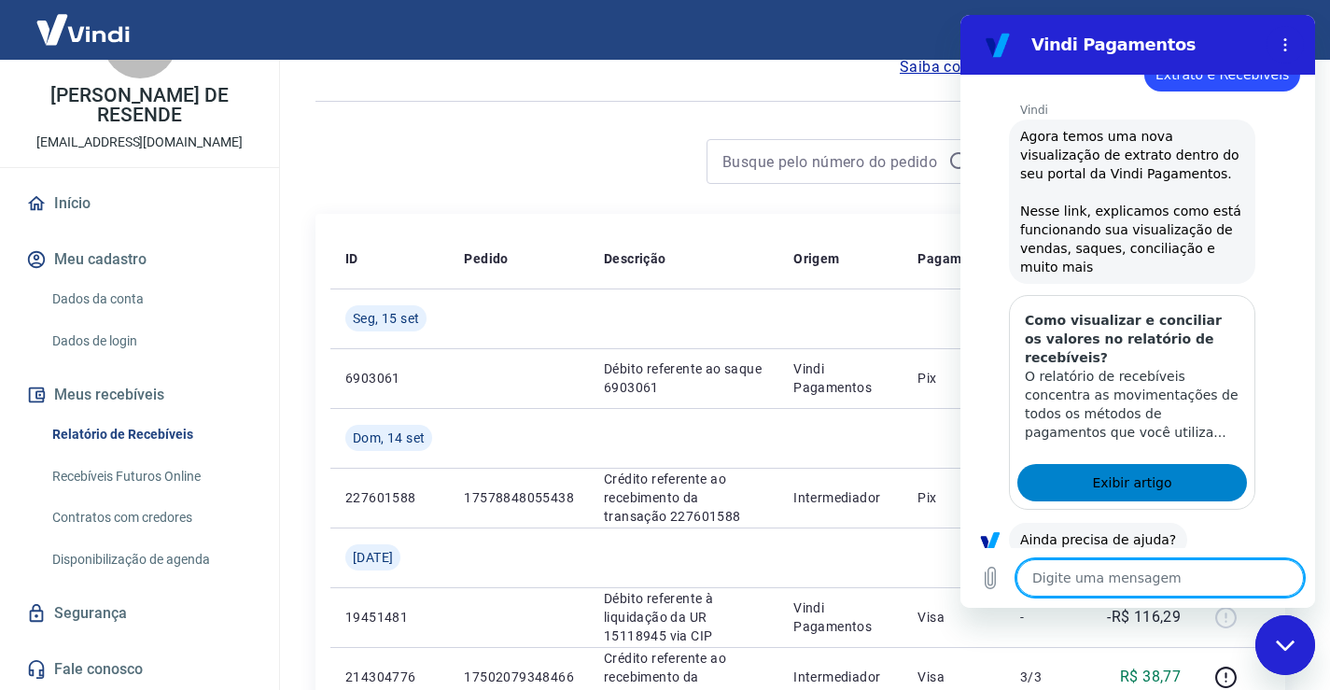
click at [1137, 471] on span "Exibir artigo" at bounding box center [1131, 482] width 79 height 22
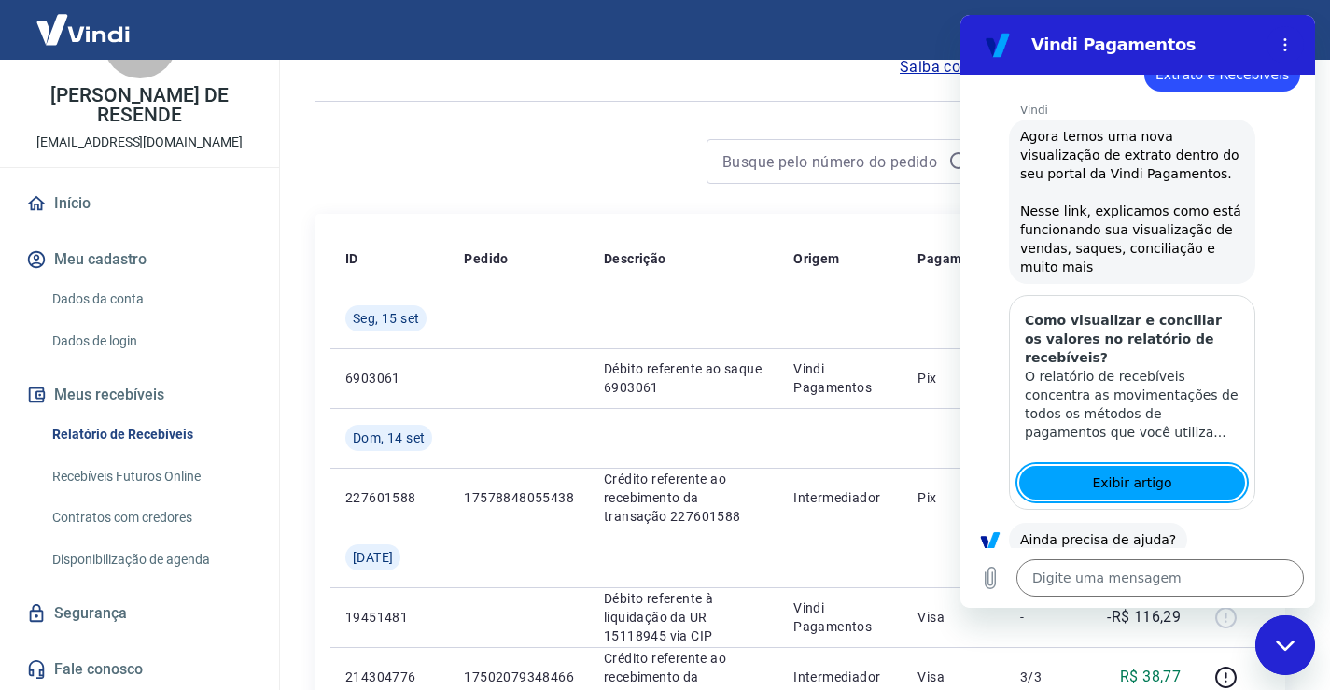
scroll to position [1131, 0]
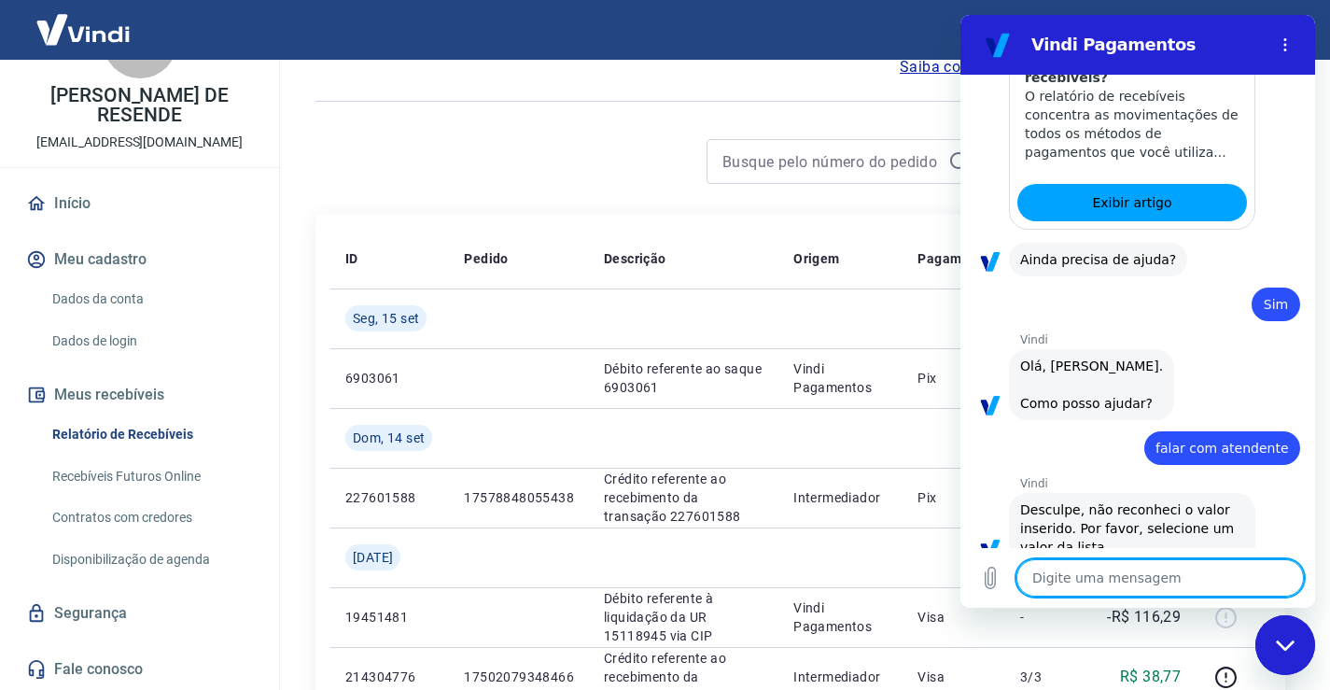
click at [1131, 591] on textarea at bounding box center [1159, 577] width 287 height 37
type textarea "f"
type textarea "x"
type textarea "fa"
type textarea "x"
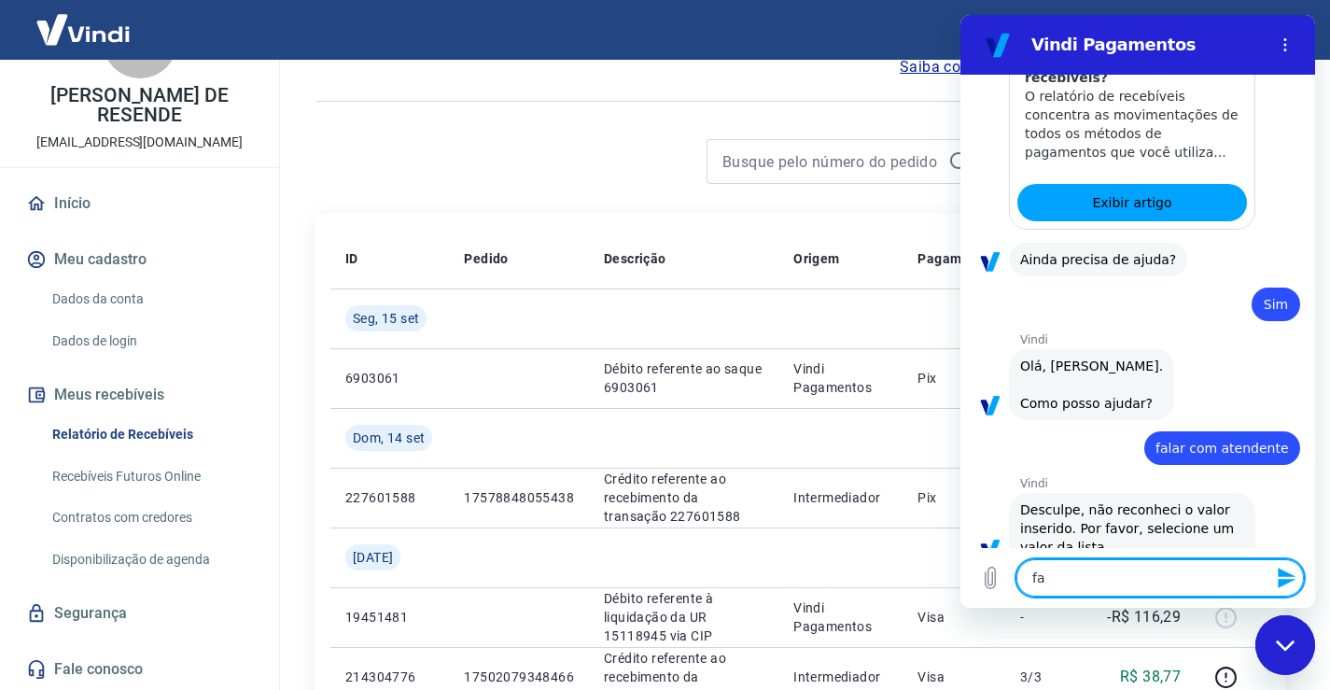
type textarea "fak"
type textarea "x"
type textarea "faka"
type textarea "x"
type textarea "fak"
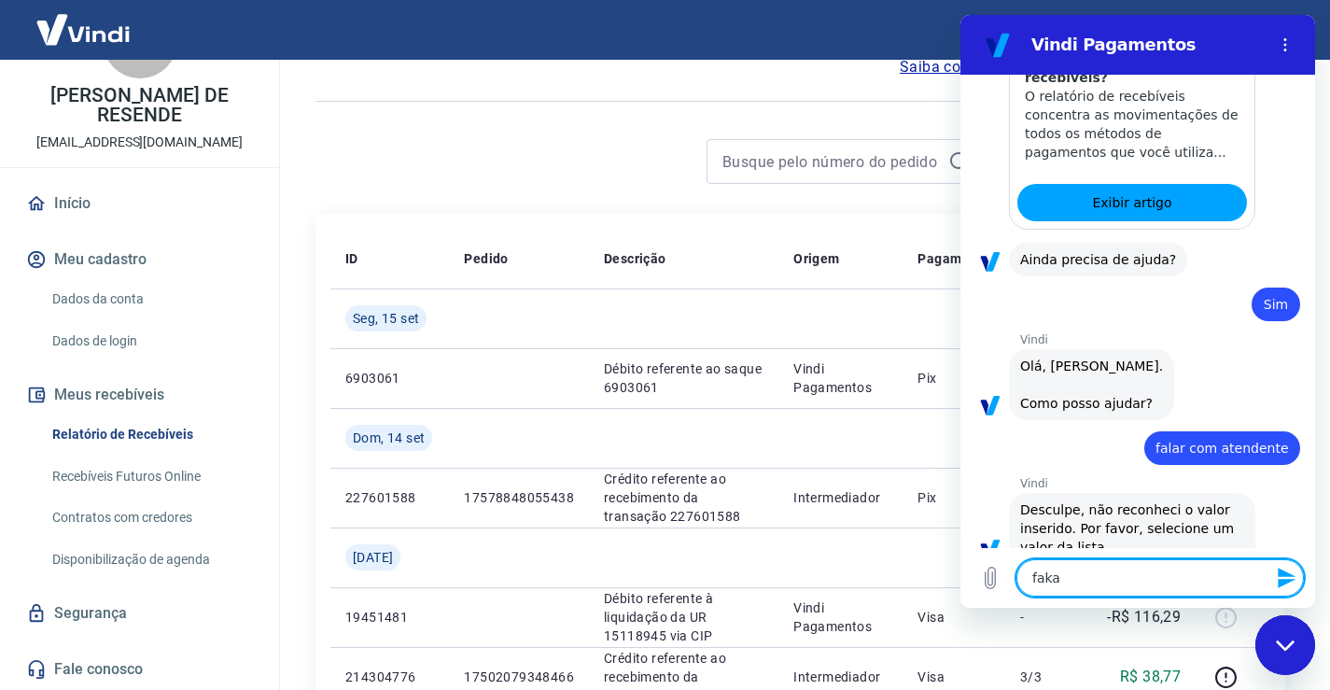
type textarea "x"
type textarea "fa"
type textarea "x"
type textarea "fal"
type textarea "x"
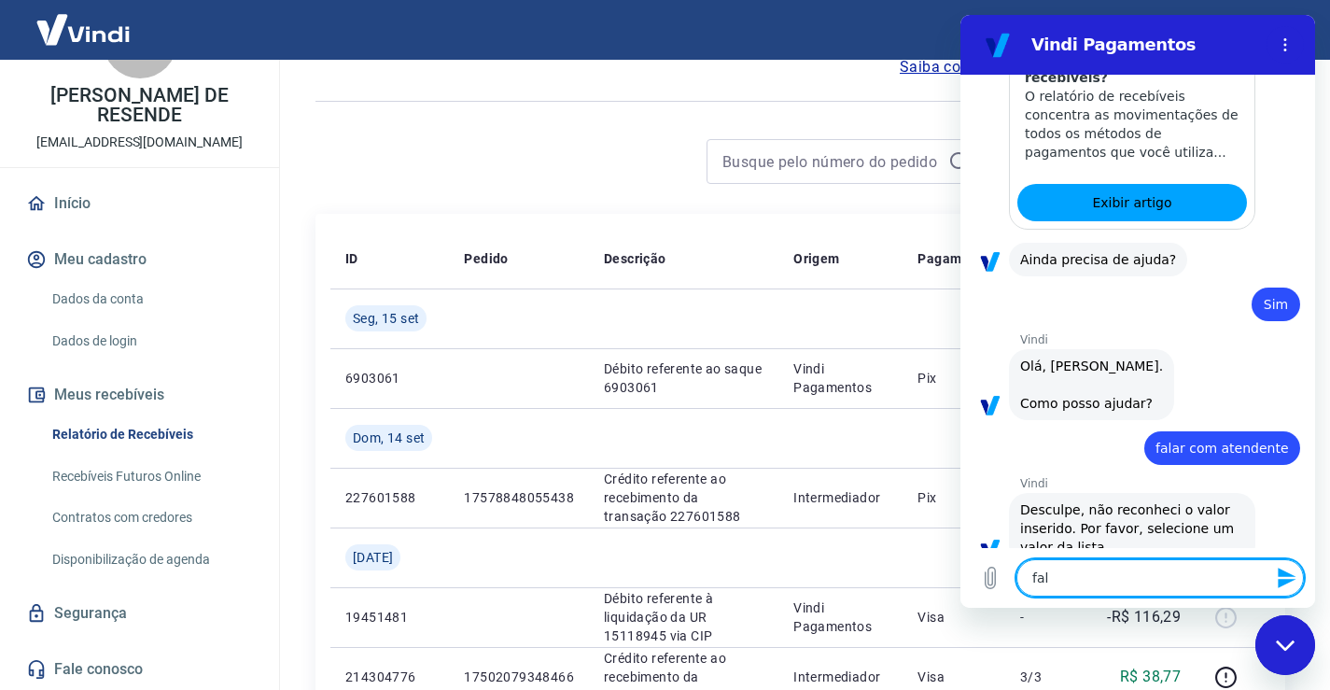
type textarea "fala"
type textarea "x"
type textarea "falar"
type textarea "x"
type textarea "falar"
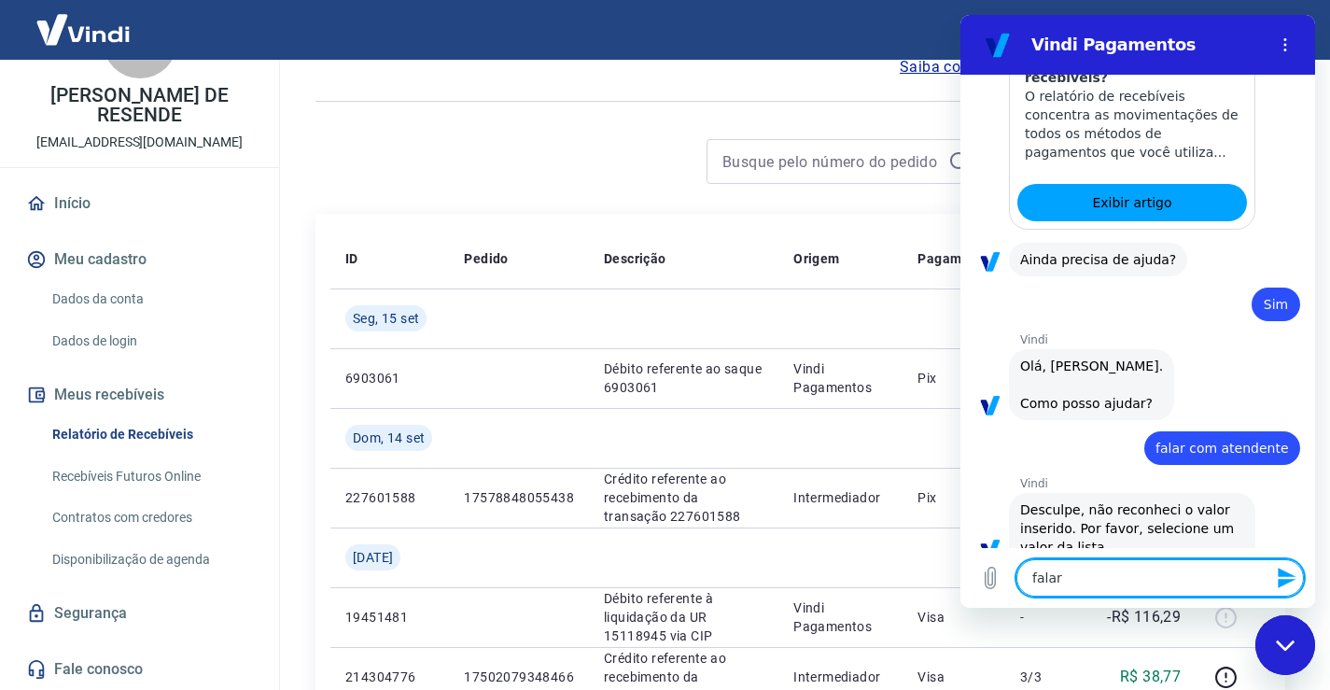
type textarea "x"
type textarea "falar c"
type textarea "x"
type textarea "falar co"
type textarea "x"
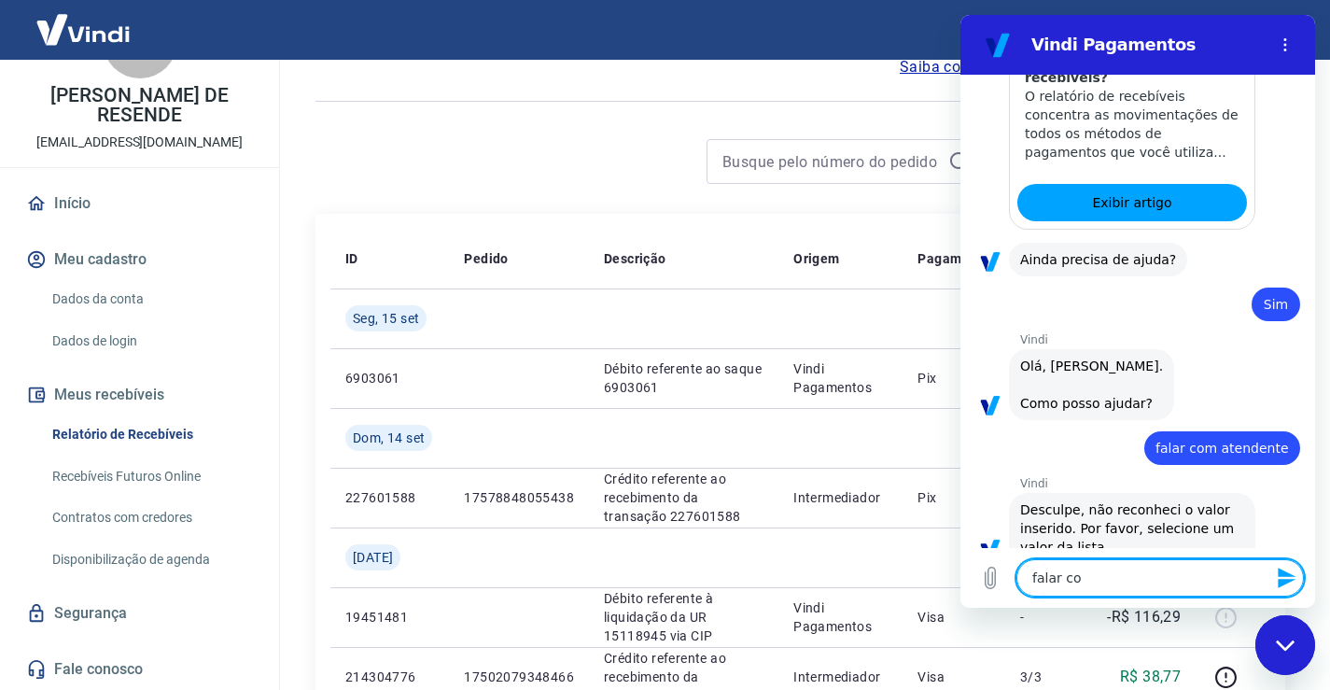
type textarea "falar com"
type textarea "x"
type textarea "falar com"
type textarea "x"
type textarea "falar com a"
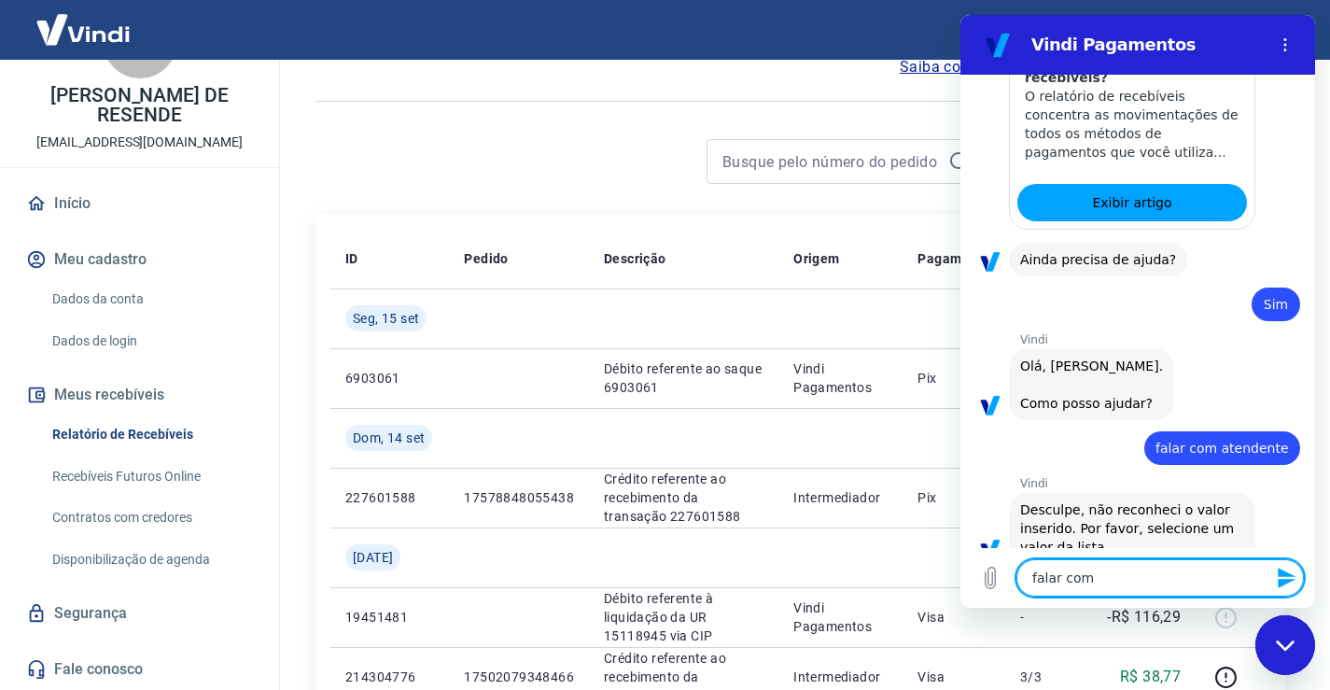
type textarea "x"
type textarea "falar com at"
type textarea "x"
type textarea "falar com ate"
type textarea "x"
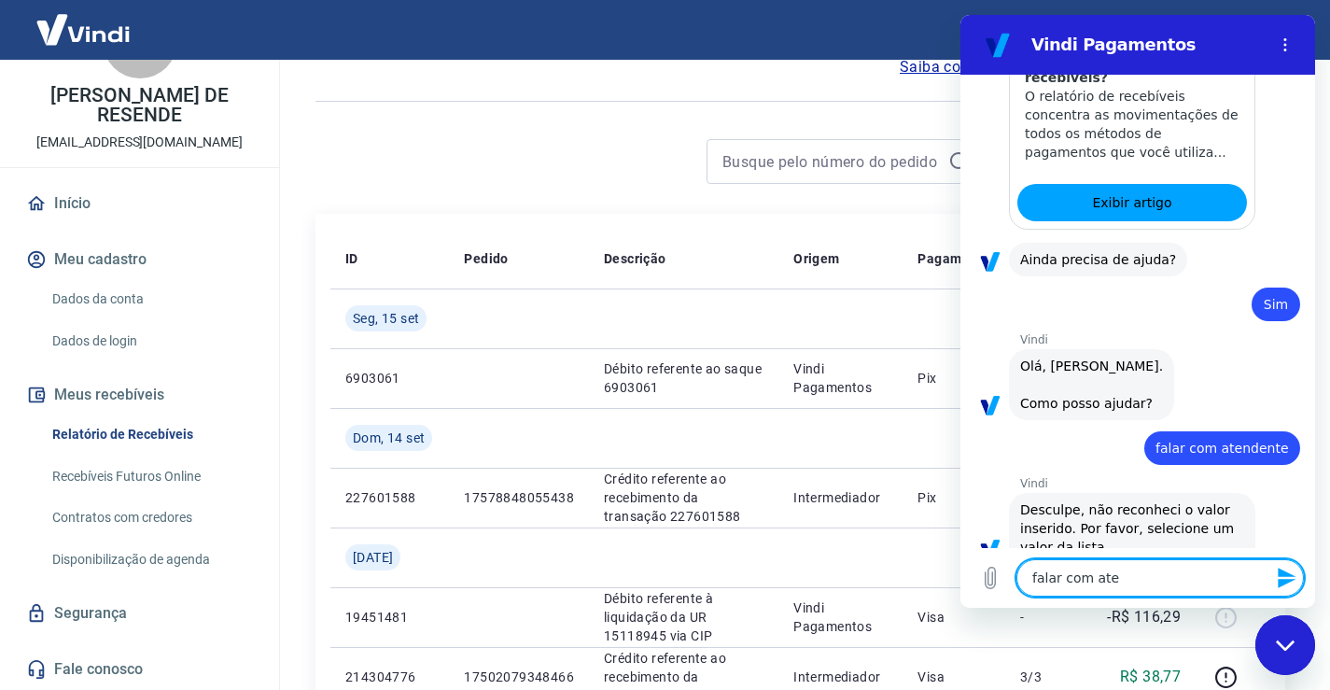
type textarea "falar com [GEOGRAPHIC_DATA]"
type textarea "x"
type textarea "falar com ate"
type textarea "x"
type textarea "falar com at"
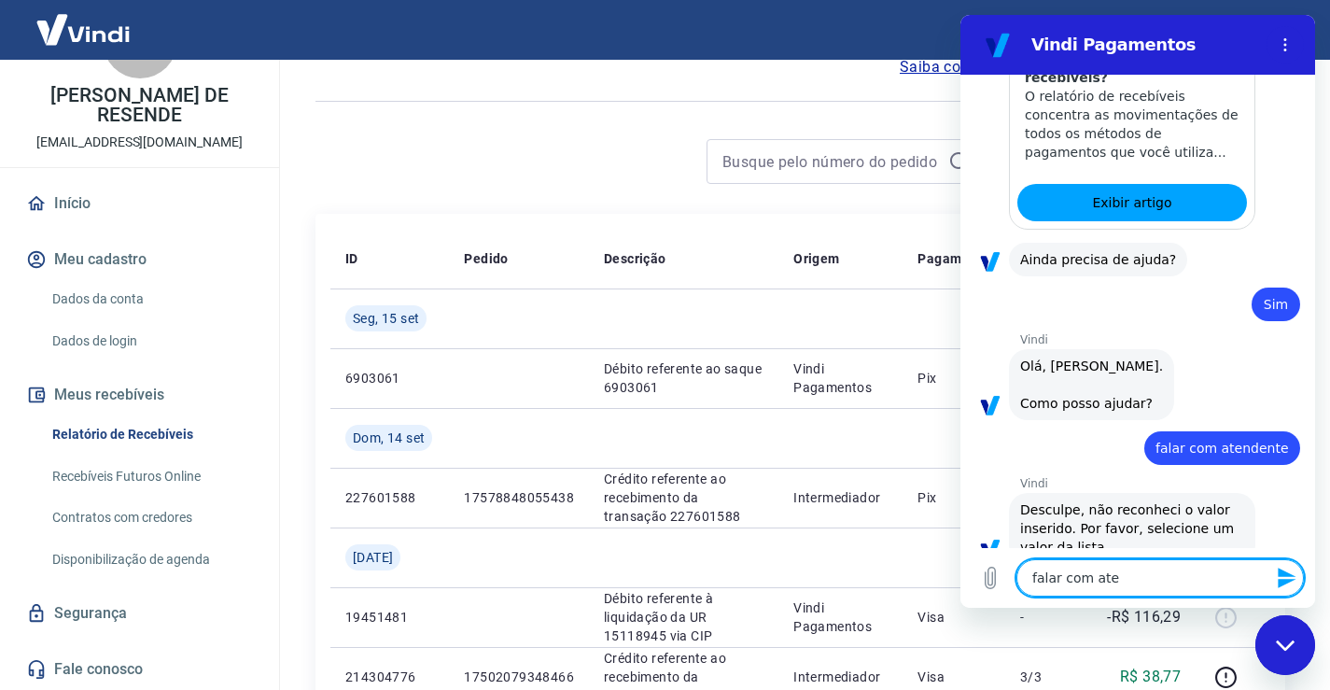
type textarea "x"
type textarea "falar com a"
type textarea "x"
type textarea "falar com"
type textarea "x"
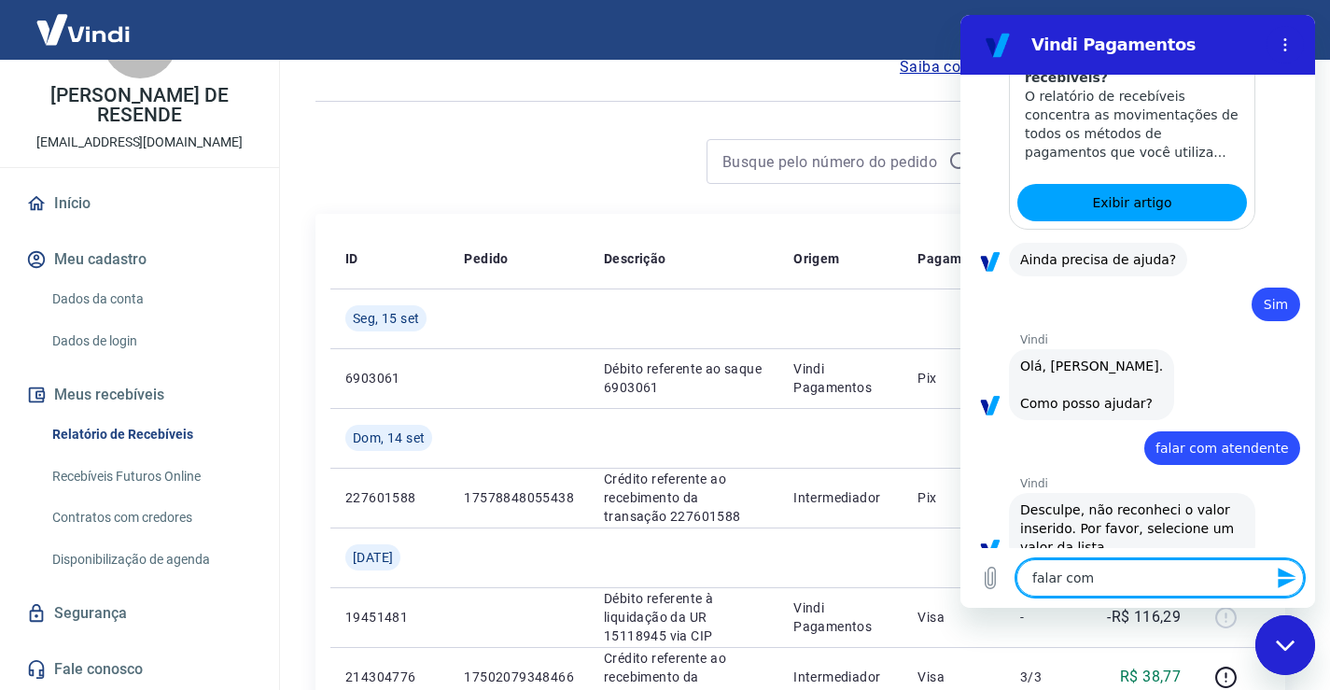
type textarea "falar com s"
type textarea "x"
type textarea "falar com su"
type textarea "x"
type textarea "falar com sup"
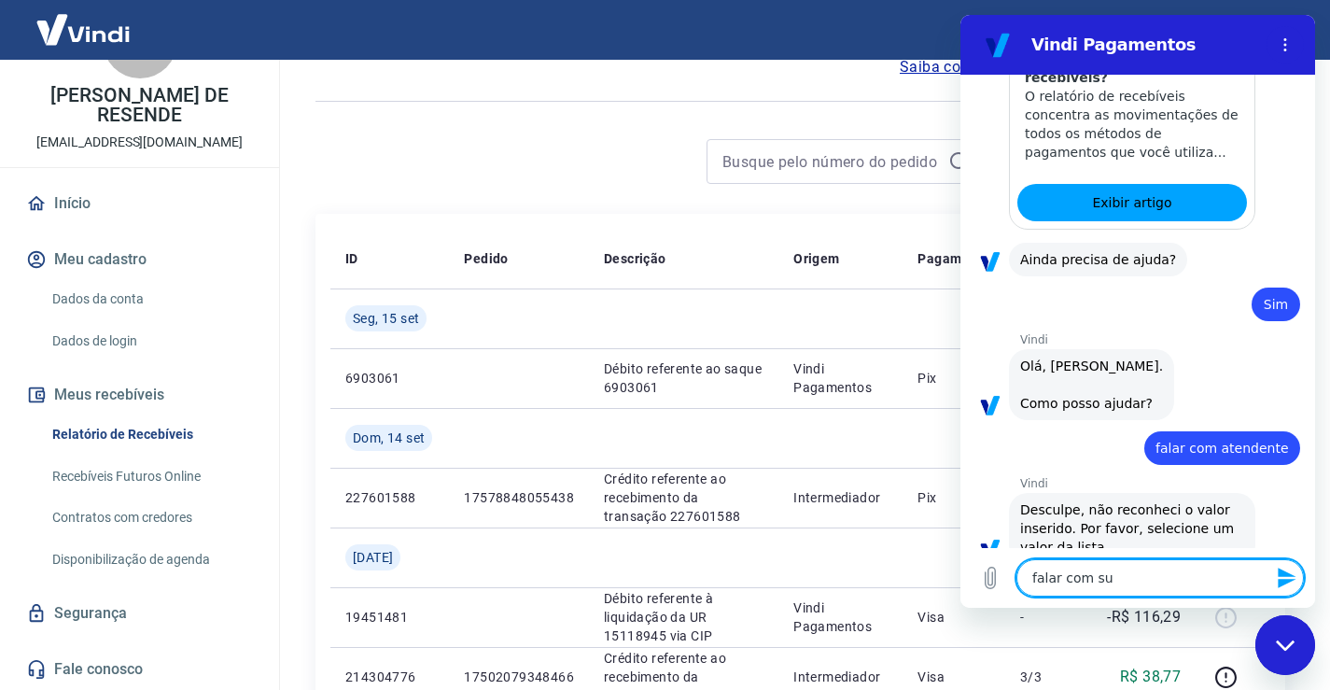
type textarea "x"
type textarea "falar com supo"
type textarea "x"
type textarea "falar com supor"
type textarea "x"
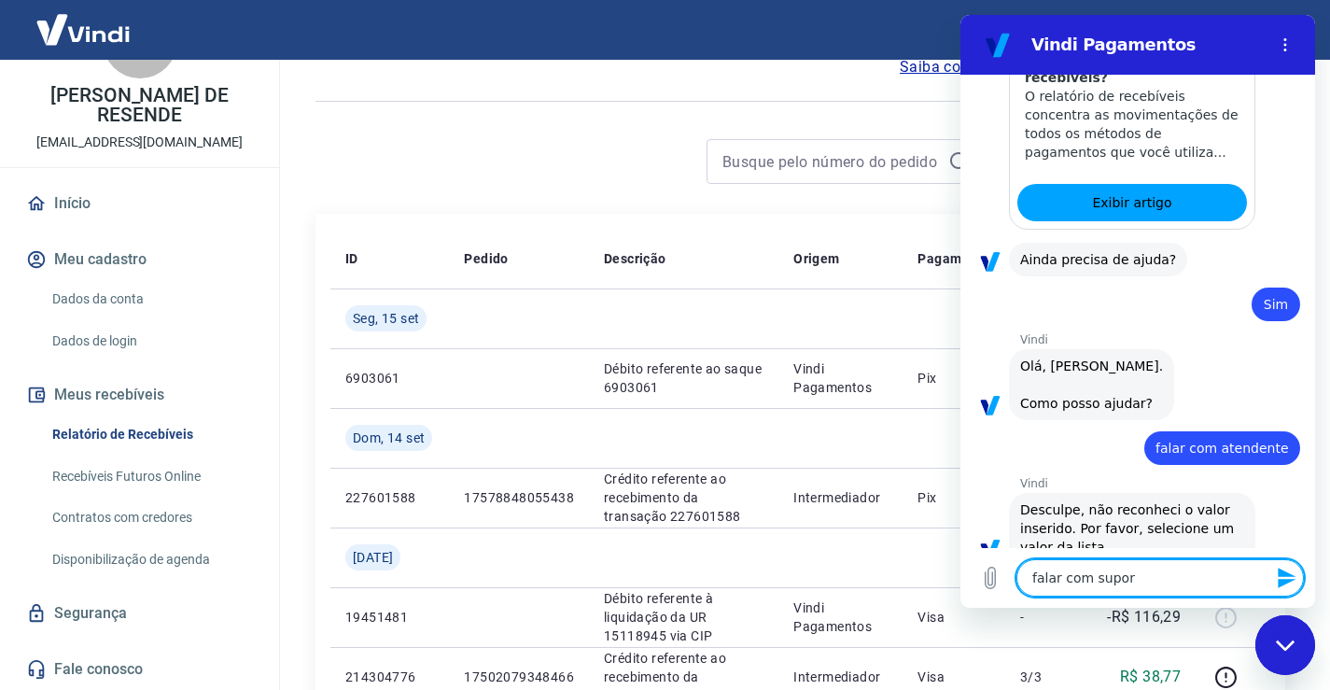
type textarea "falar com suport"
type textarea "x"
type textarea "falar com suporte"
type textarea "x"
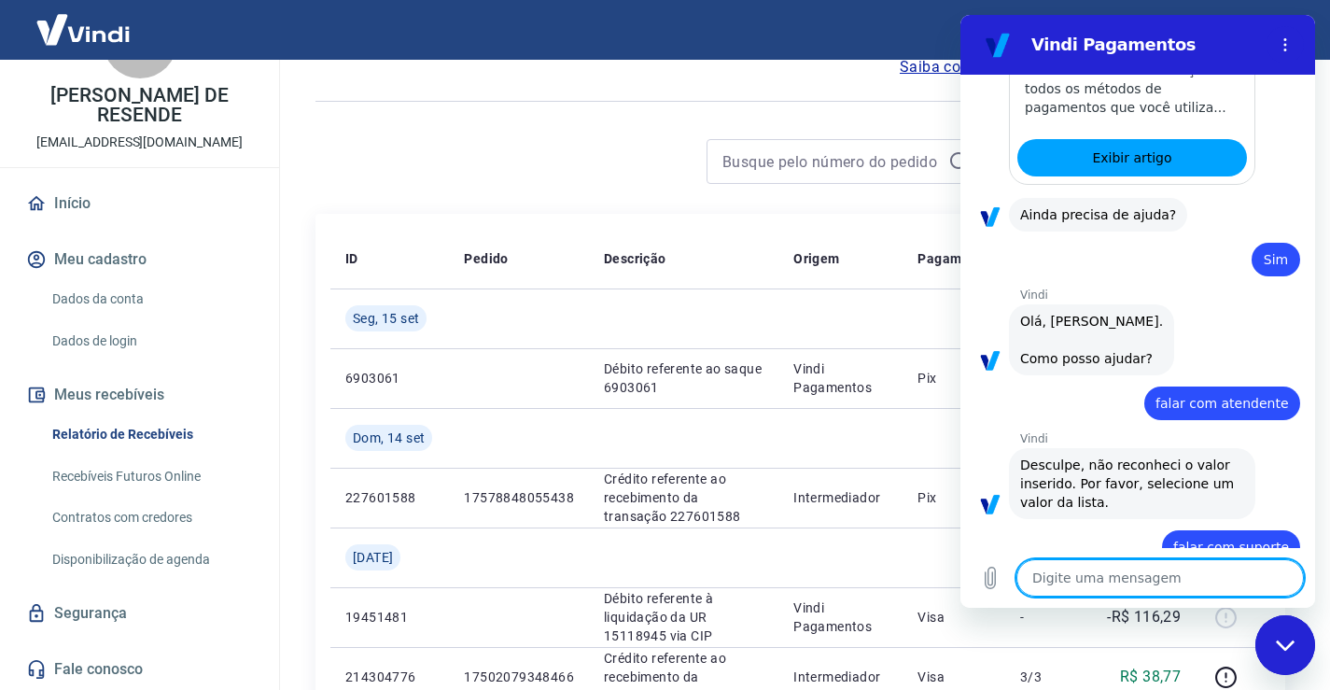
type textarea "x"
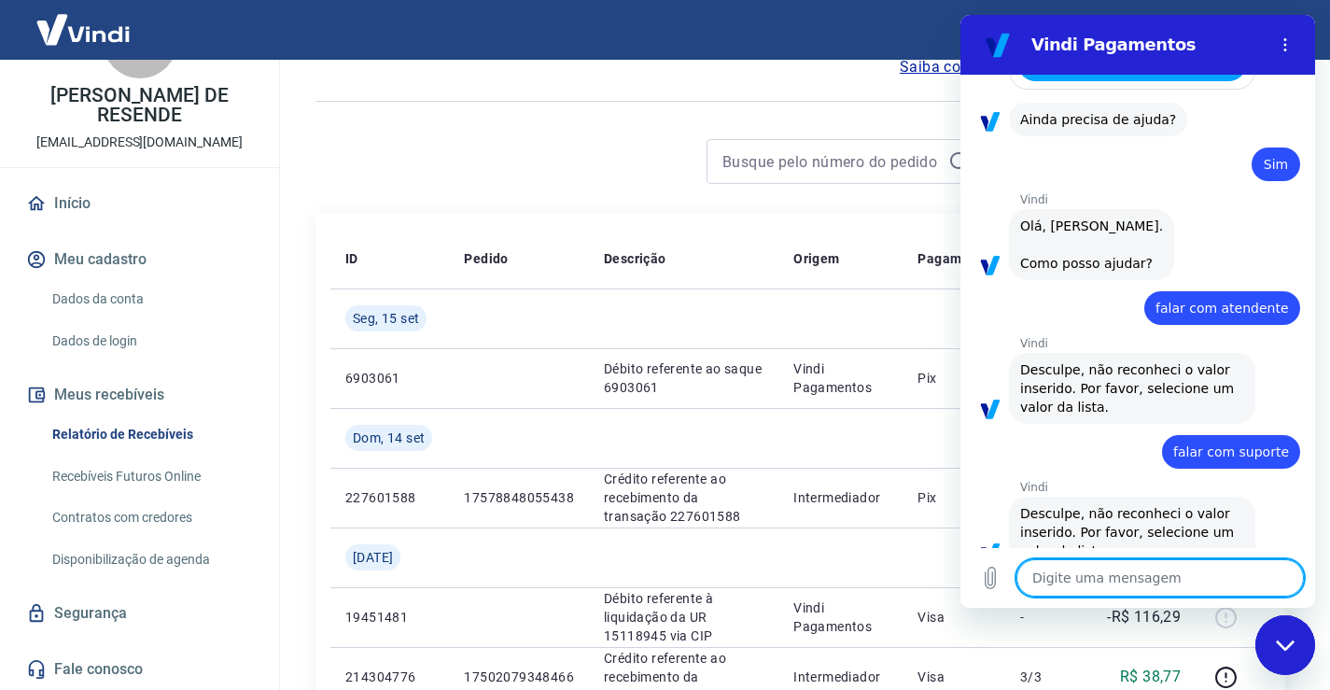
scroll to position [1275, 0]
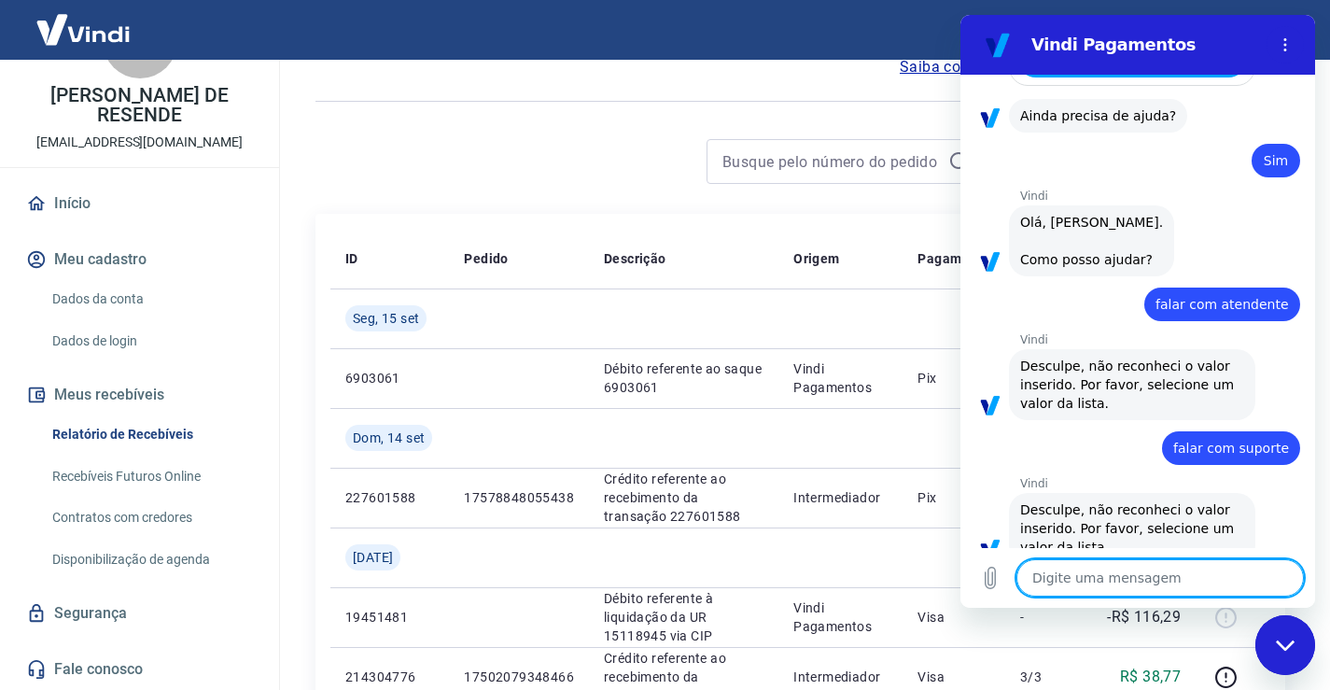
click at [1140, 584] on textarea at bounding box center [1159, 577] width 287 height 37
click at [1167, 573] on textarea at bounding box center [1159, 577] width 287 height 37
type textarea "s"
type textarea "x"
type textarea "su"
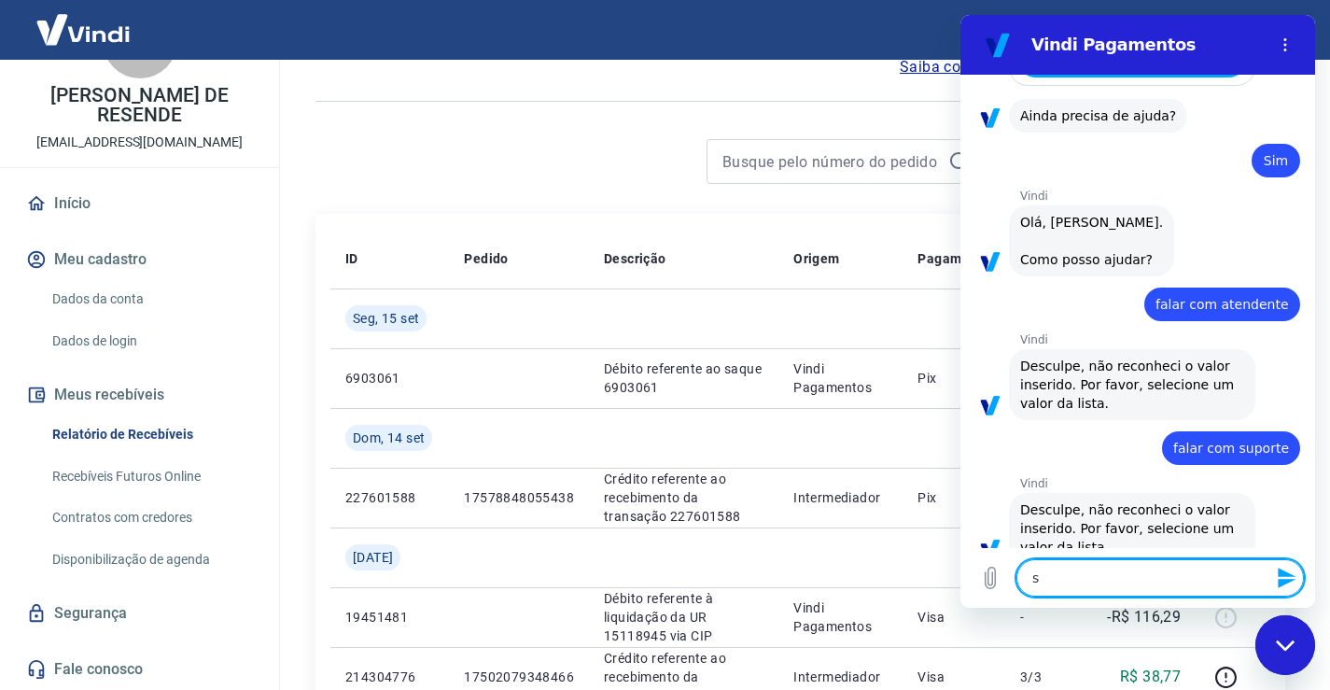
type textarea "x"
type textarea "sup"
type textarea "x"
type textarea "supo"
type textarea "x"
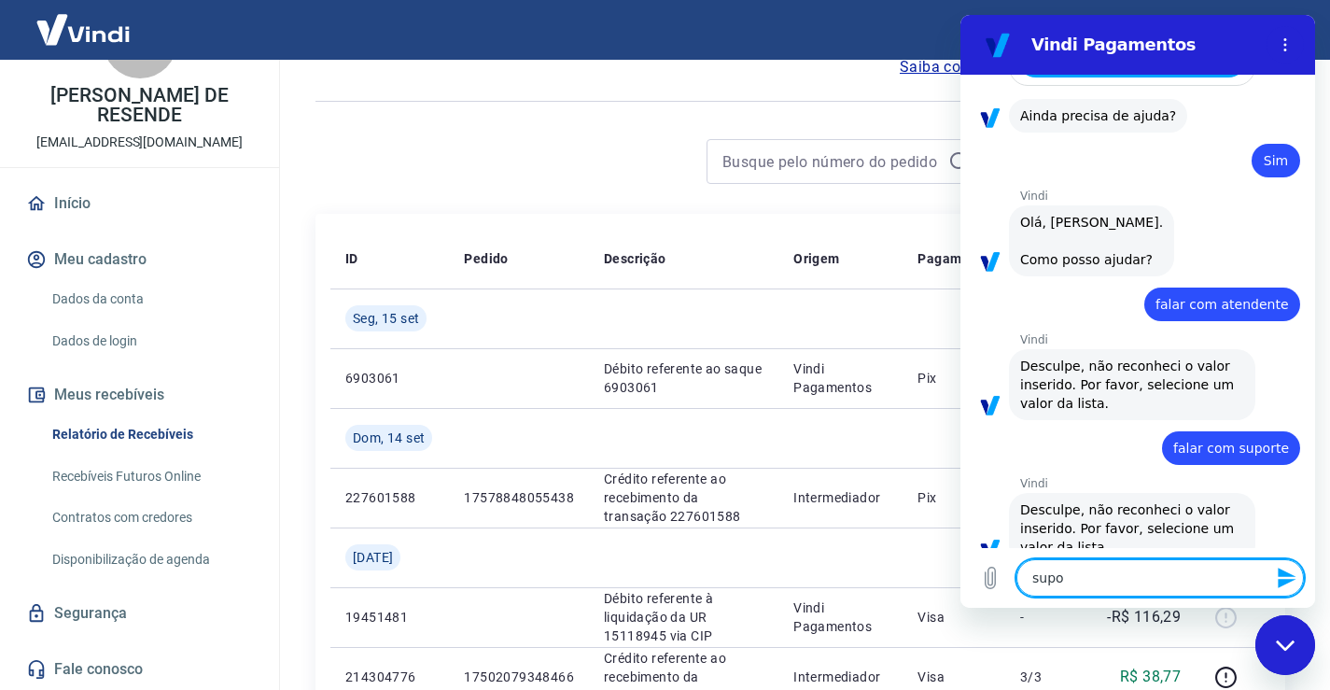
type textarea "supor"
type textarea "x"
type textarea "suport"
type textarea "x"
type textarea "suporte"
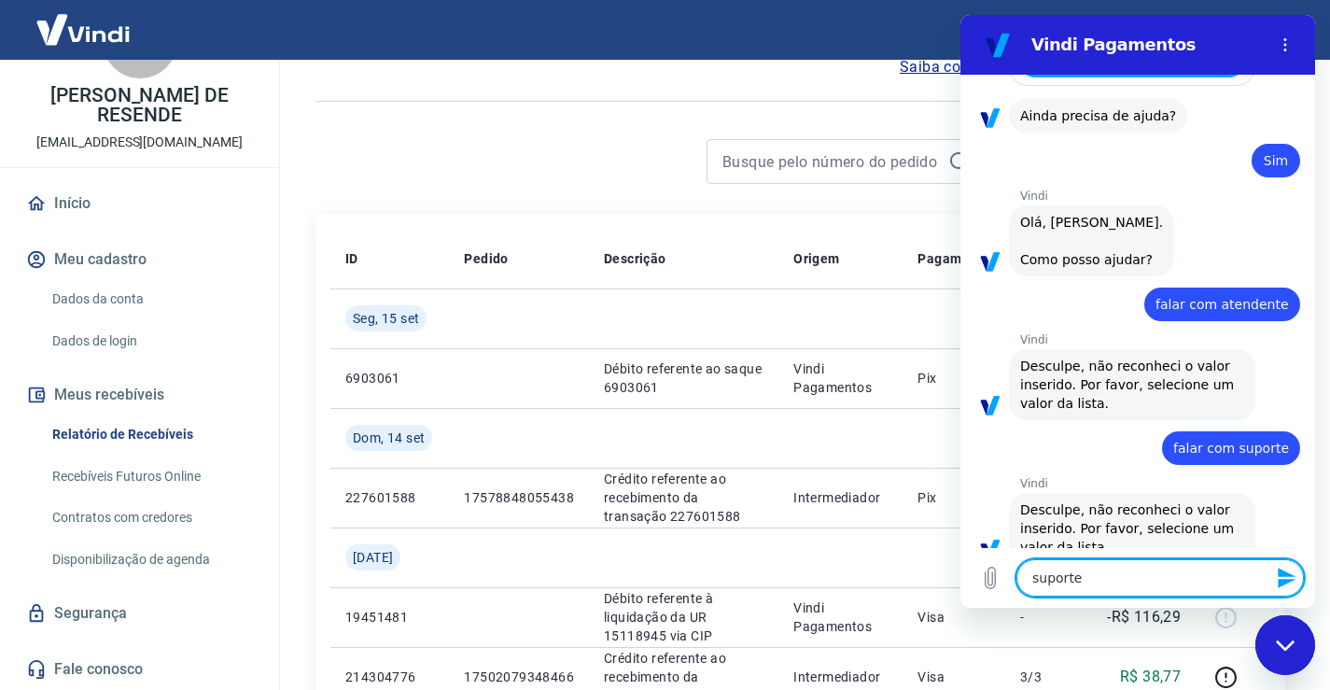
type textarea "x"
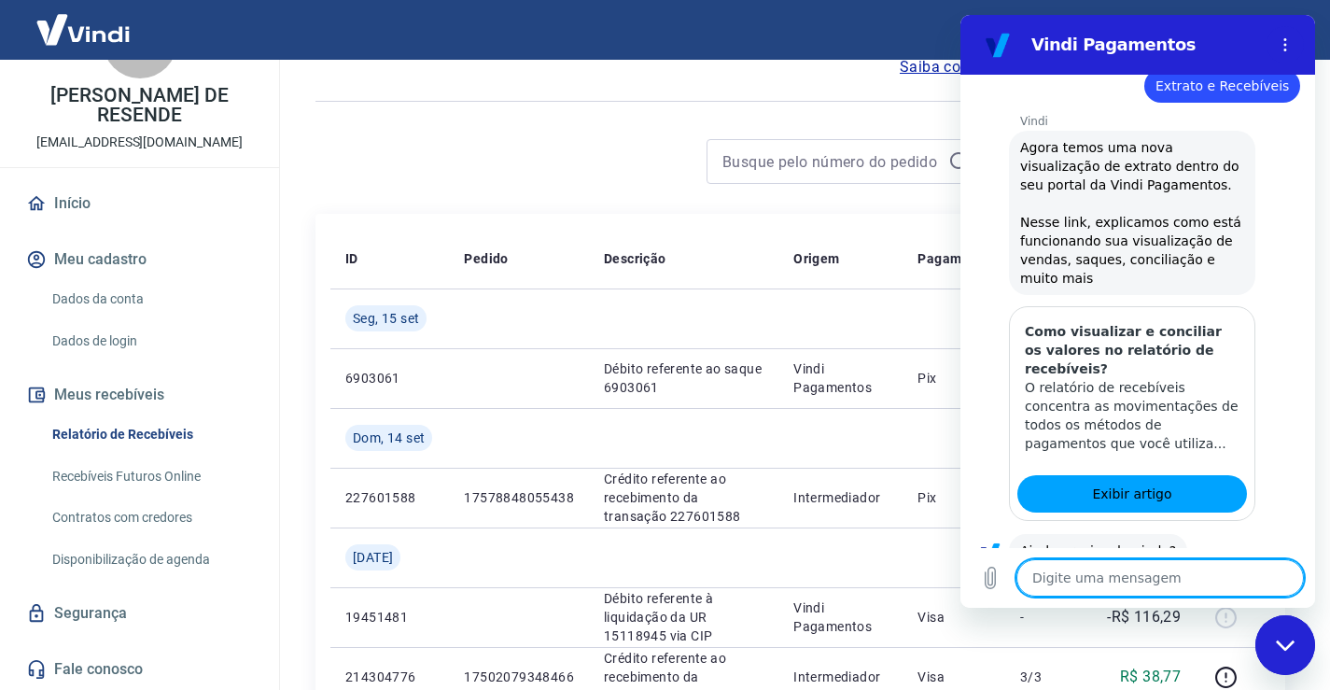
scroll to position [1120, 0]
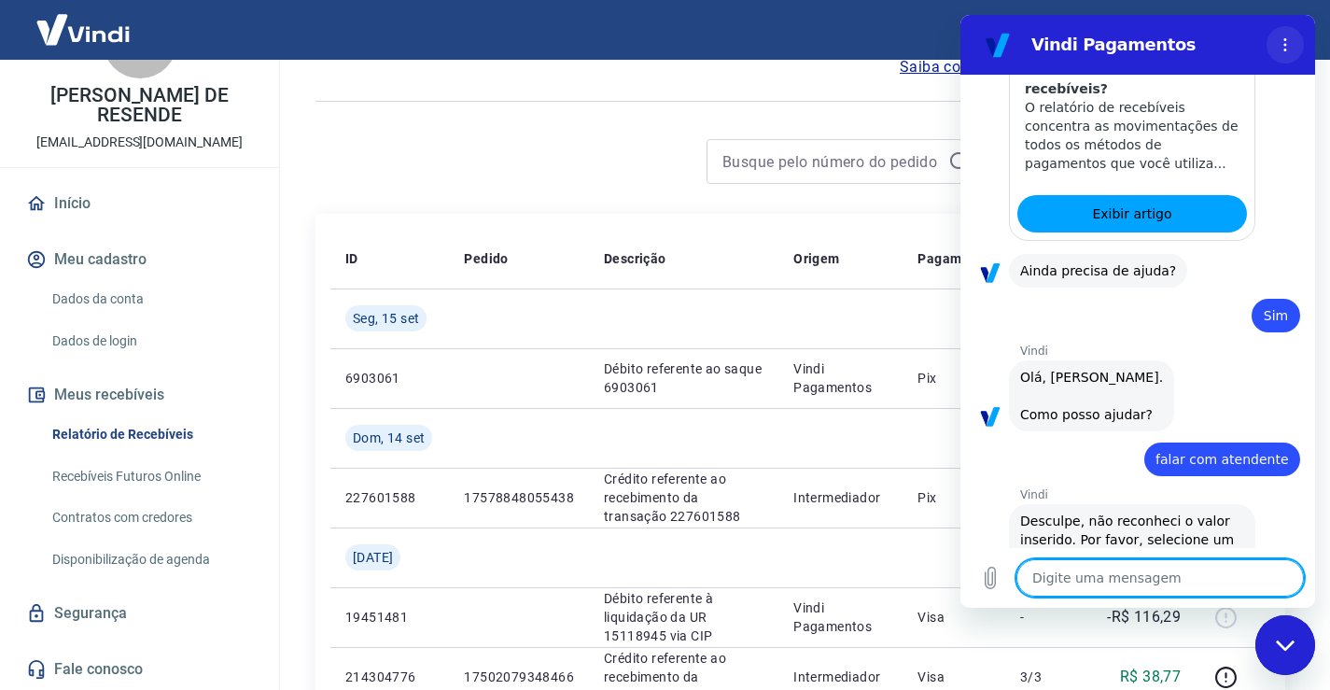
click at [1284, 48] on icon "Menu de opções" at bounding box center [1284, 44] width 15 height 15
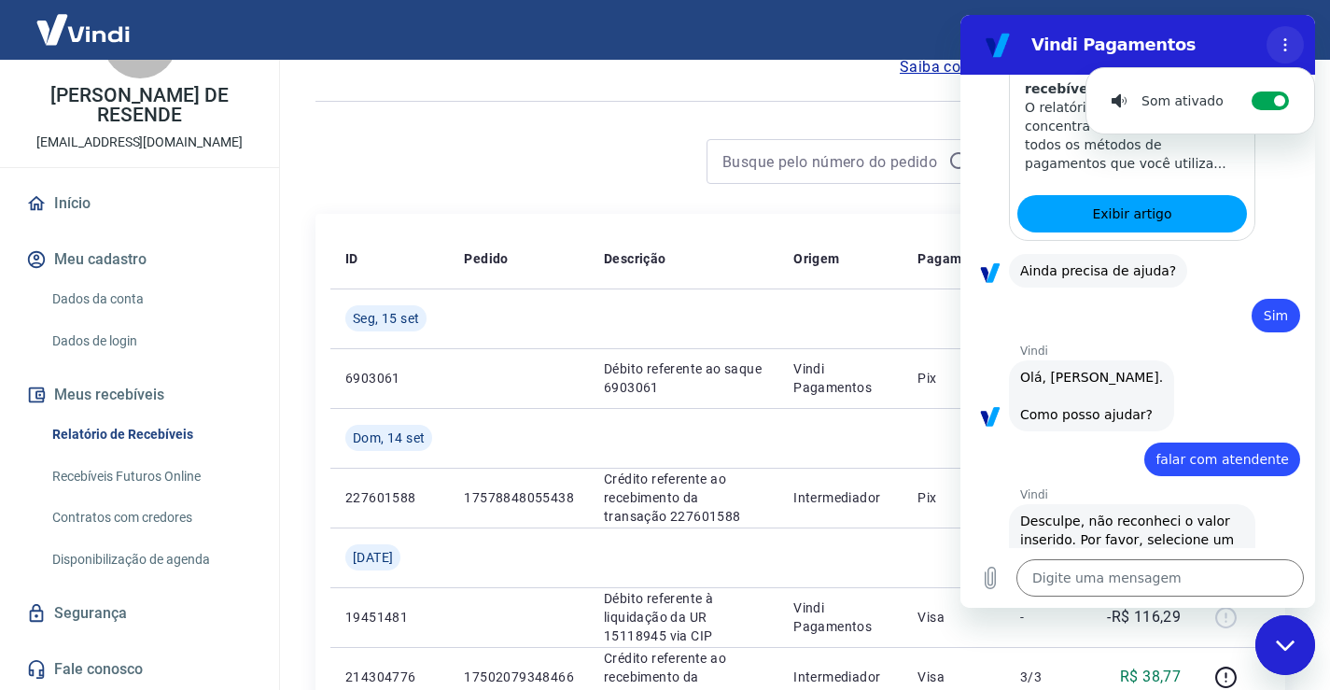
click at [1284, 49] on icon "Menu de opções" at bounding box center [1284, 44] width 15 height 15
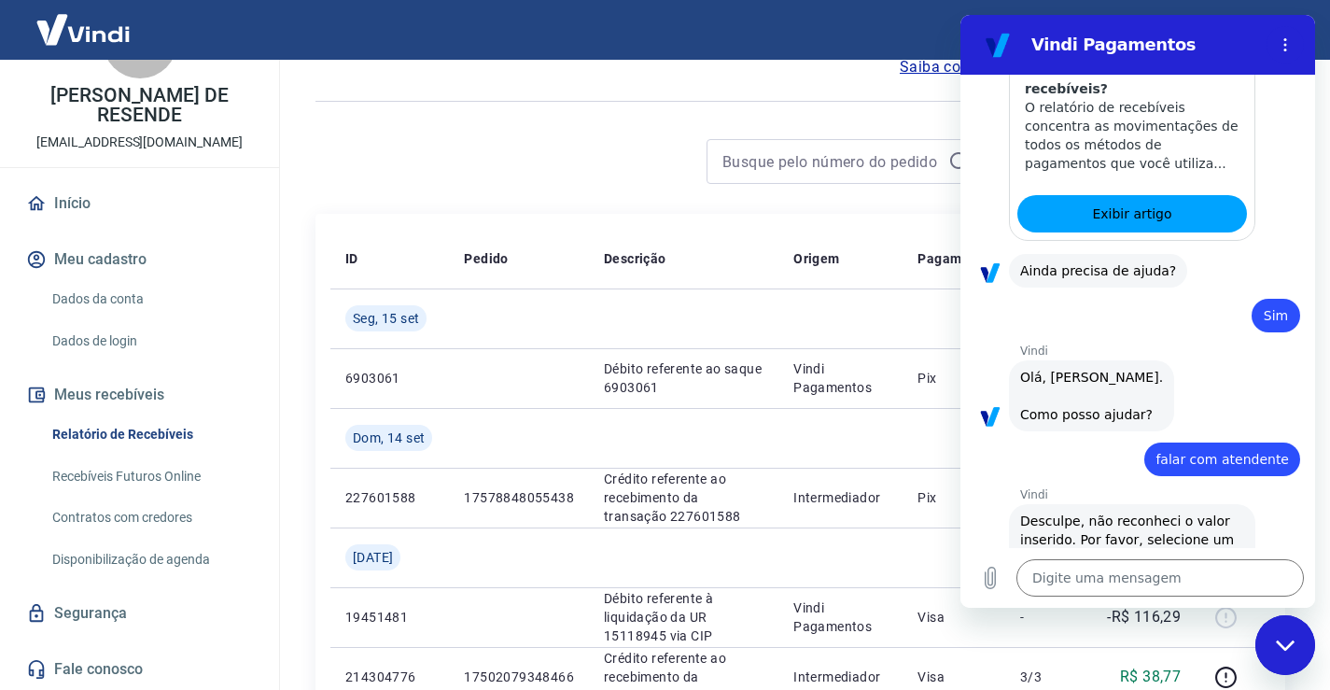
click at [975, 21] on section "Vindi Pagamentos" at bounding box center [1137, 45] width 355 height 60
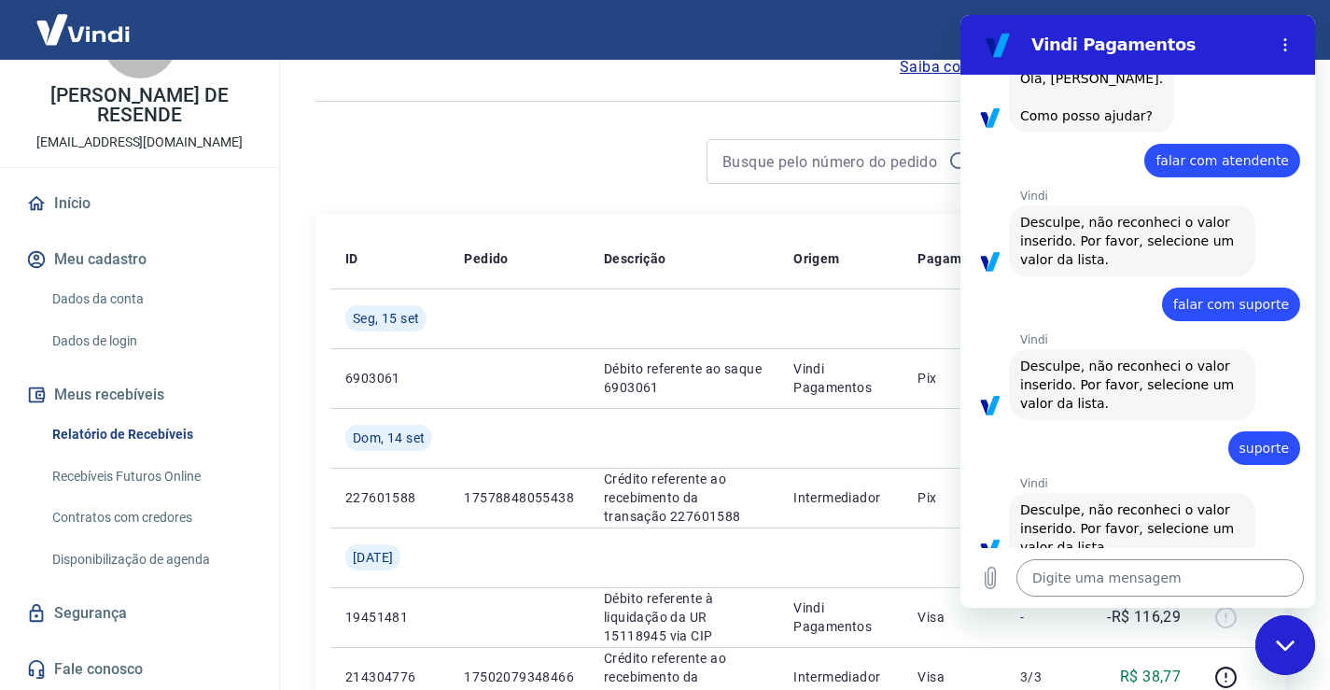
click at [1178, 583] on textarea at bounding box center [1159, 577] width 287 height 37
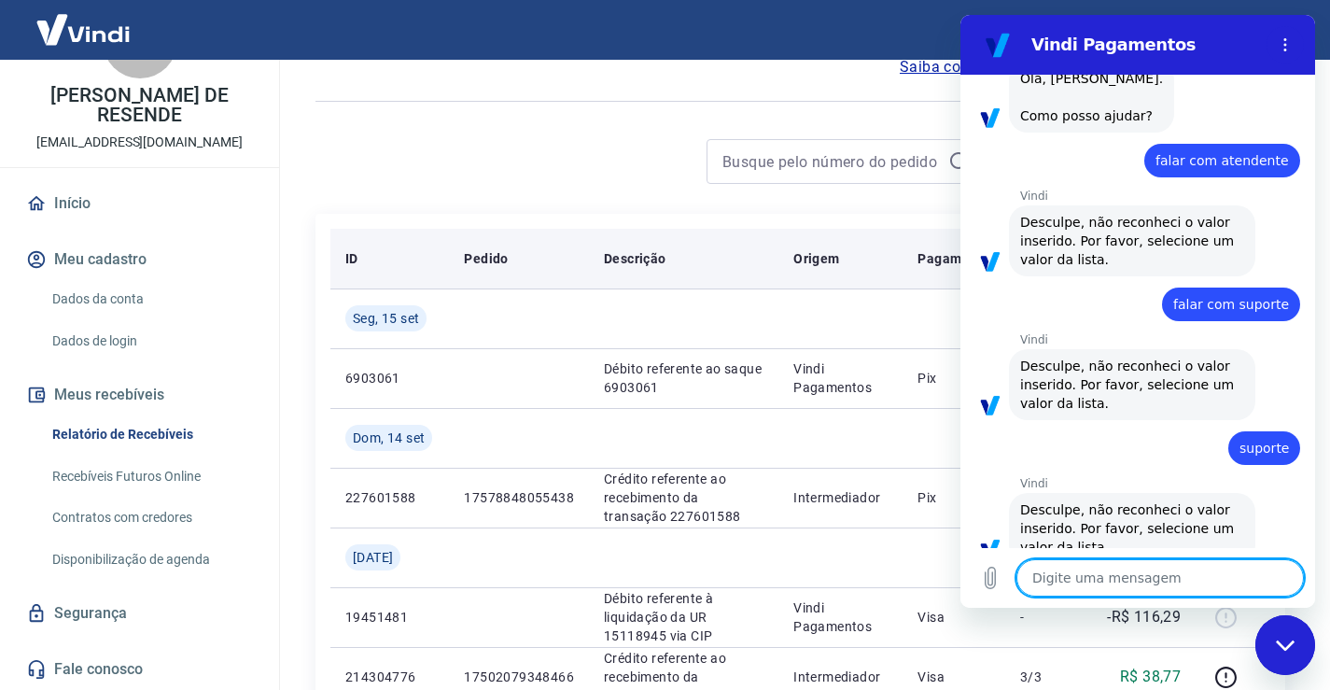
click at [875, 280] on th "Origem" at bounding box center [840, 259] width 124 height 60
click at [877, 255] on div "Origem" at bounding box center [840, 258] width 94 height 19
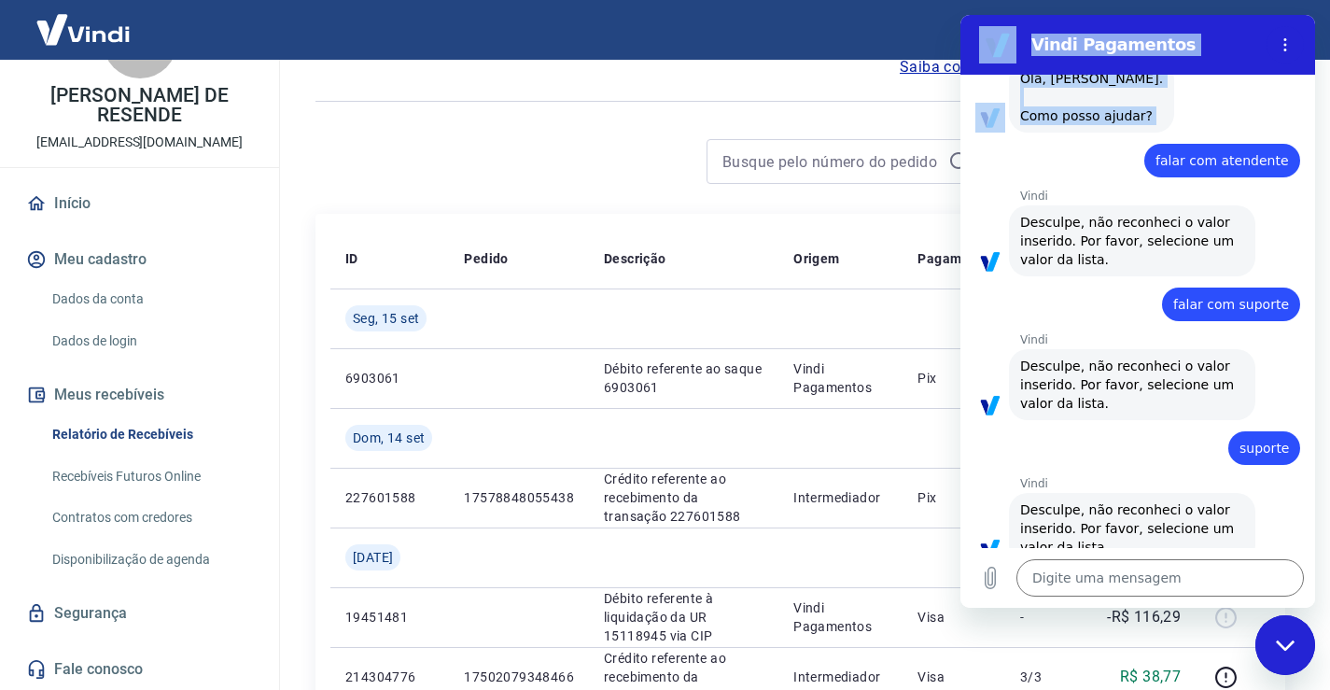
drag, startPoint x: 1003, startPoint y: 25, endPoint x: 1027, endPoint y: 132, distance: 109.1
click at [1027, 132] on div "Vindi Pagamentos 13:48 diz: [PERSON_NAME] tarde Enviado · 13:48 [PERSON_NAME] d…" at bounding box center [1137, 311] width 355 height 593
click at [1268, 203] on div "Vindi diz: Desculpe, não reconheci o valor inserido. Por favor, selecione um va…" at bounding box center [1145, 239] width 340 height 73
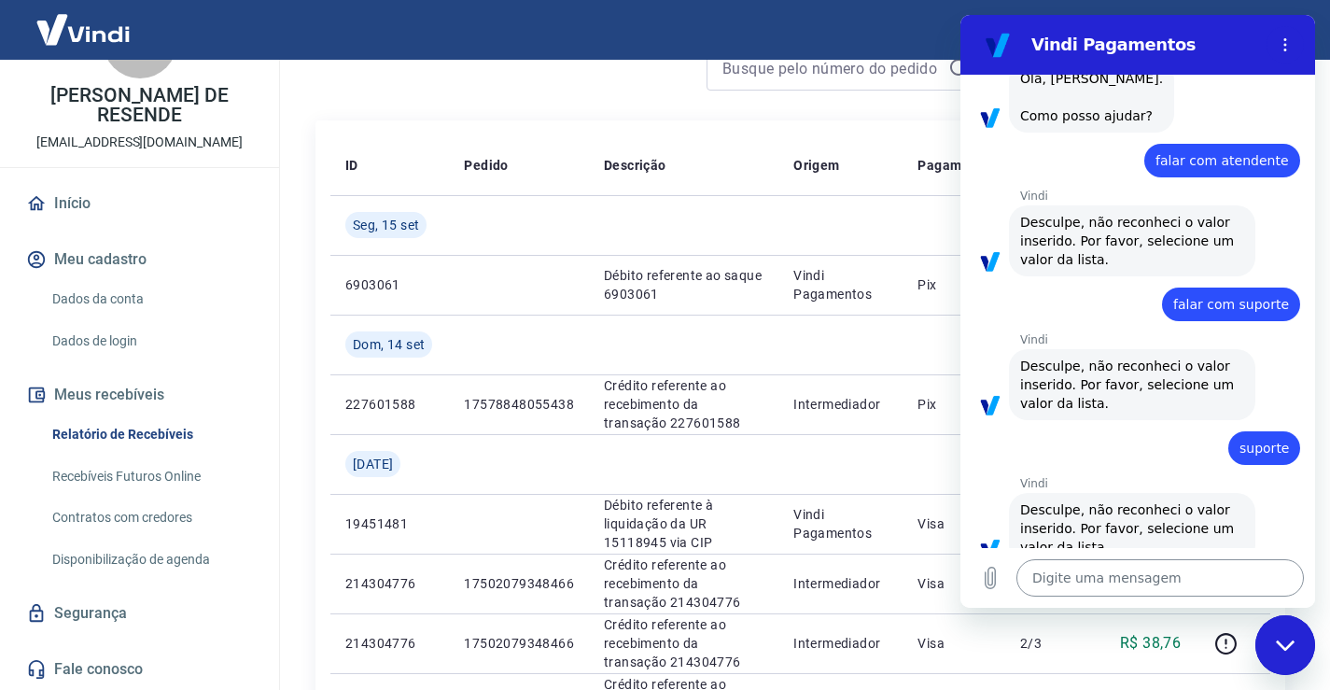
scroll to position [467, 0]
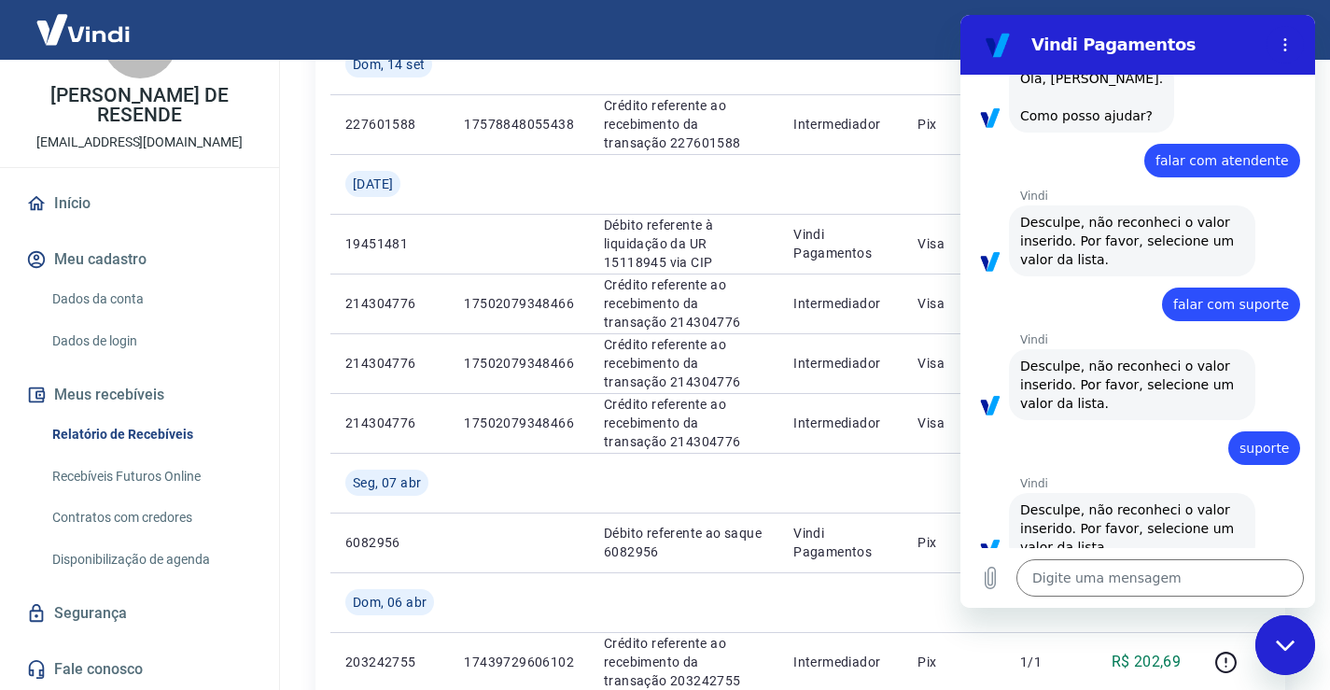
click at [1286, 647] on icon "Fechar janela de mensagens" at bounding box center [1284, 644] width 19 height 10
type textarea "x"
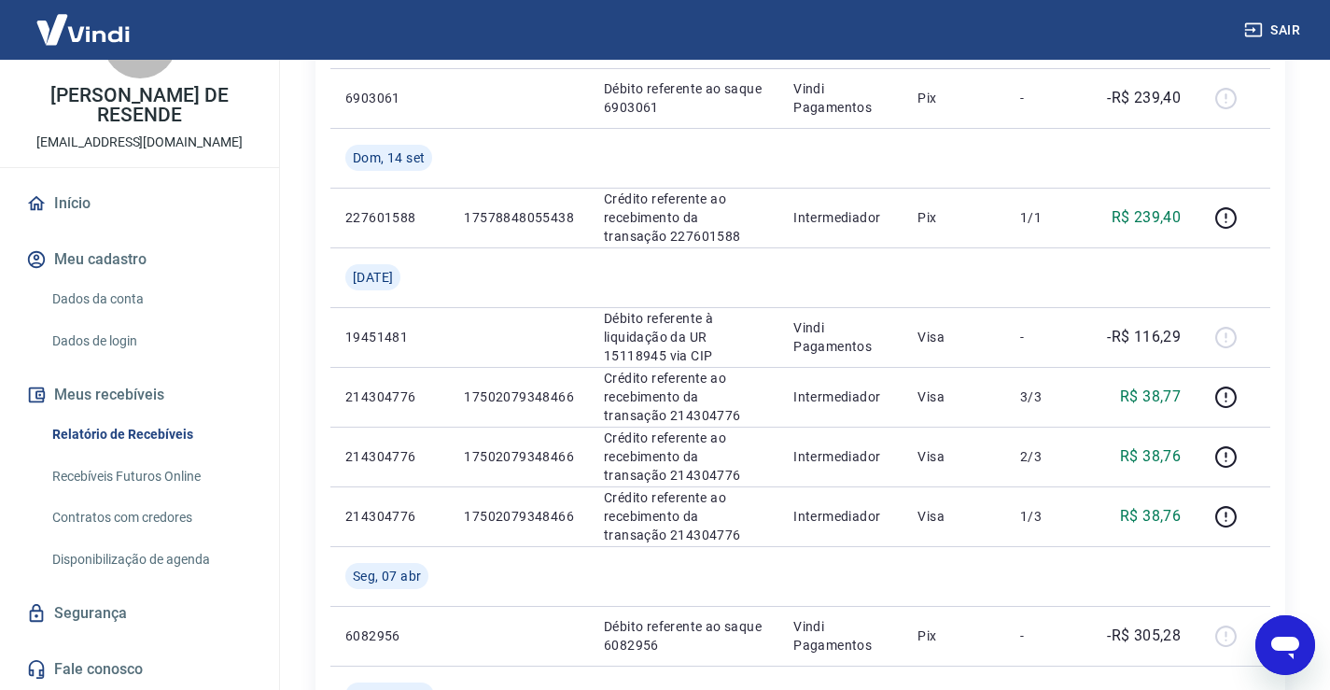
scroll to position [0, 0]
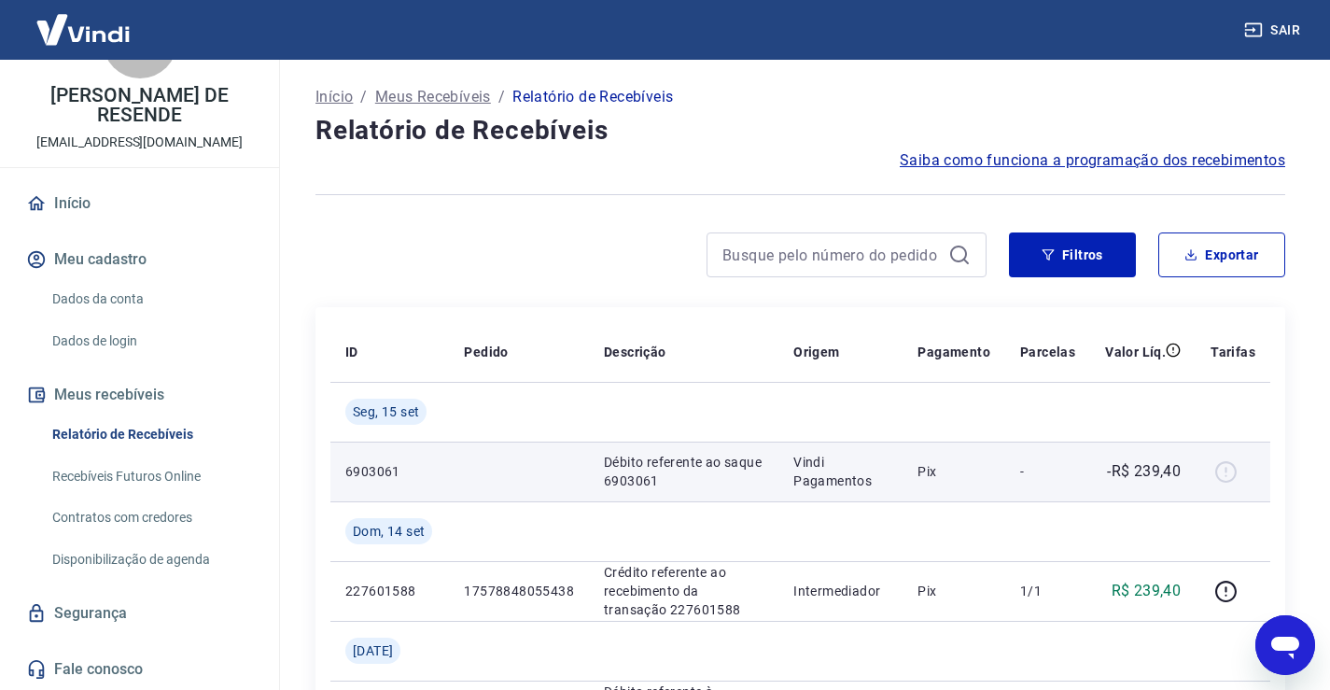
click at [1225, 474] on div at bounding box center [1232, 471] width 45 height 30
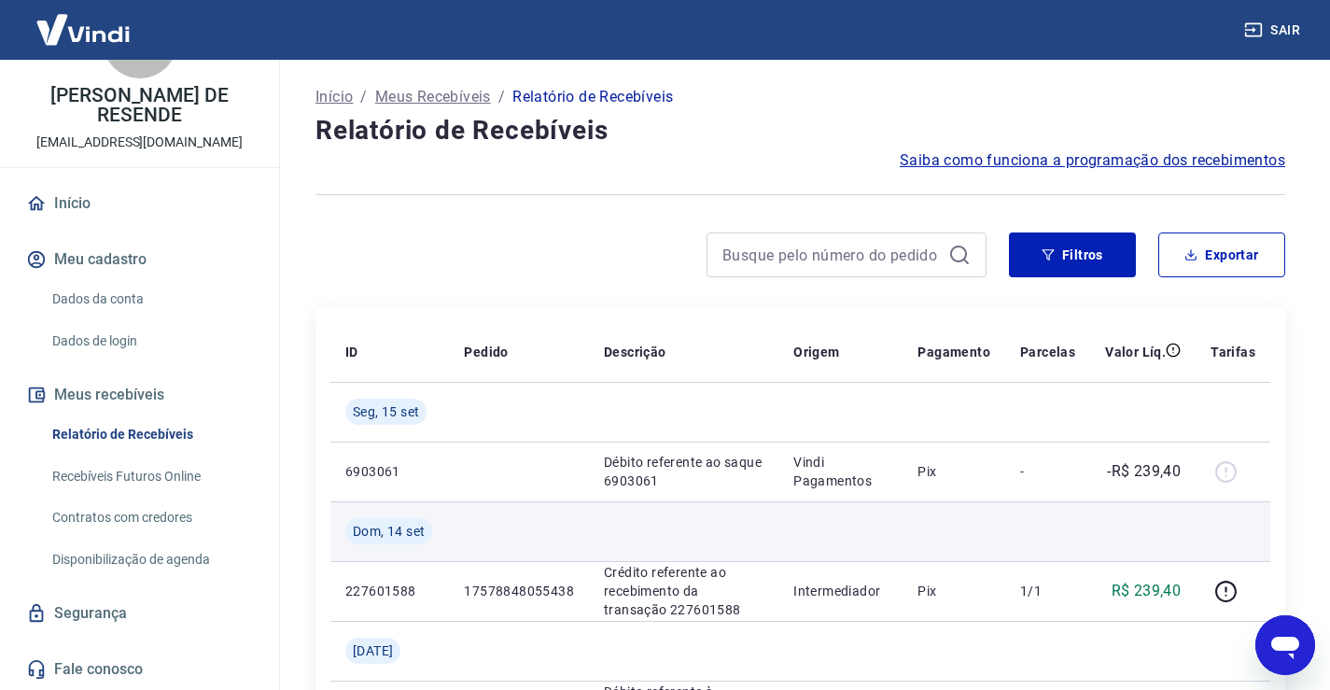
scroll to position [187, 0]
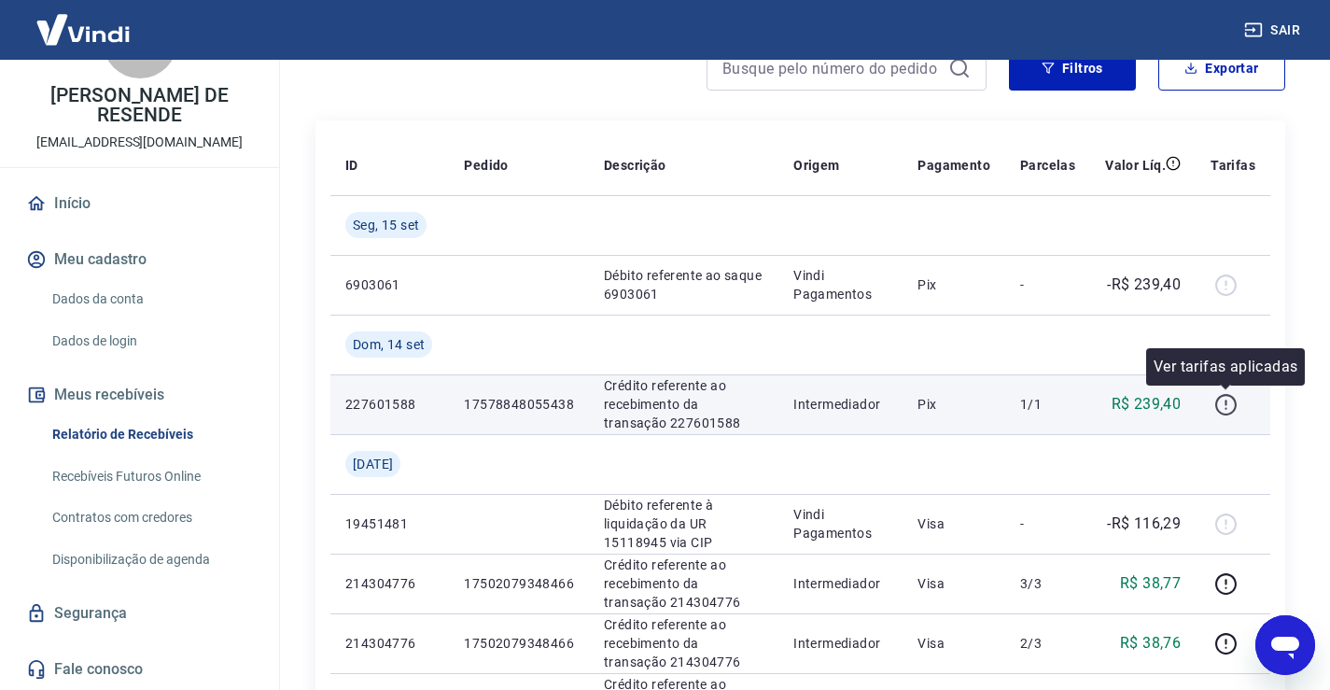
click at [1230, 415] on icon "button" at bounding box center [1225, 404] width 23 height 23
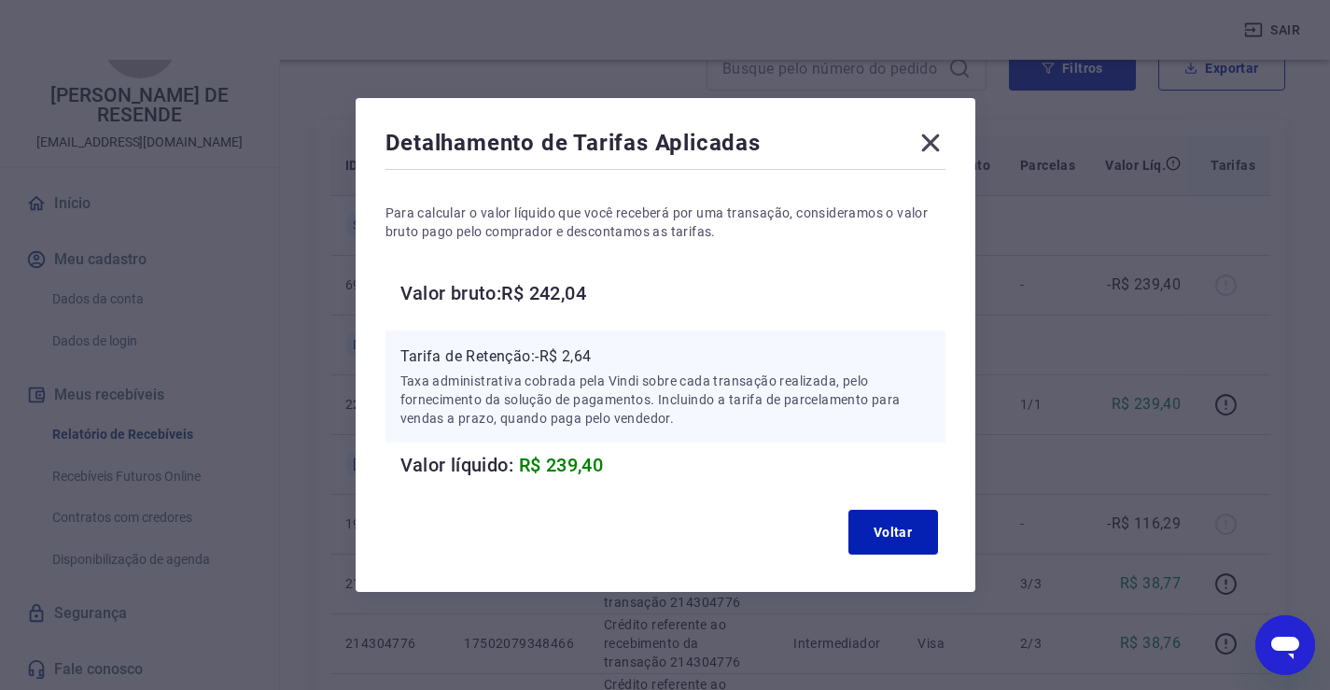
click at [938, 145] on icon at bounding box center [930, 143] width 18 height 18
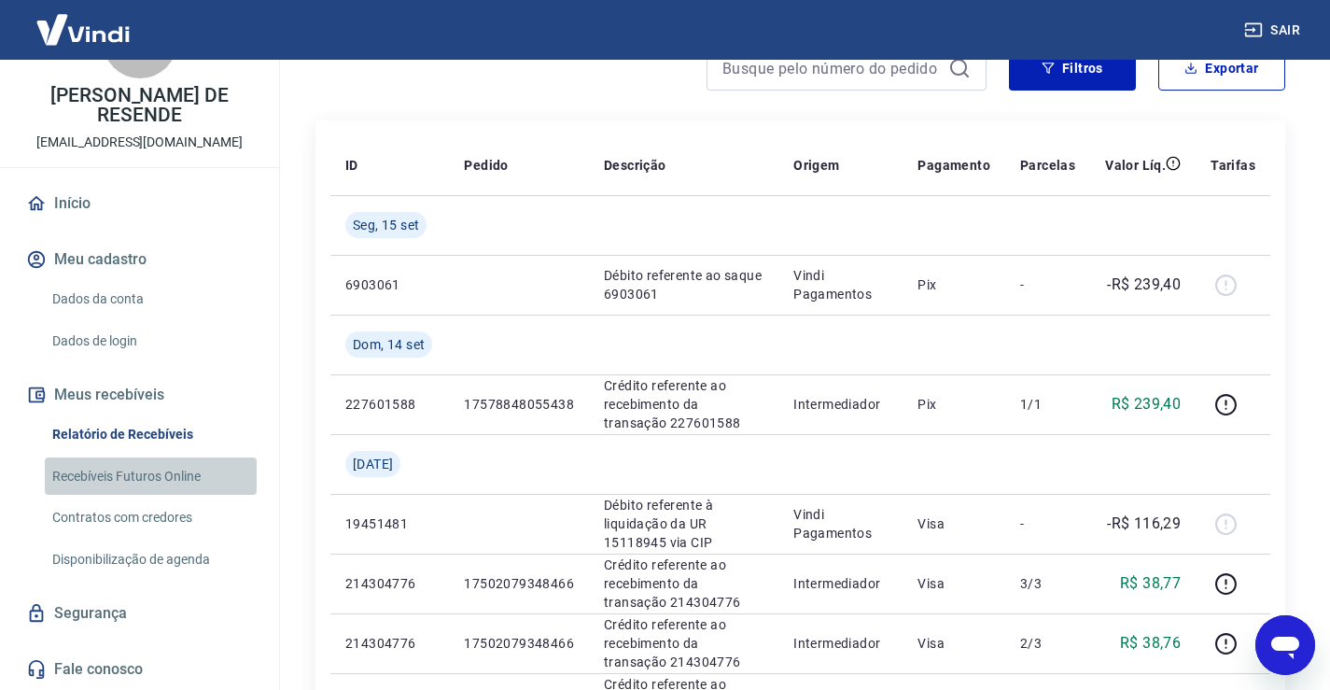
click at [153, 476] on link "Recebíveis Futuros Online" at bounding box center [151, 476] width 212 height 38
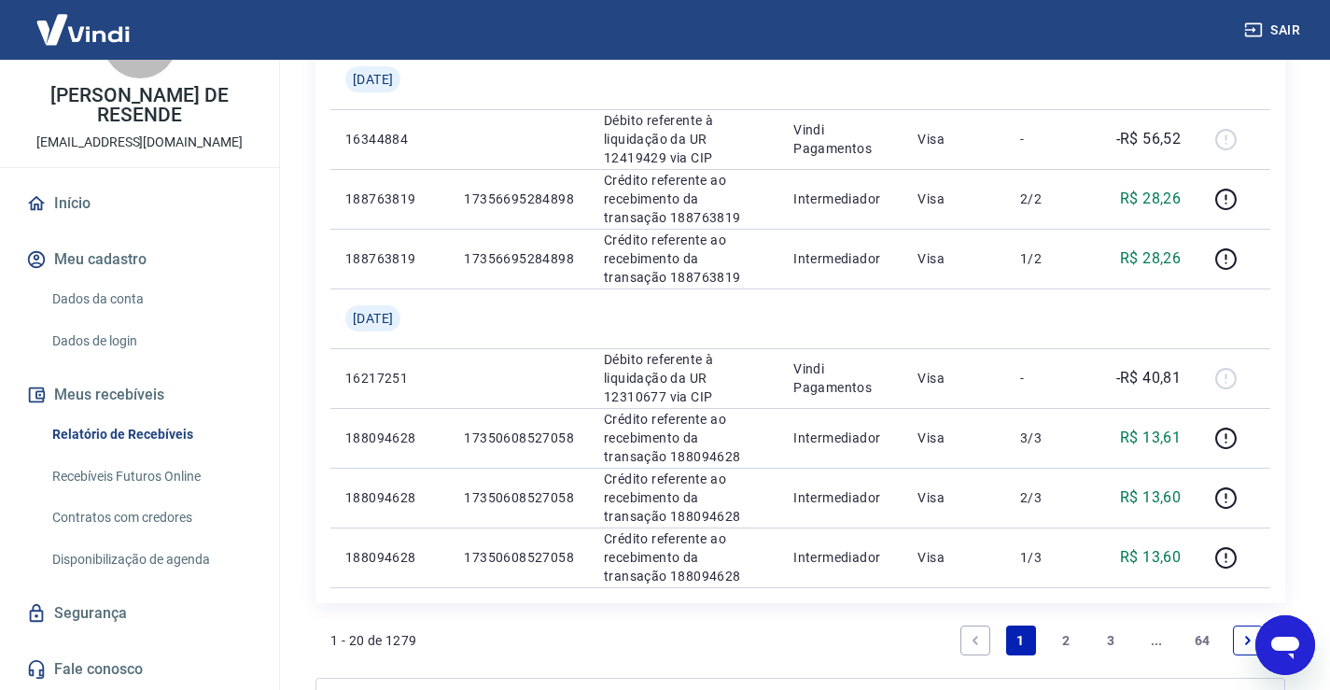
scroll to position [1791, 0]
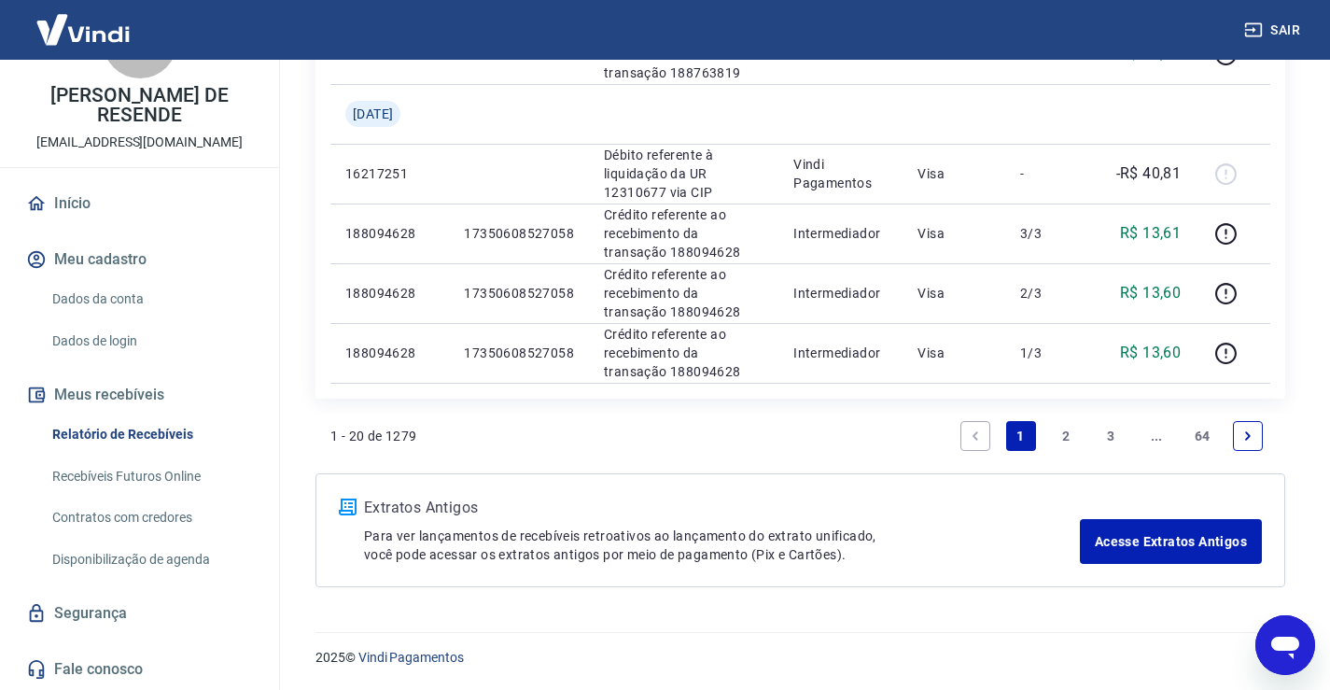
click at [1059, 431] on link "2" at bounding box center [1066, 436] width 30 height 30
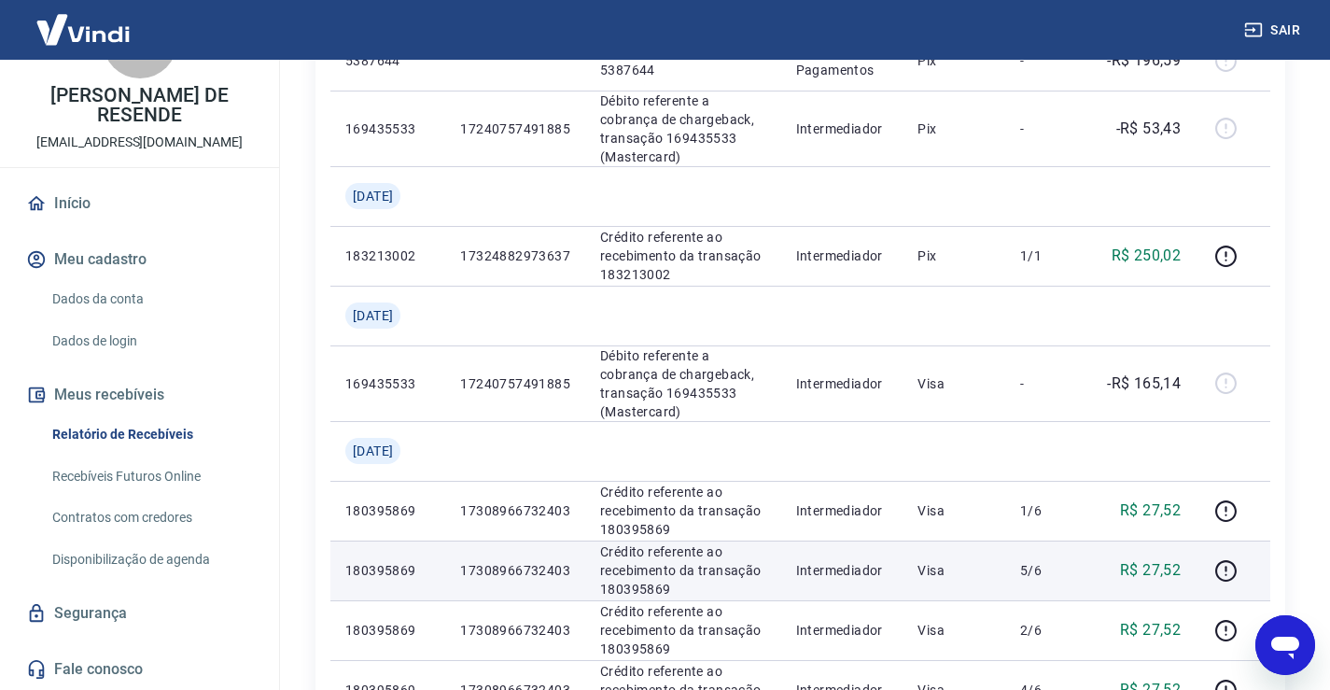
scroll to position [1680, 0]
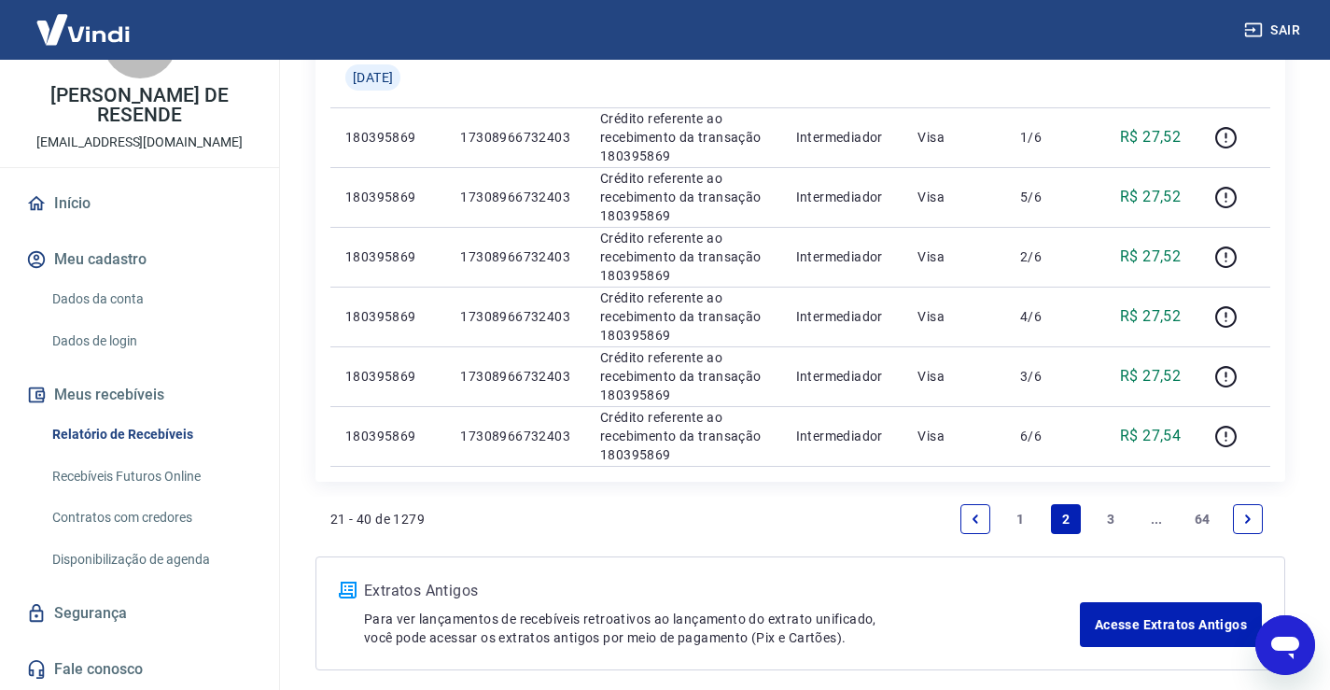
click at [984, 514] on link "Previous page" at bounding box center [975, 519] width 30 height 30
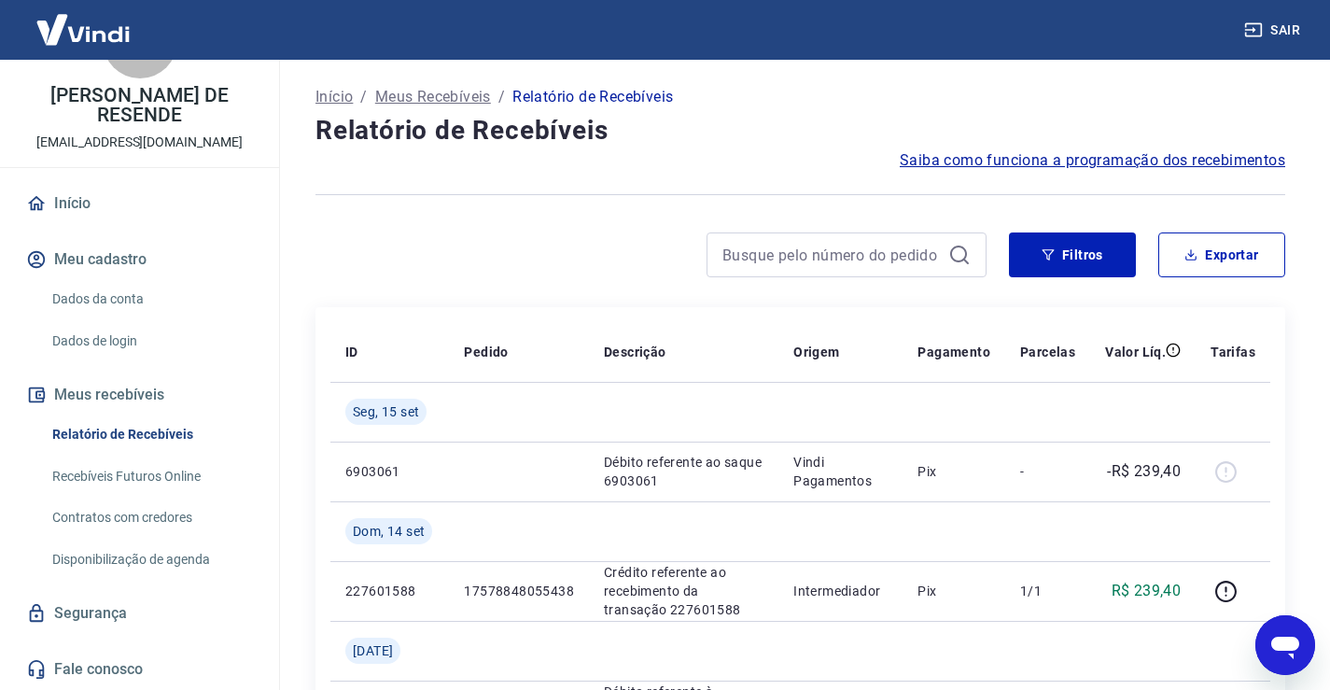
click at [1068, 160] on span "Saiba como funciona a programação dos recebimentos" at bounding box center [1092, 160] width 385 height 22
click at [113, 300] on link "Dados da conta" at bounding box center [151, 299] width 212 height 38
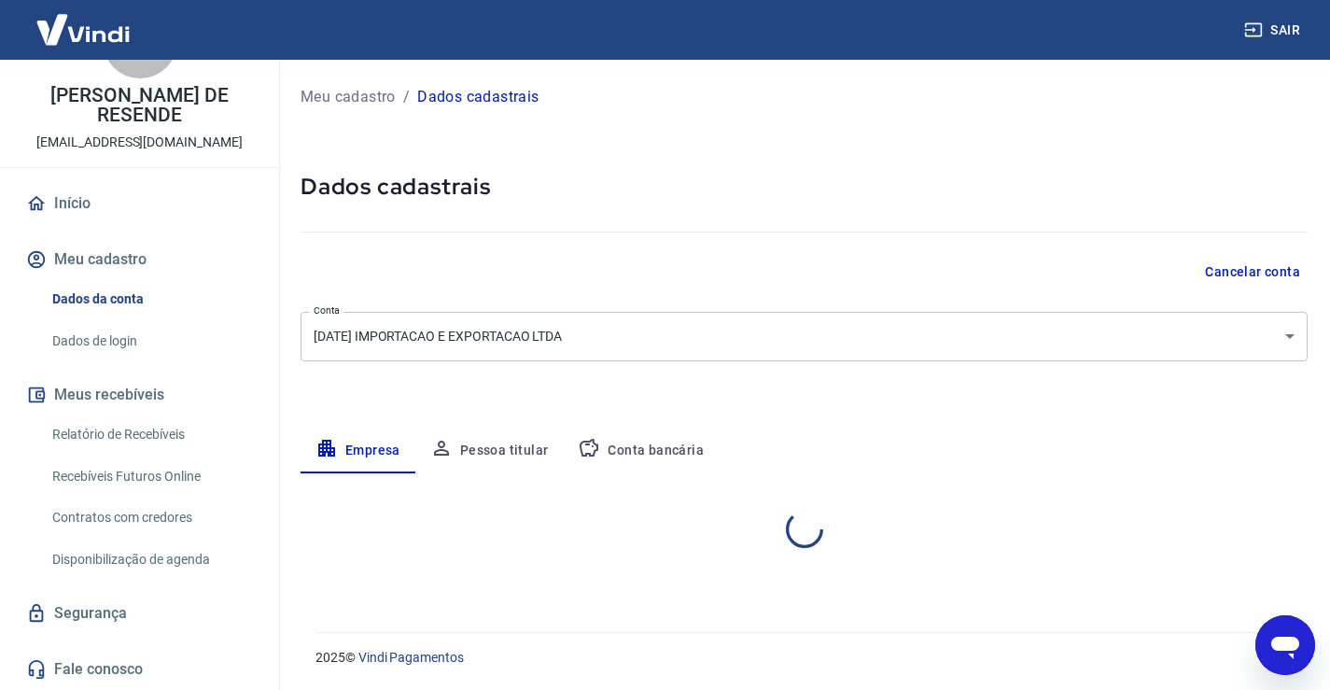
select select "MG"
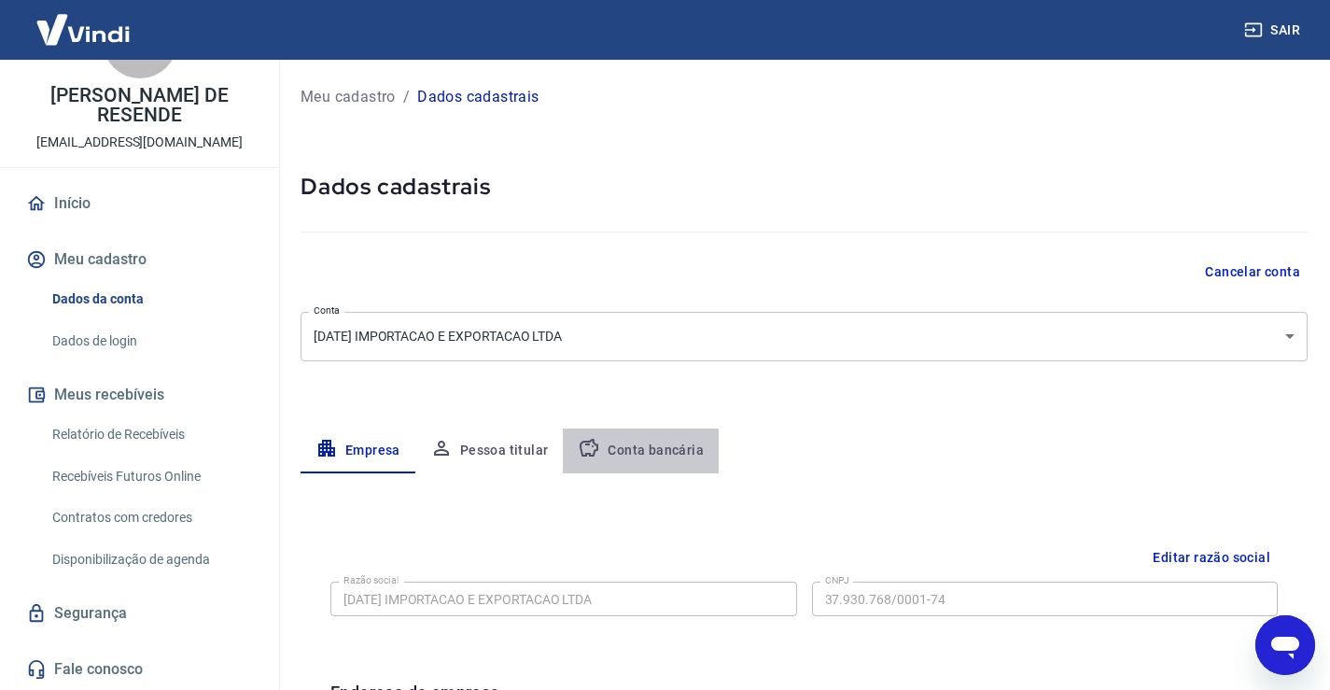
click at [627, 447] on button "Conta bancária" at bounding box center [641, 450] width 156 height 45
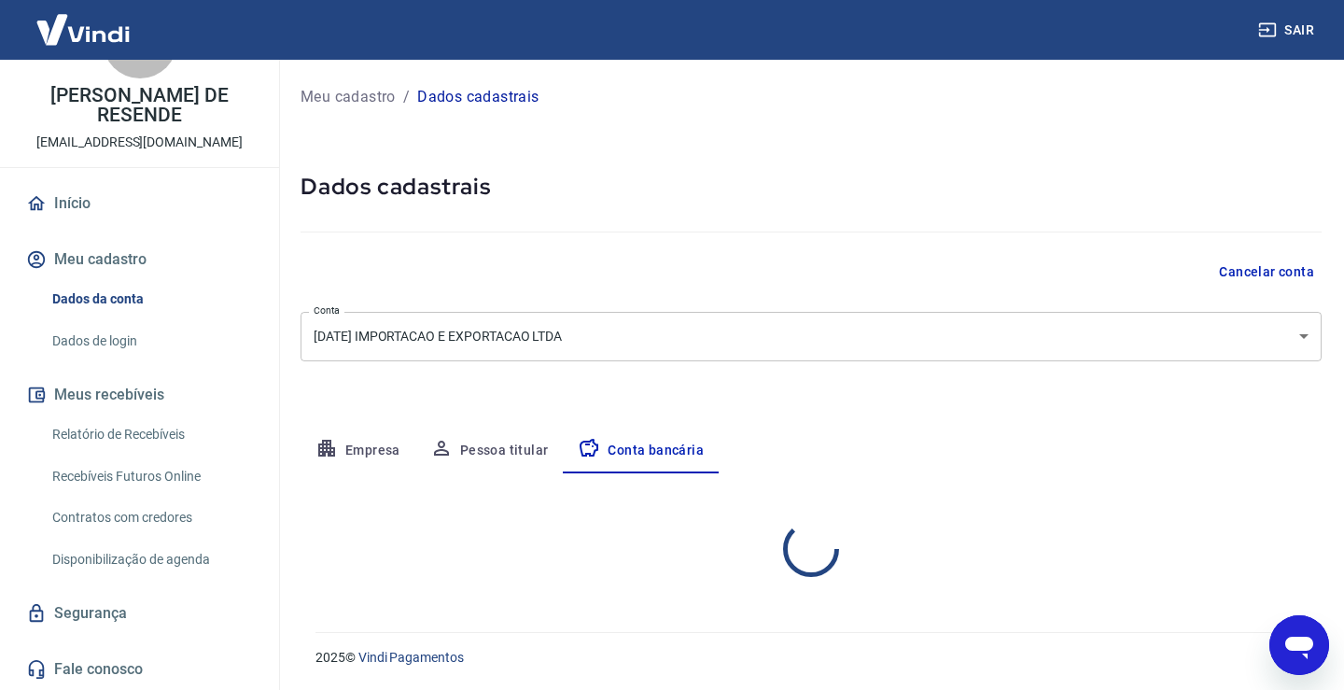
select select "1"
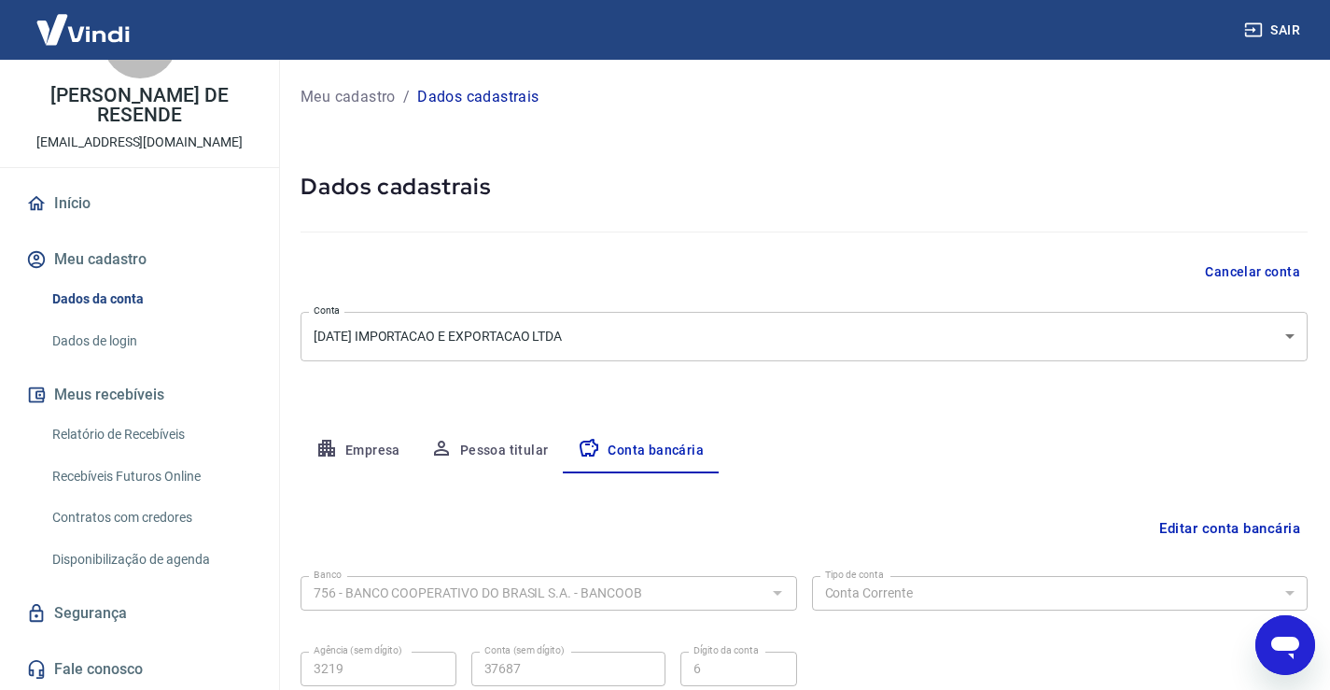
scroll to position [160, 0]
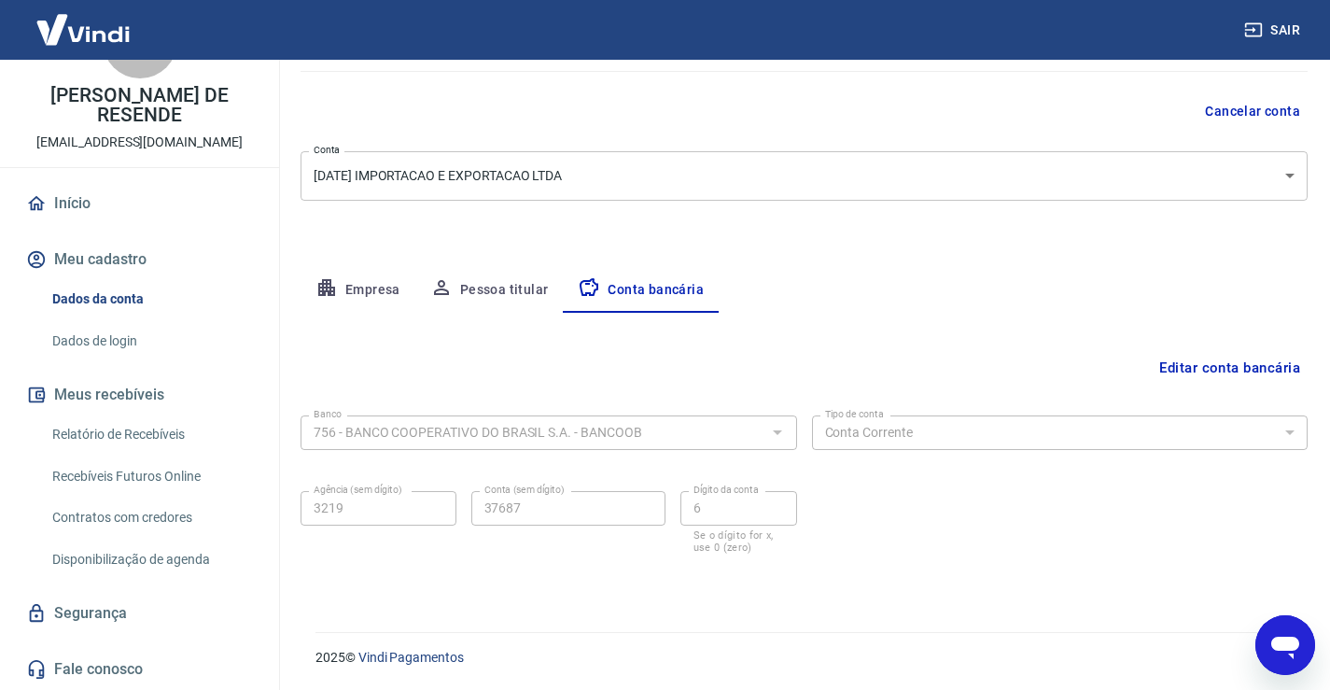
click at [146, 433] on link "Relatório de Recebíveis" at bounding box center [151, 434] width 212 height 38
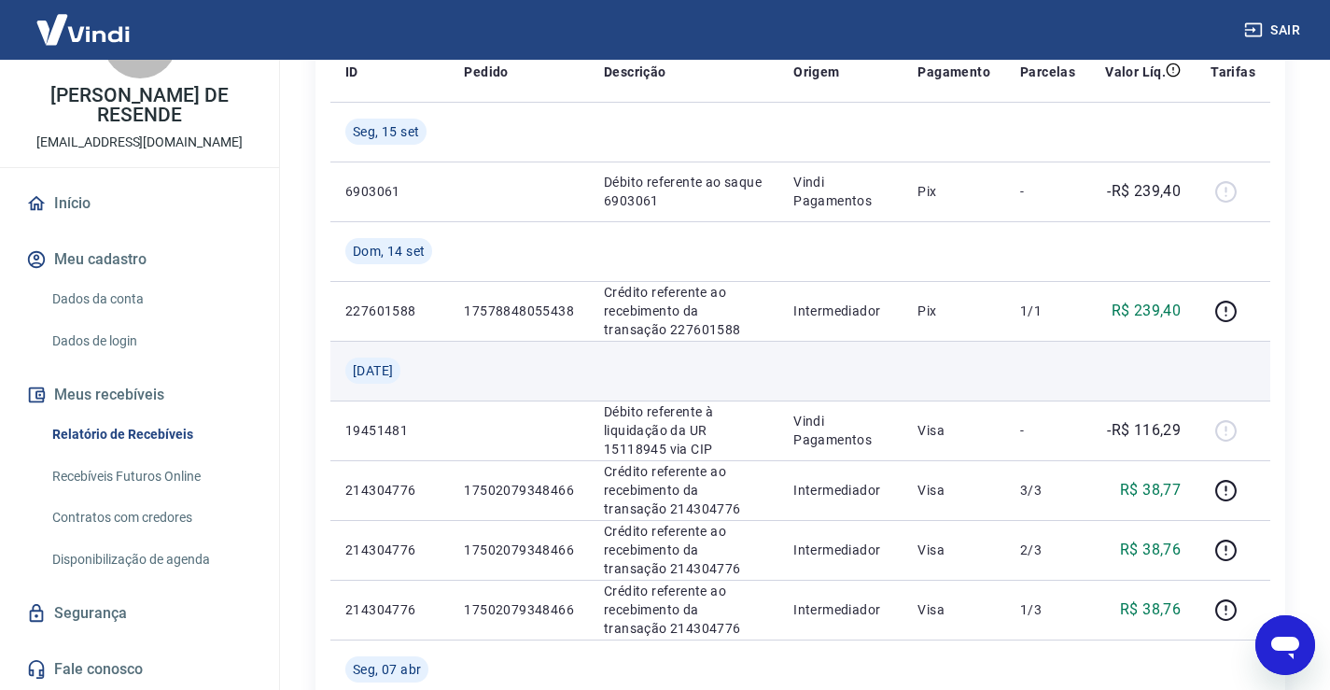
scroll to position [93, 0]
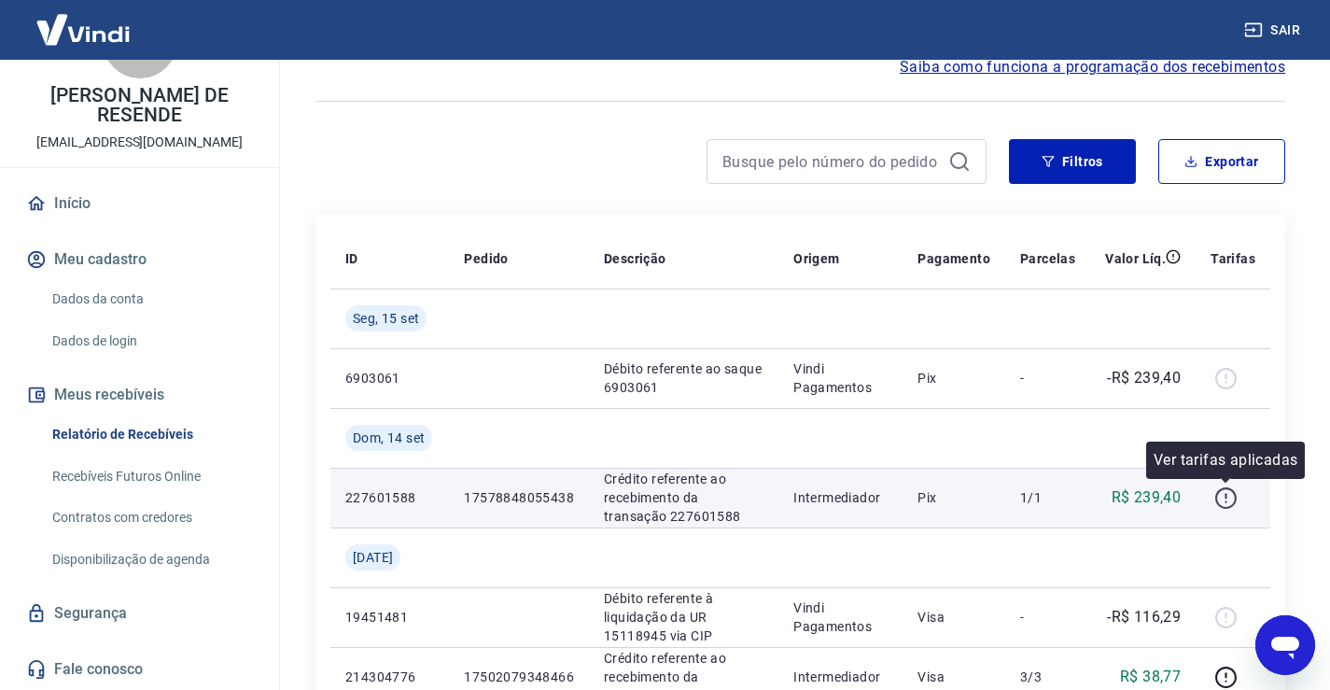
click at [1220, 497] on icon "button" at bounding box center [1225, 497] width 23 height 23
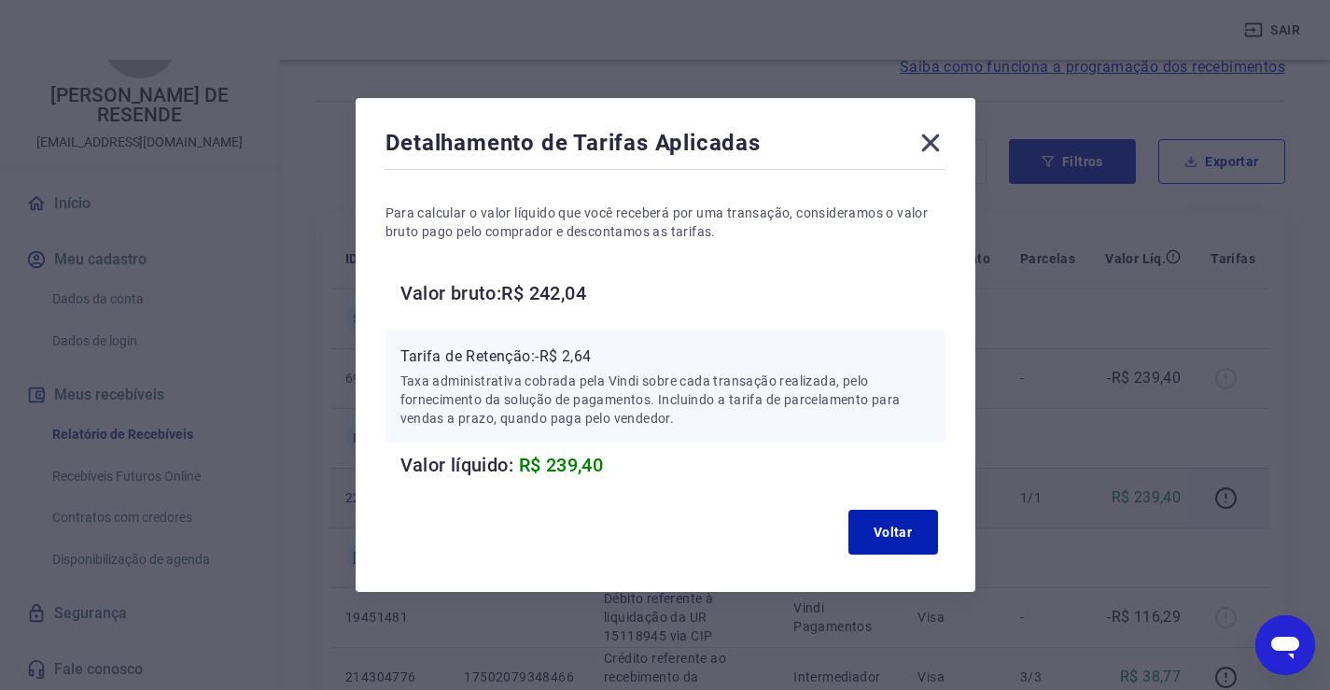
click at [931, 141] on icon at bounding box center [930, 143] width 30 height 30
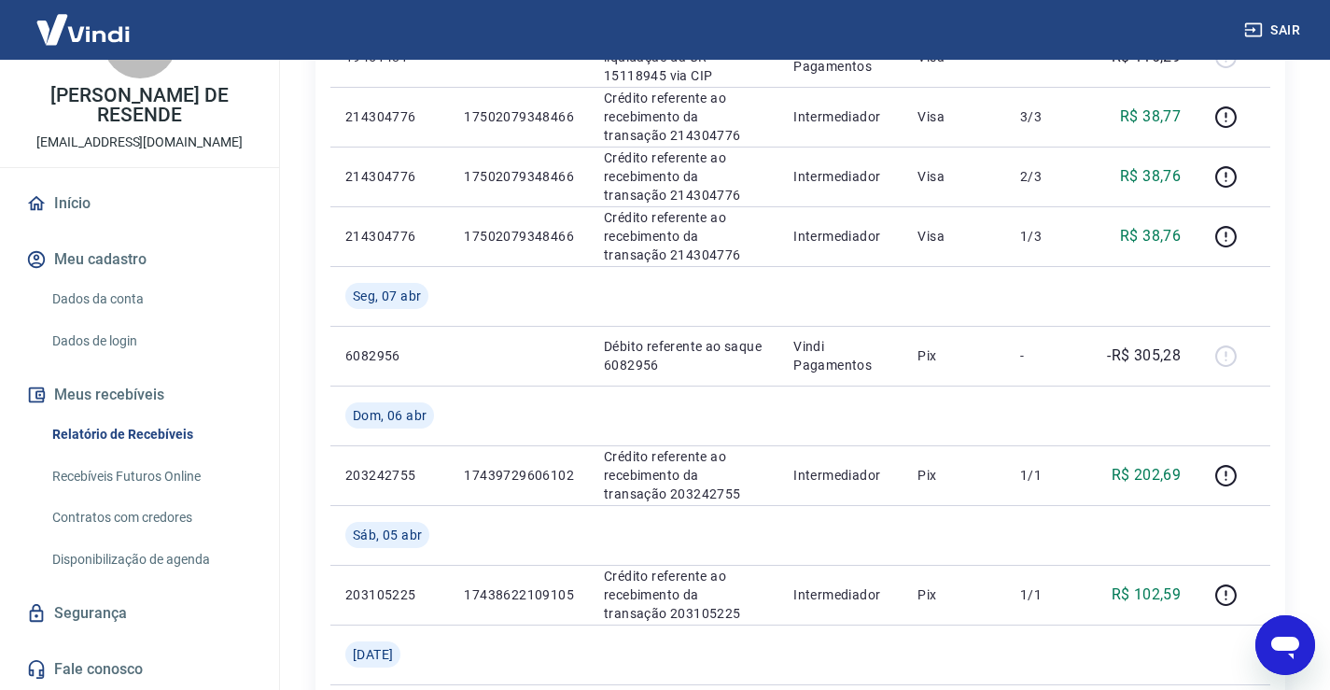
scroll to position [840, 0]
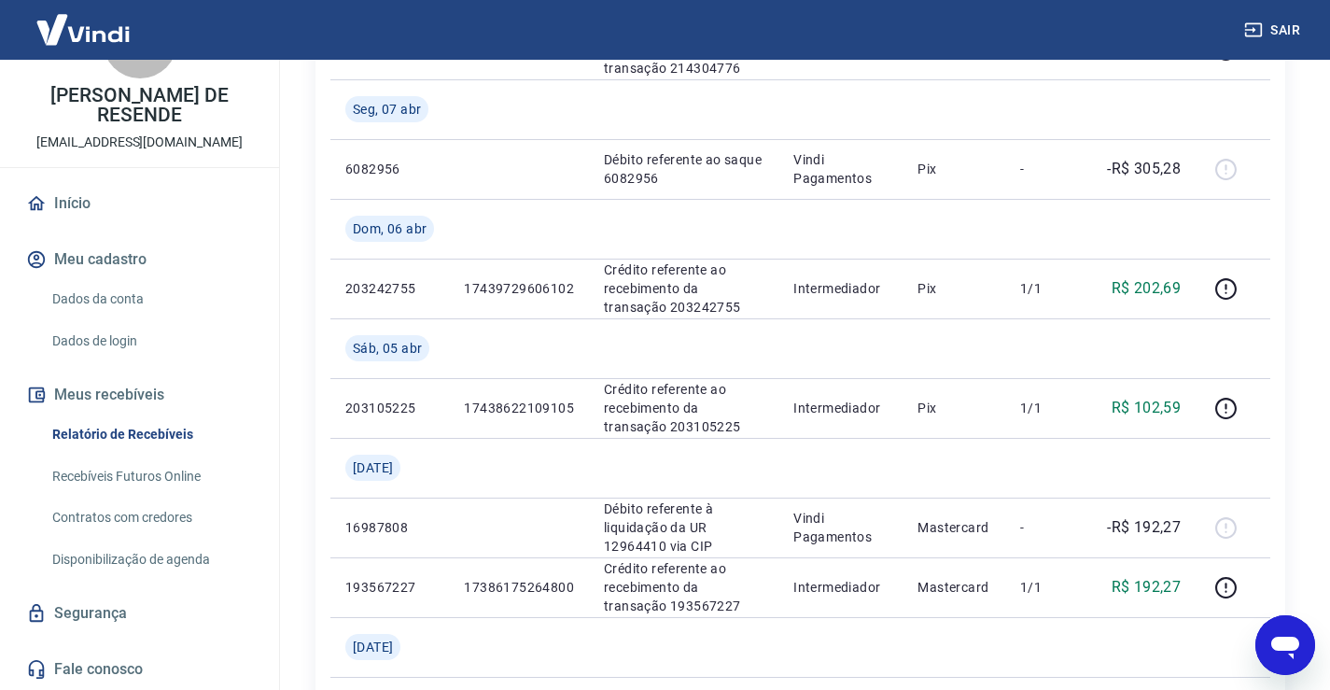
click at [145, 478] on link "Recebíveis Futuros Online" at bounding box center [151, 476] width 212 height 38
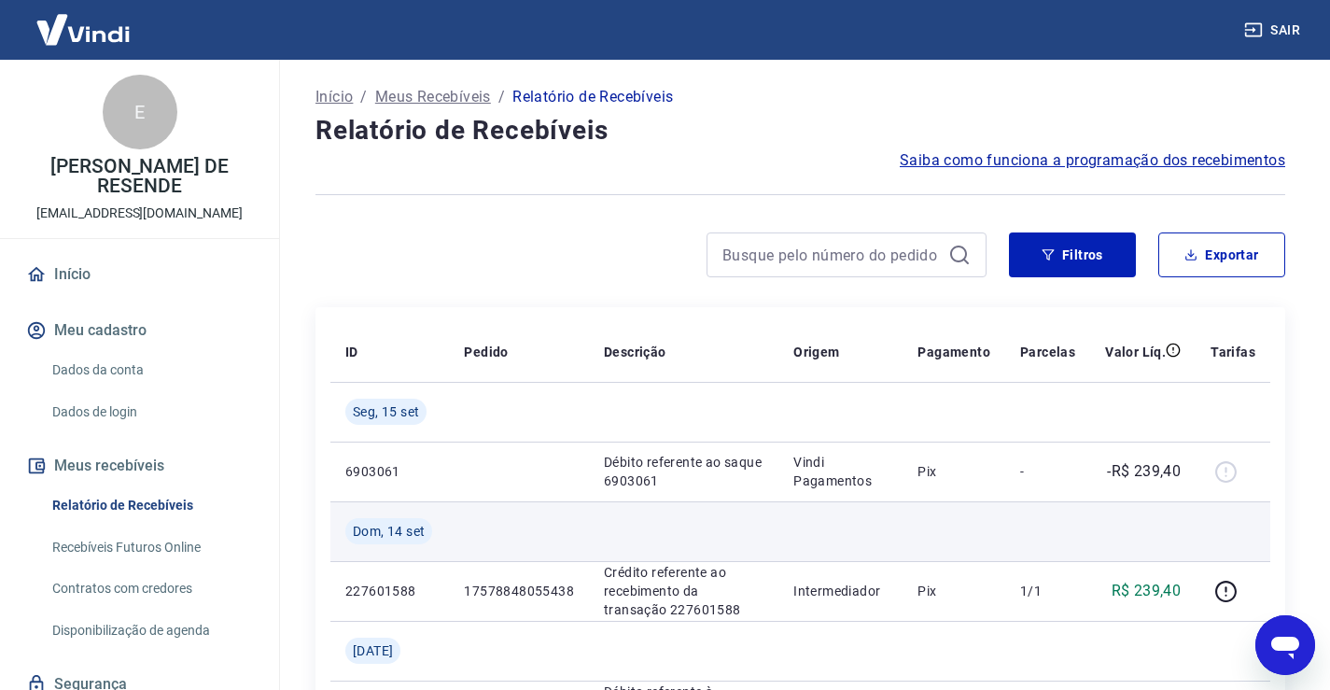
scroll to position [93, 0]
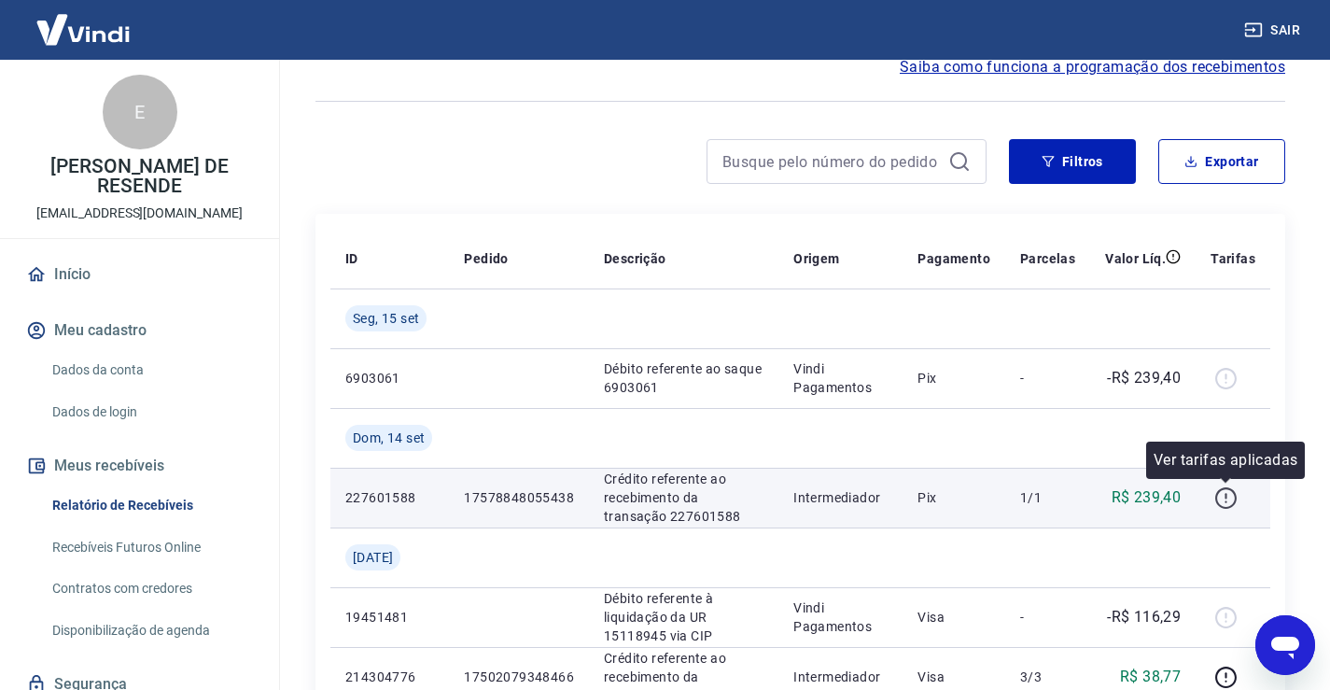
click at [1225, 495] on icon "button" at bounding box center [1225, 496] width 2 height 6
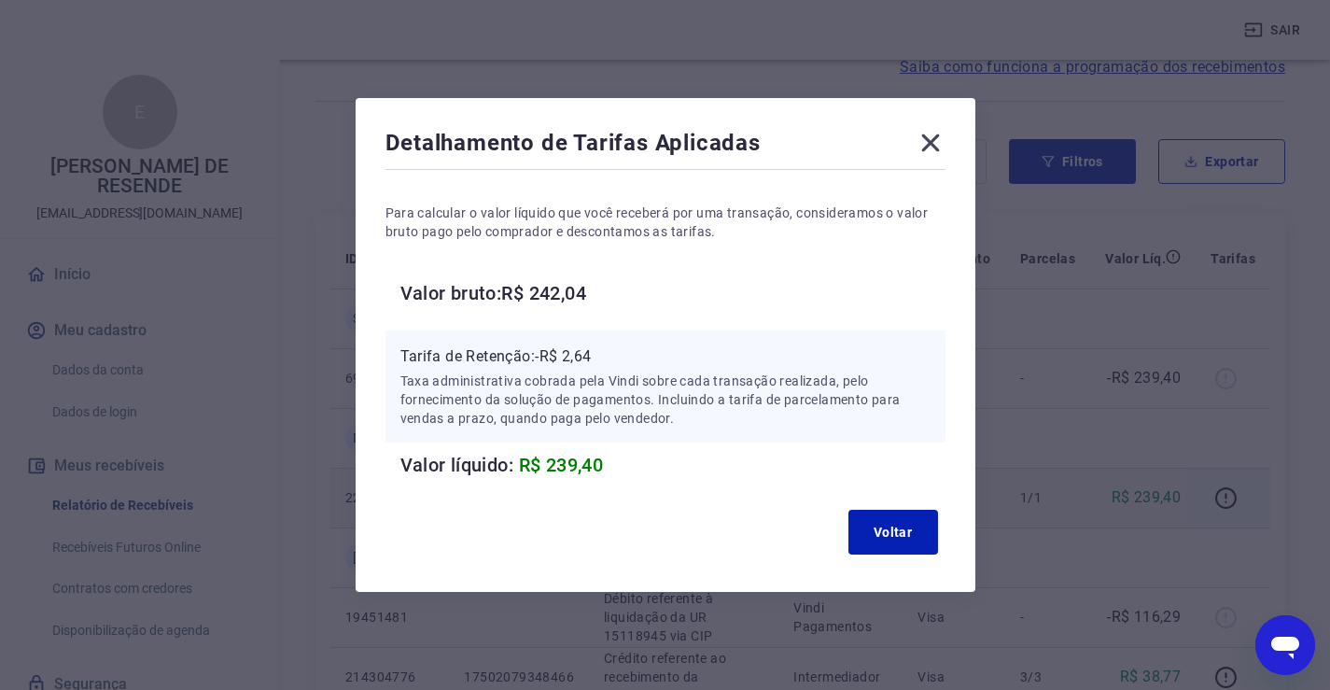
click at [939, 148] on icon at bounding box center [930, 143] width 18 height 18
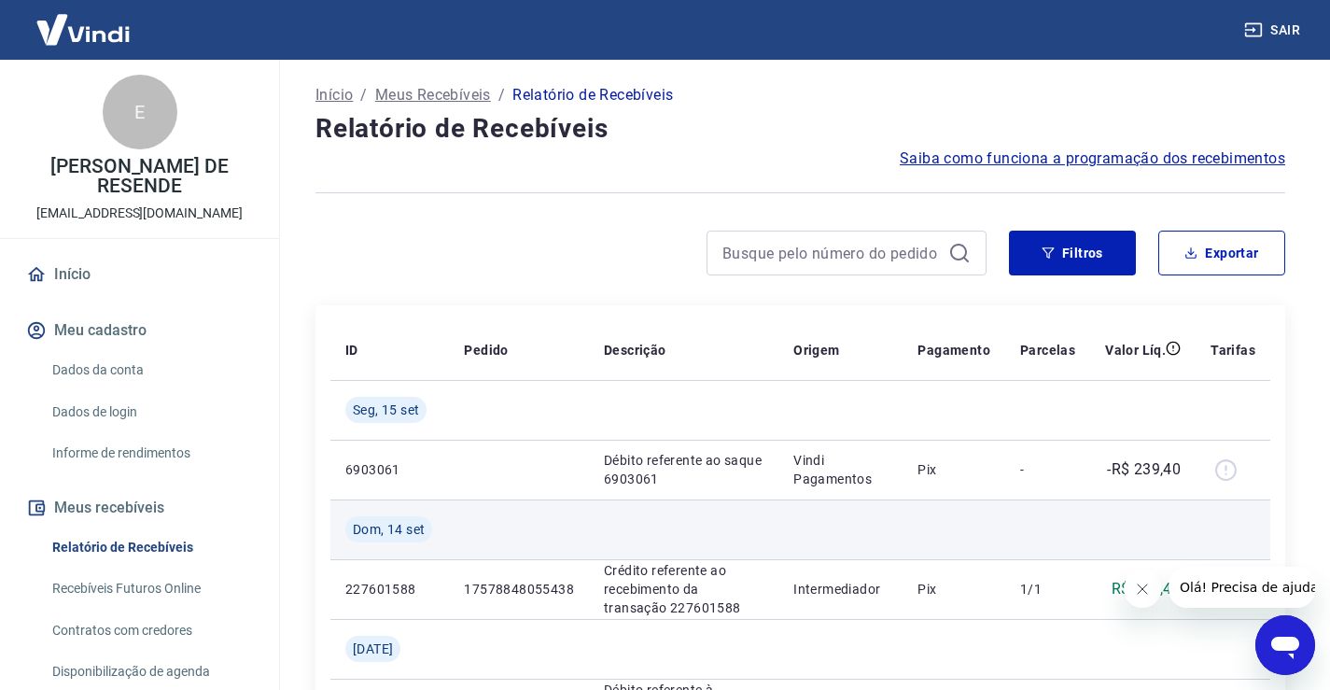
scroll to position [280, 0]
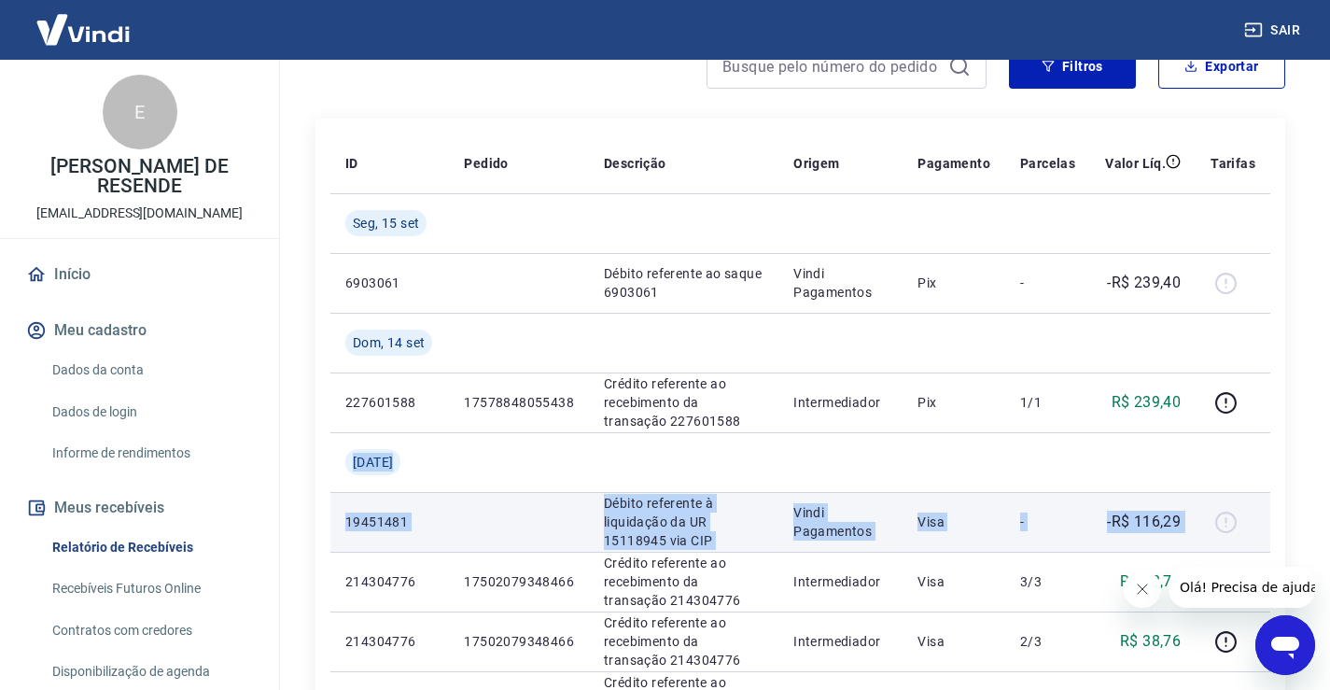
drag, startPoint x: 354, startPoint y: 462, endPoint x: 1077, endPoint y: 522, distance: 725.6
copy tbody "Ter, 01 jul 19451481 Débito referente à liquidação da UR 15118945 via CIP Vindi…"
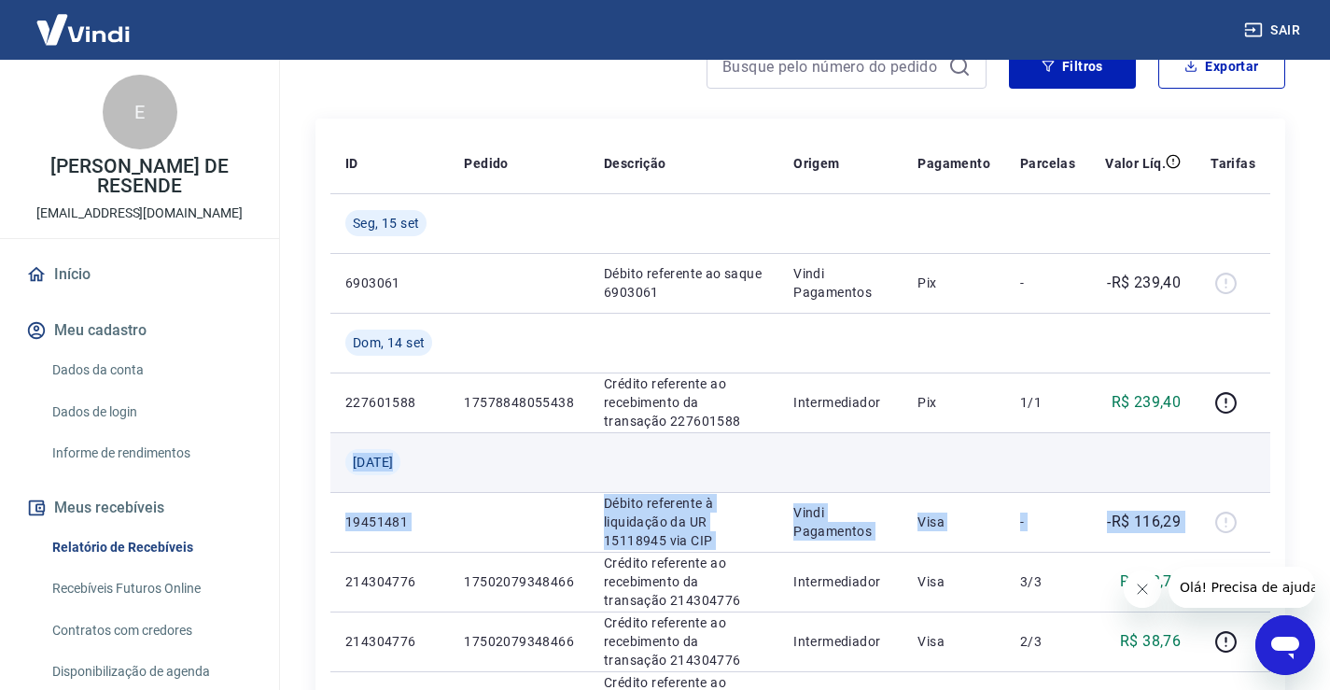
click at [870, 475] on td at bounding box center [840, 462] width 124 height 60
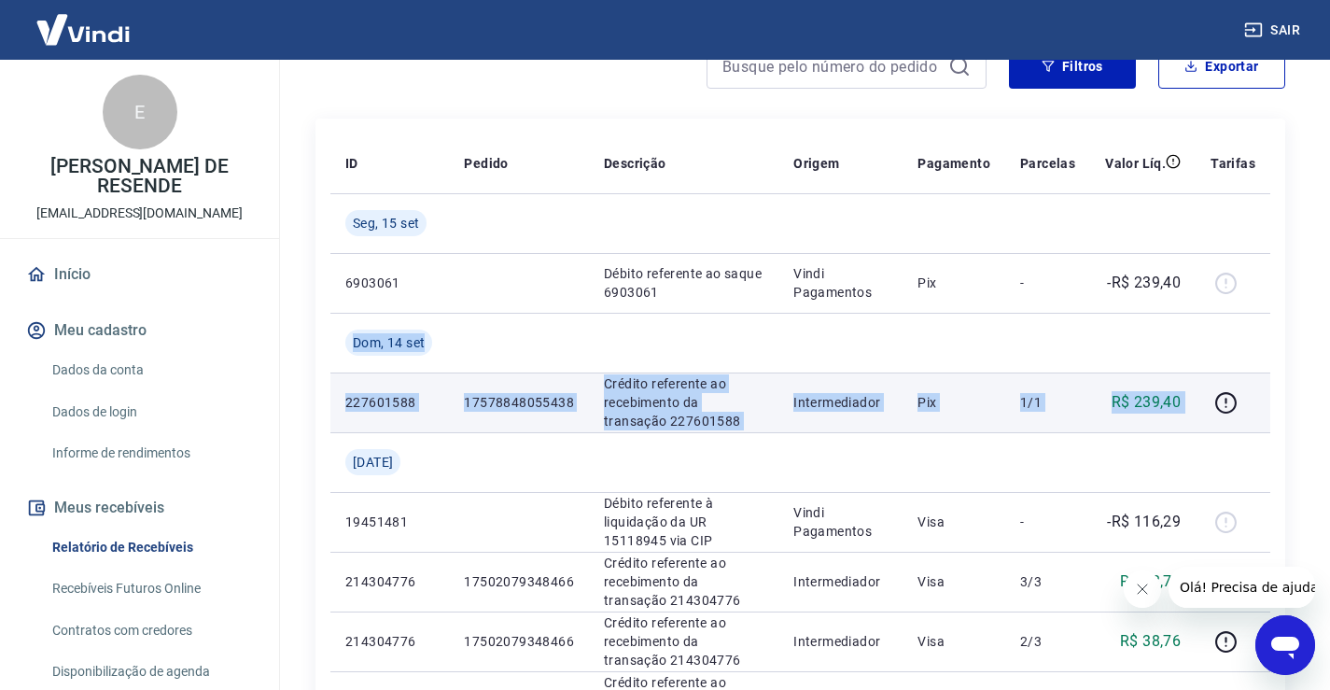
drag, startPoint x: 350, startPoint y: 341, endPoint x: 1182, endPoint y: 409, distance: 835.1
copy tbody "Dom, 14 set 227601588 17578848055438 Crédito referente ao recebimento da transa…"
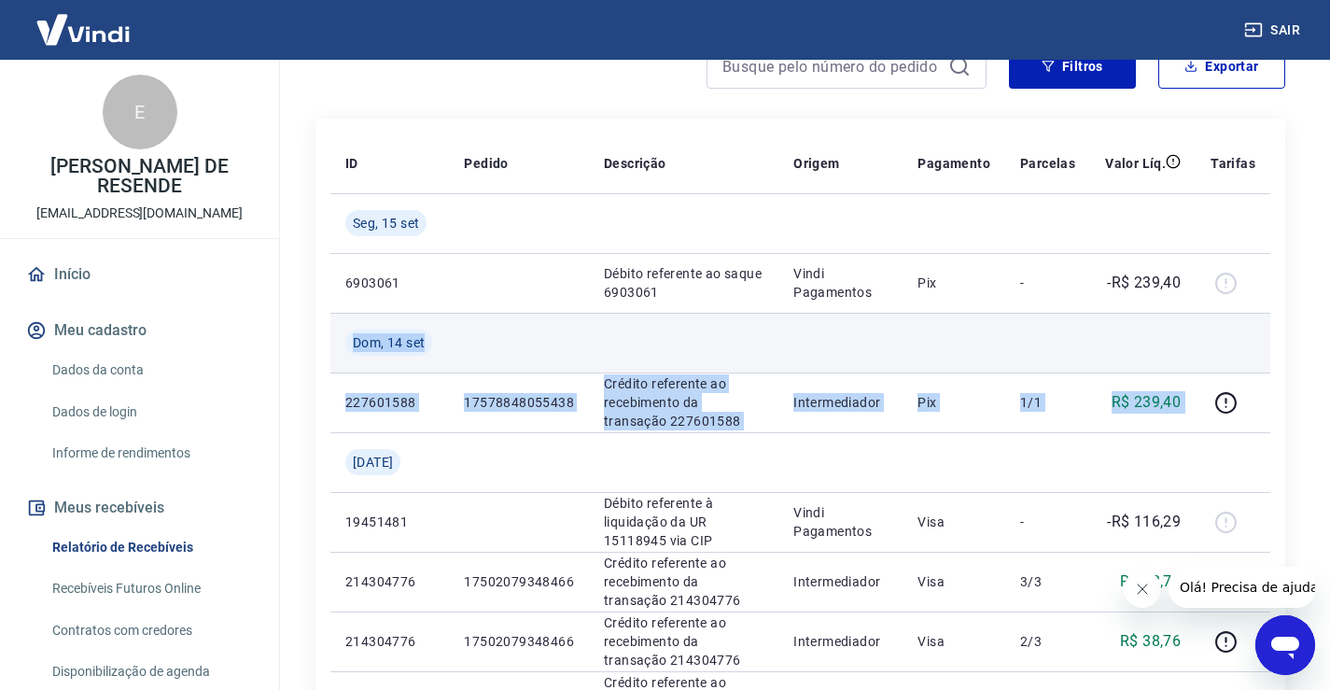
click at [1039, 368] on td at bounding box center [1047, 343] width 85 height 60
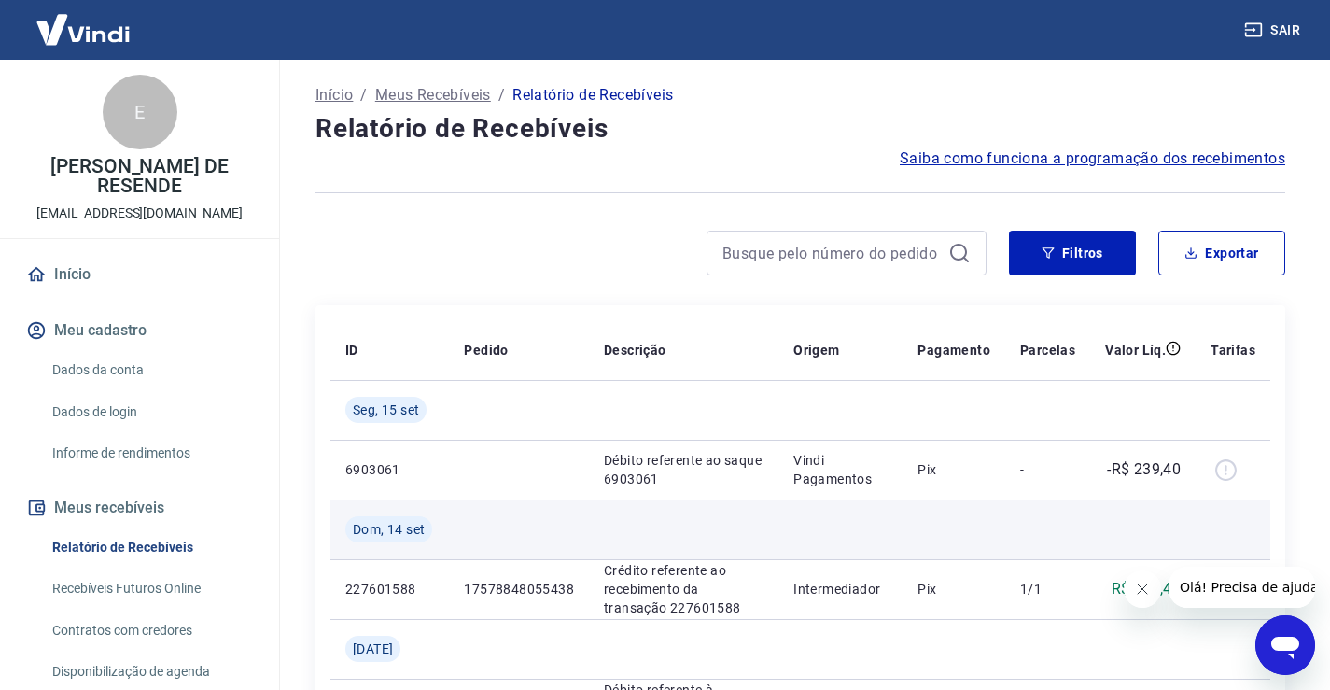
scroll to position [0, 0]
